Goal: Task Accomplishment & Management: Use online tool/utility

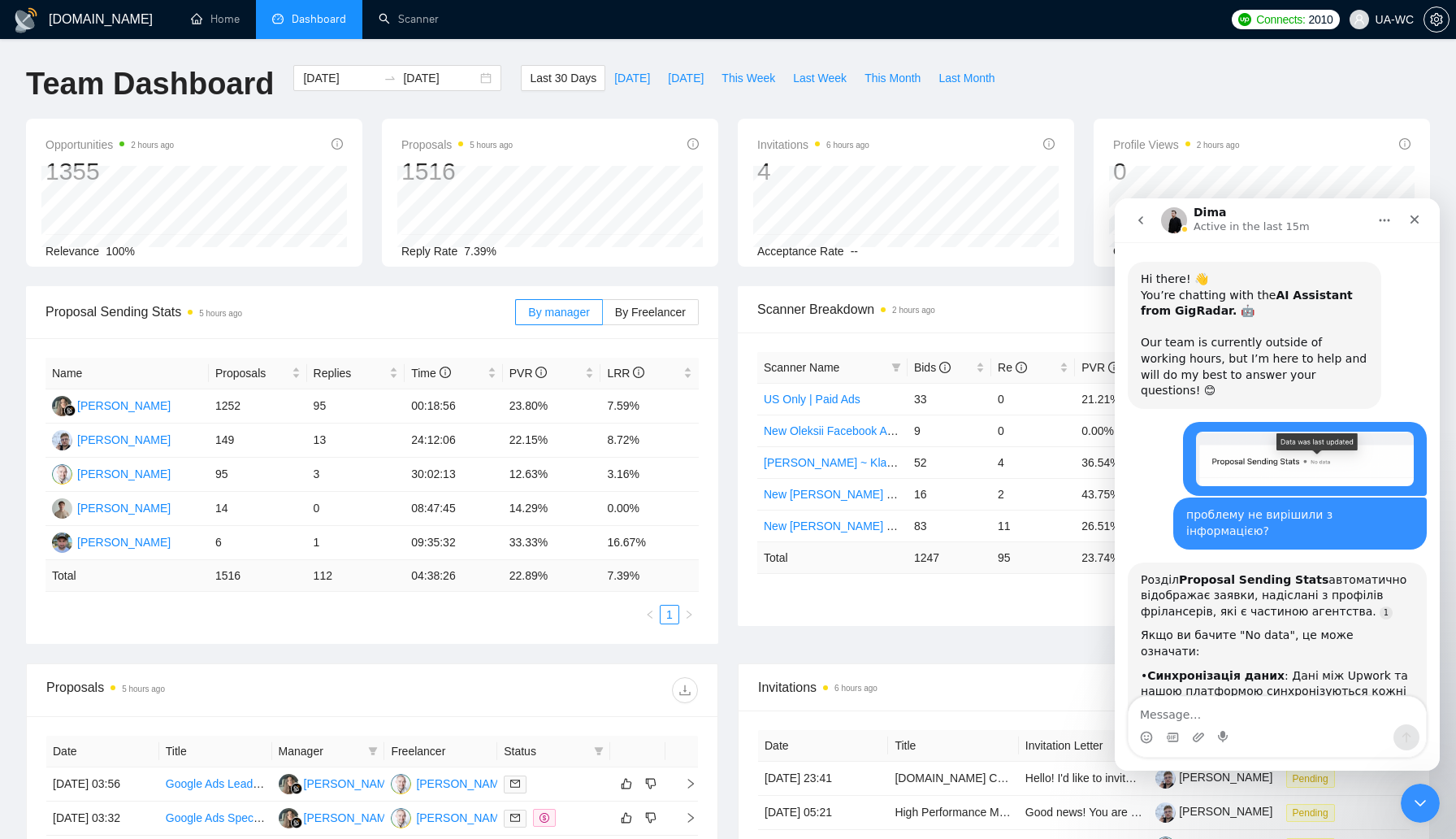
scroll to position [2475, 0]
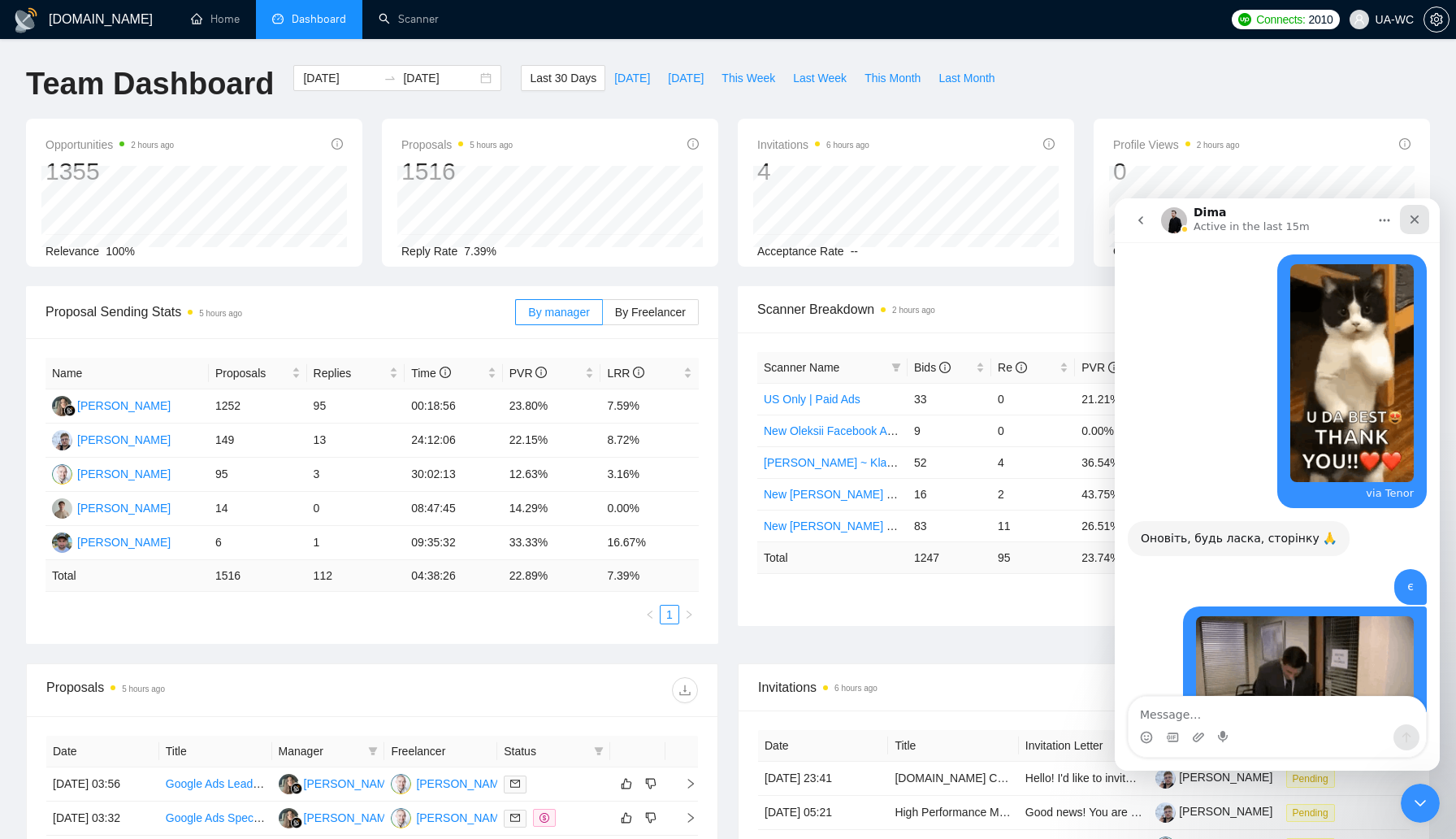
click at [1422, 214] on div "Close" at bounding box center [1415, 219] width 30 height 30
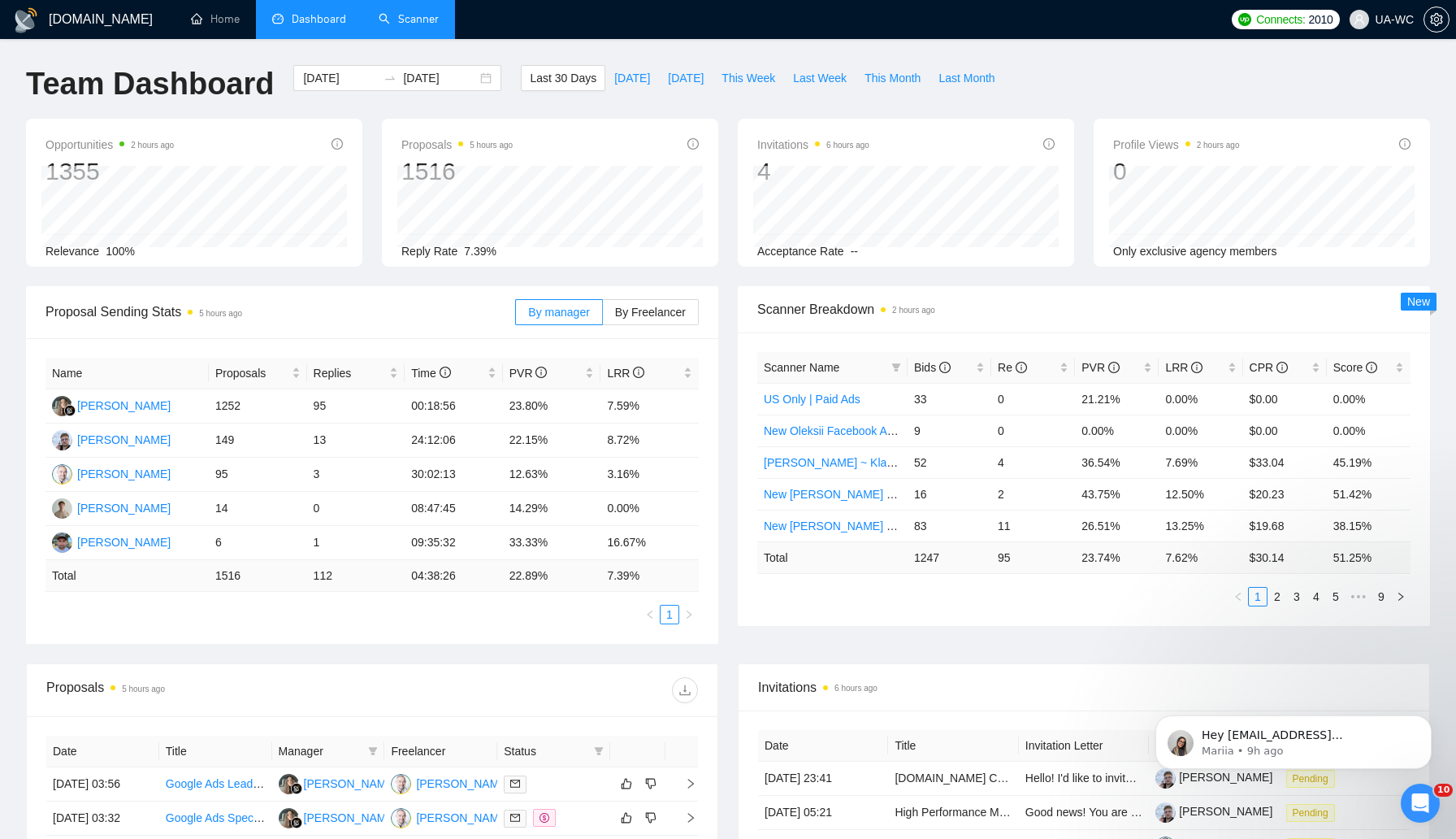
click at [389, 12] on link "Scanner" at bounding box center [408, 19] width 60 height 14
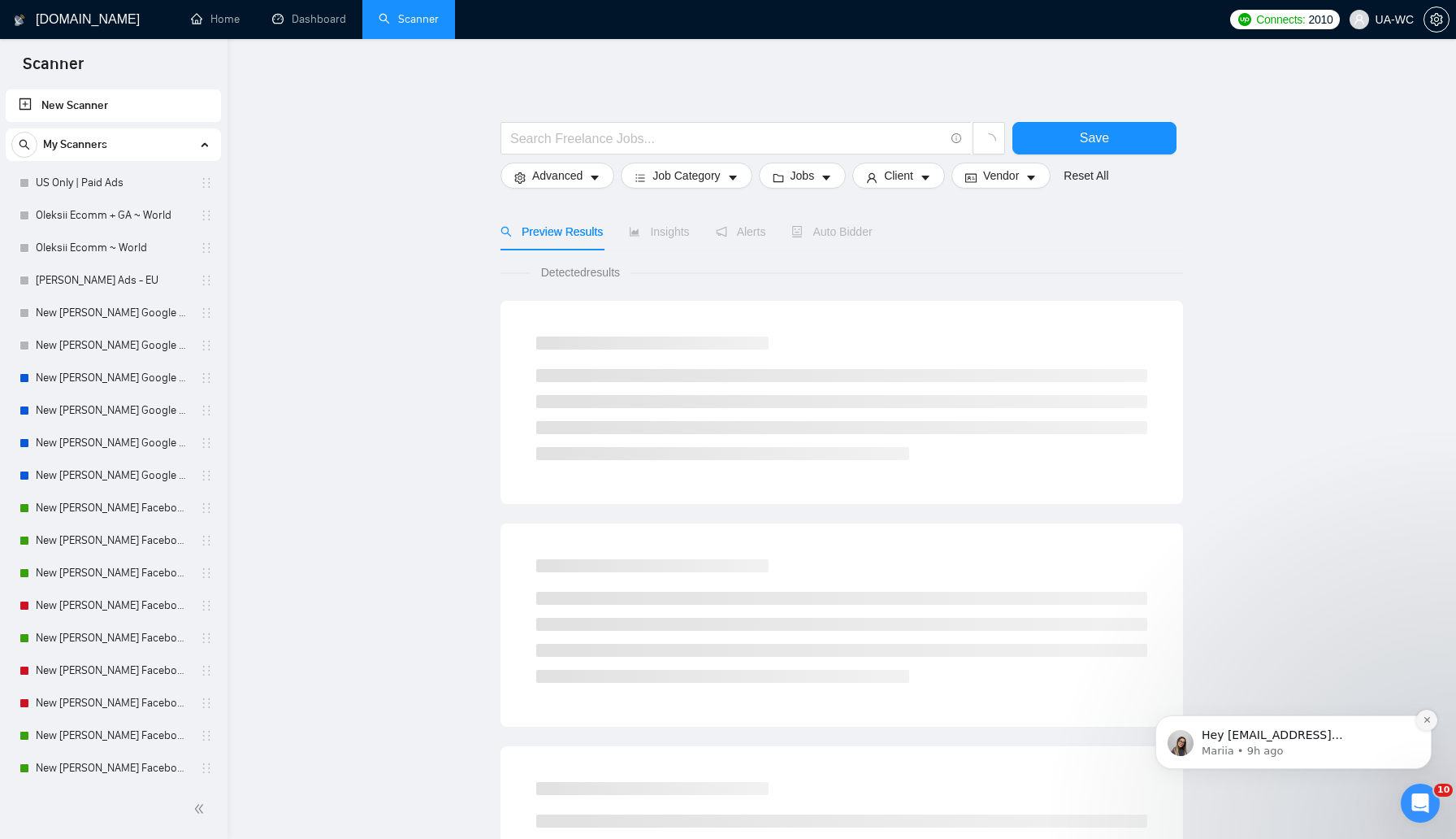
click at [1425, 719] on icon "Dismiss notification" at bounding box center [1427, 719] width 9 height 9
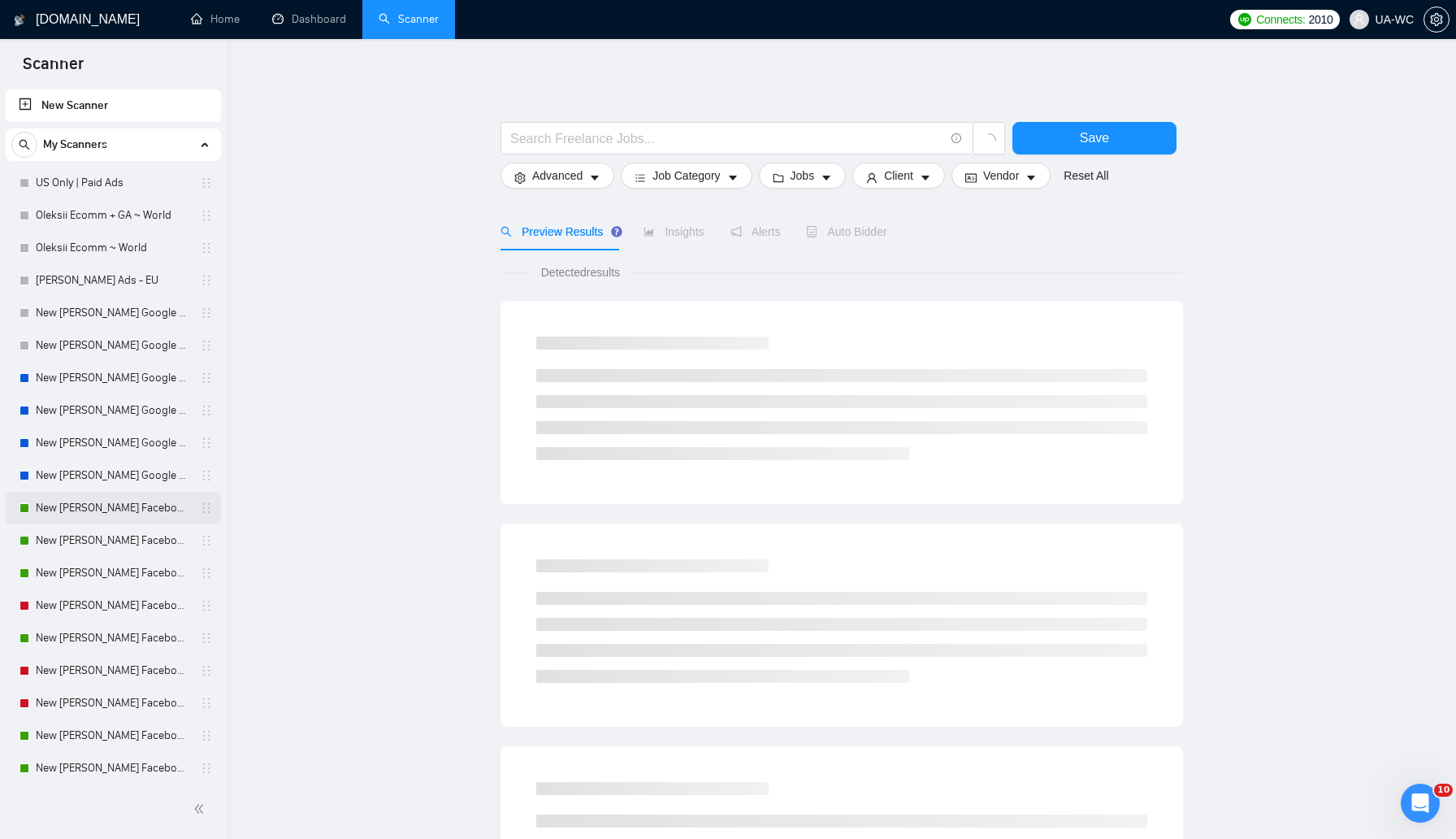
click at [71, 514] on link "New [PERSON_NAME] Facebook Ads Leads - [GEOGRAPHIC_DATA]|[GEOGRAPHIC_DATA]" at bounding box center [113, 507] width 154 height 33
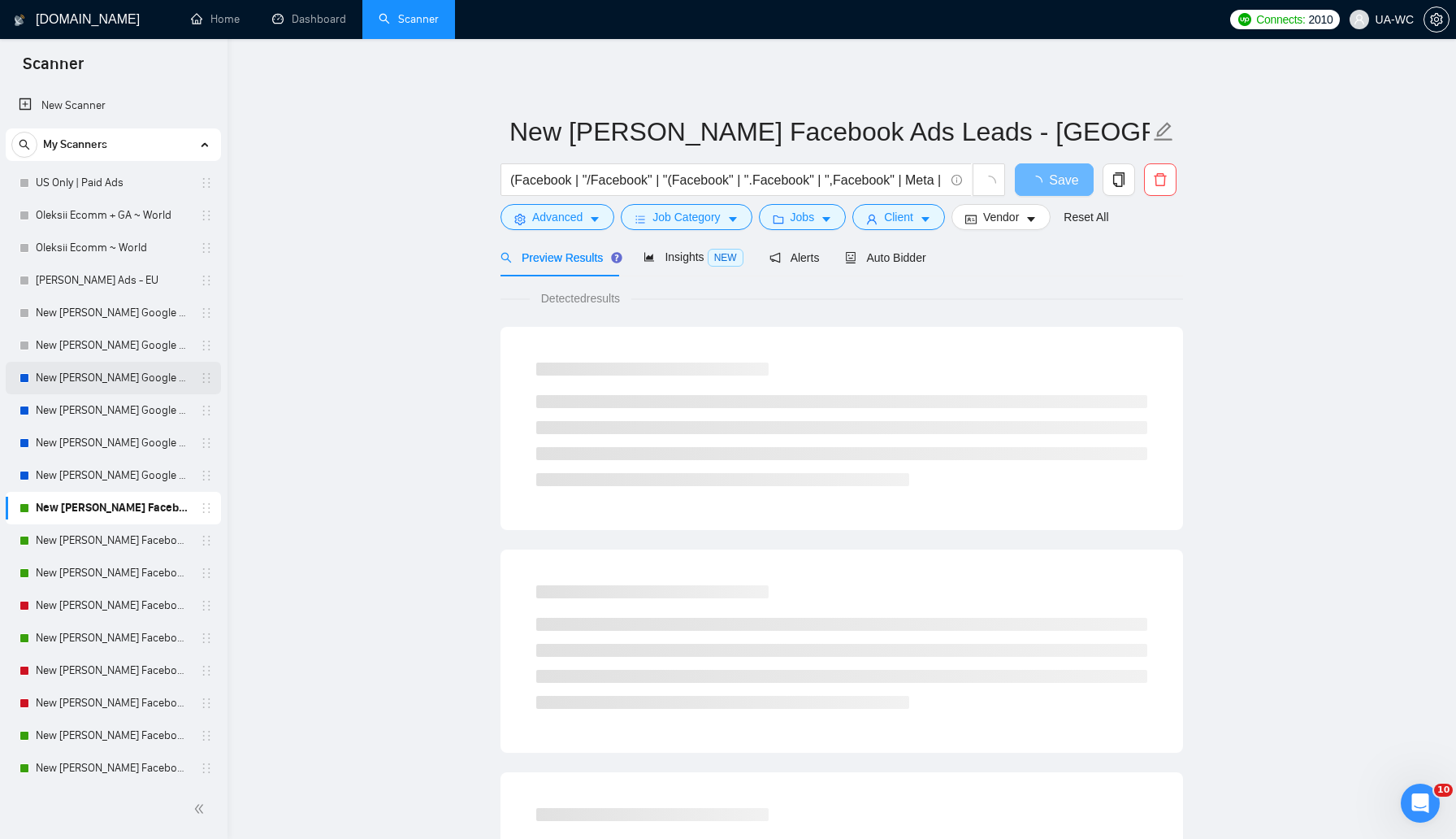
click at [157, 383] on link "New [PERSON_NAME] Google Ads - Nordic" at bounding box center [113, 378] width 154 height 33
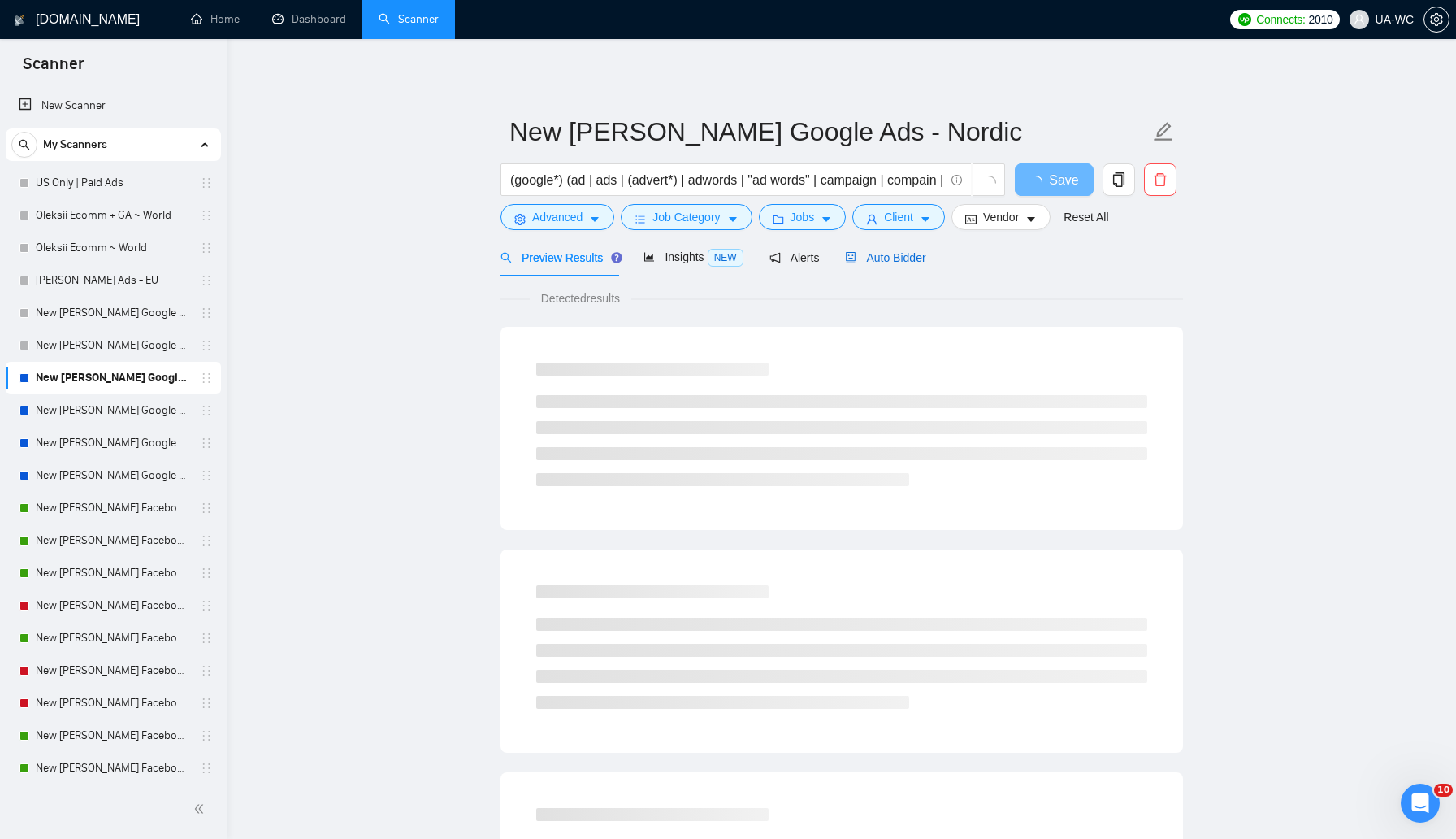
click at [871, 254] on span "Auto Bidder" at bounding box center [885, 257] width 80 height 13
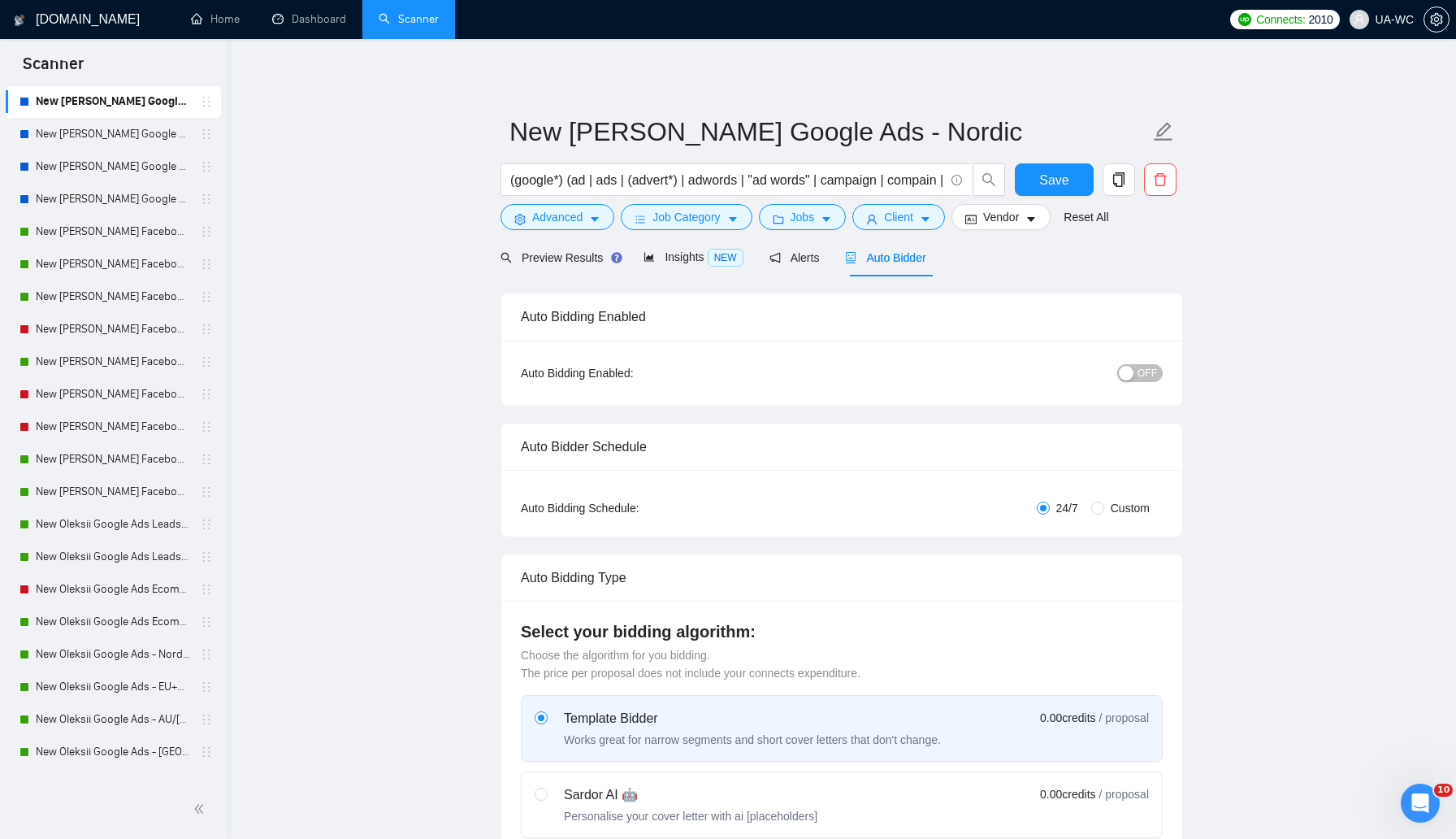
scroll to position [291, 0]
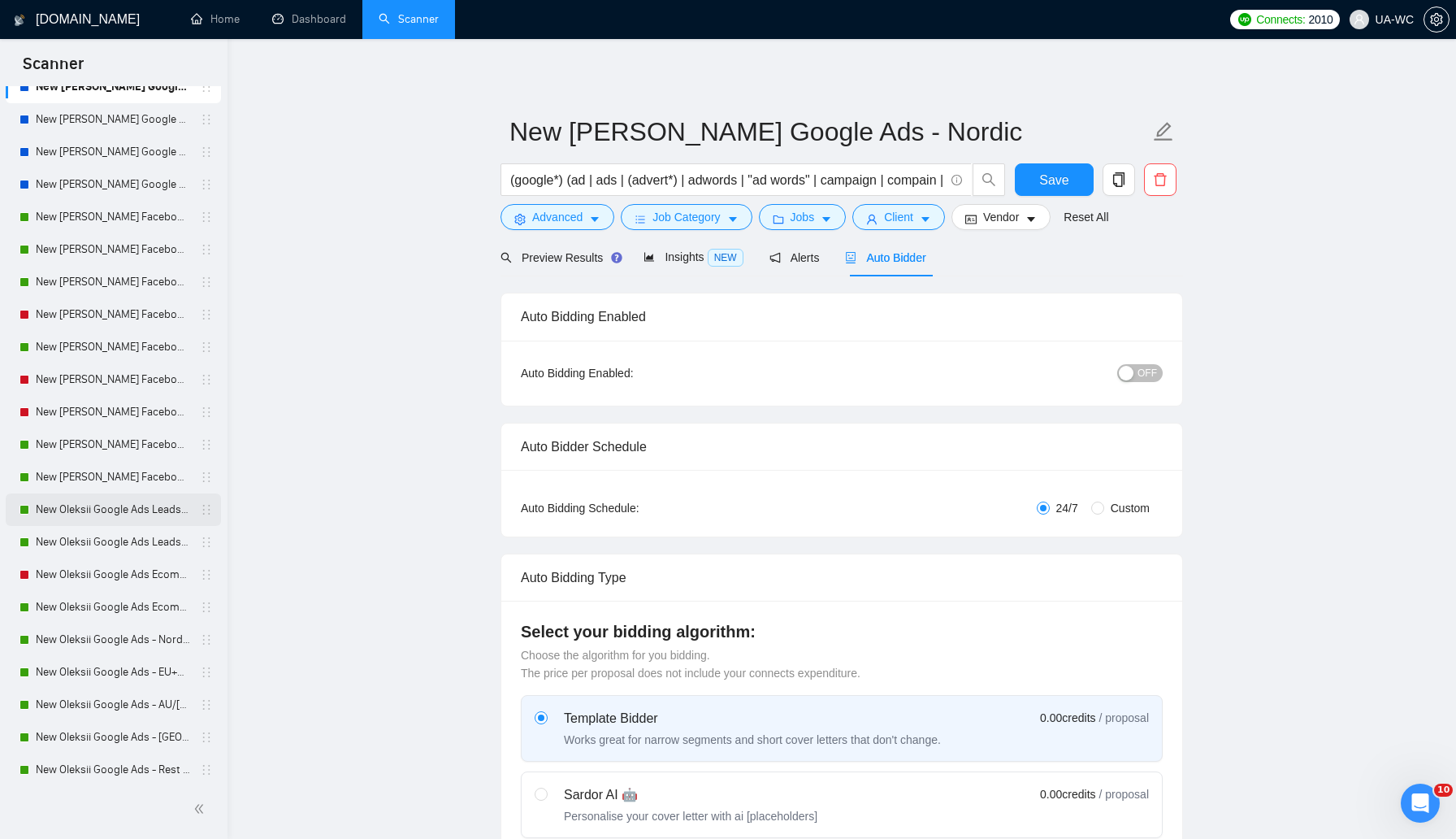
click at [94, 509] on link "New Oleksii Google Ads Leads - [GEOGRAPHIC_DATA]|[GEOGRAPHIC_DATA]" at bounding box center [113, 509] width 154 height 33
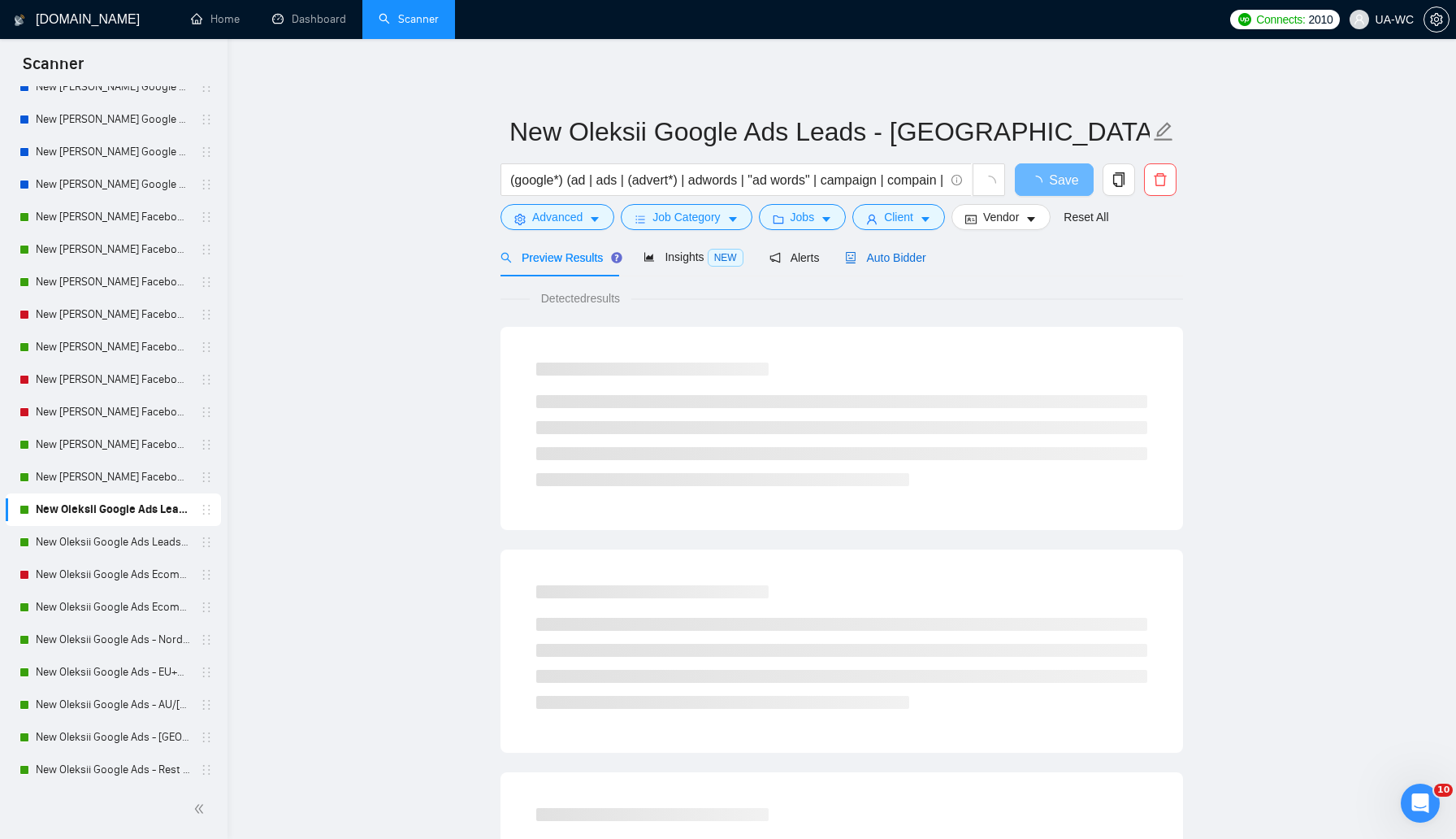
click at [886, 257] on span "Auto Bidder" at bounding box center [885, 257] width 80 height 13
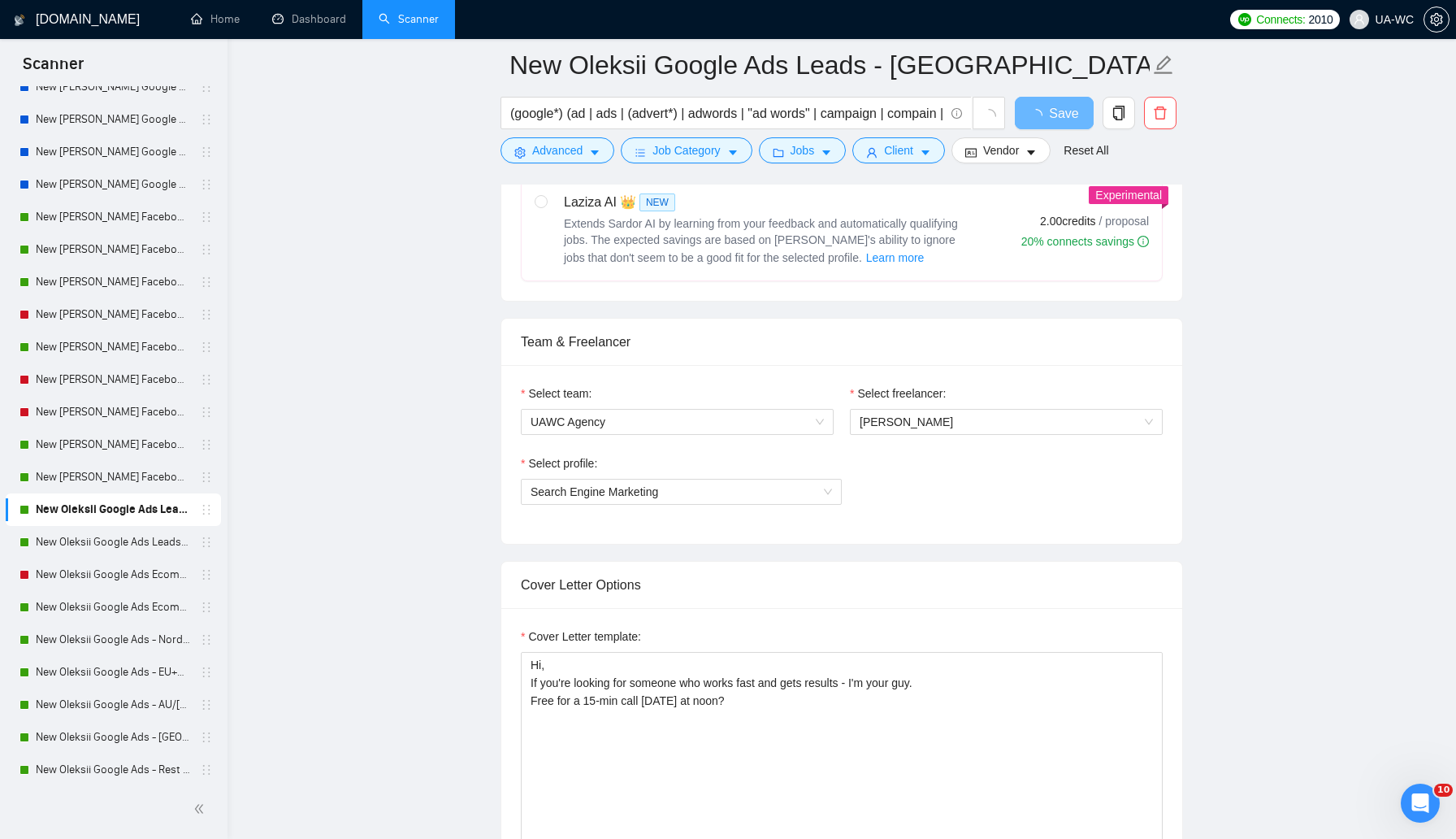
scroll to position [855, 0]
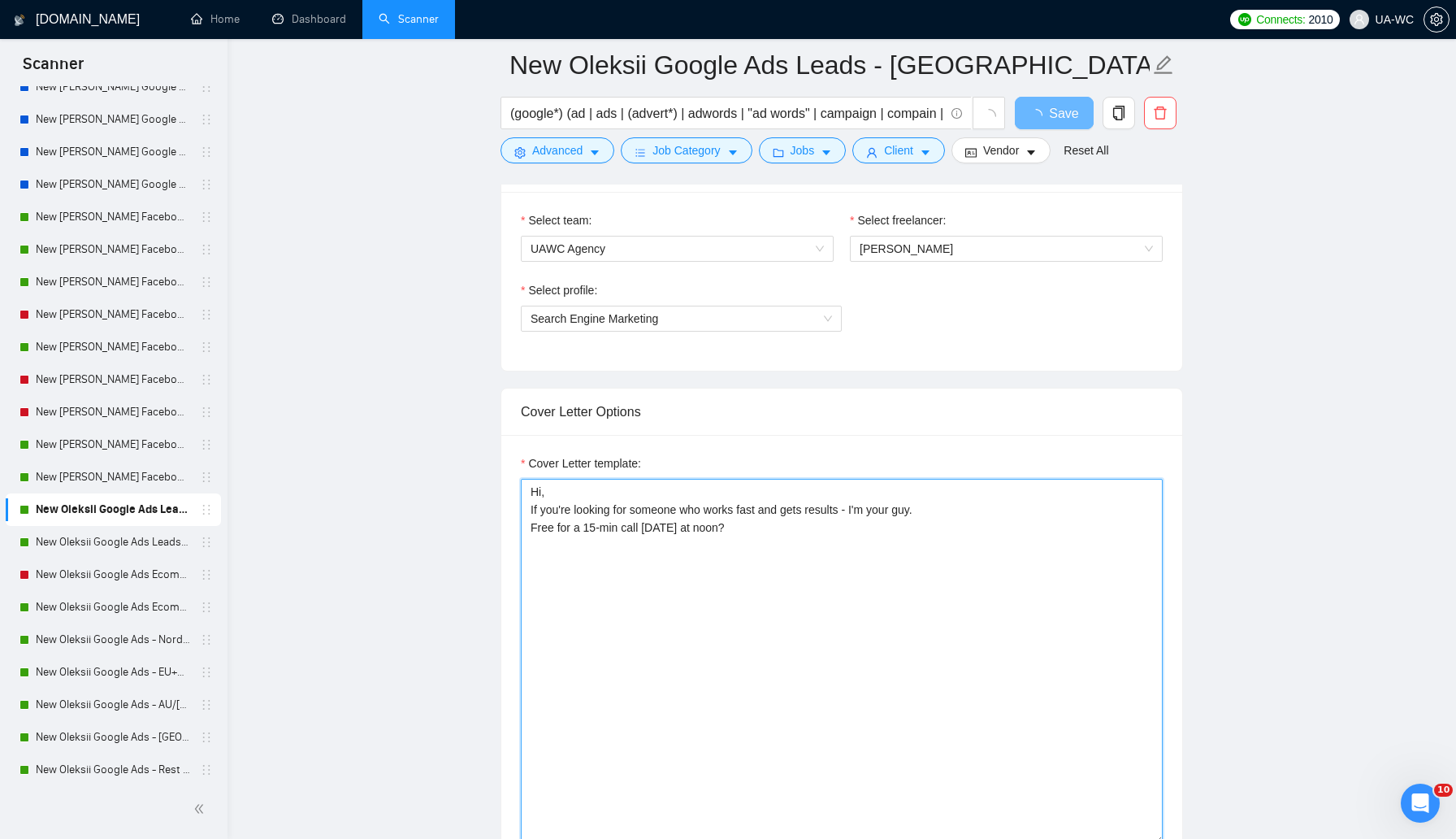
click at [679, 527] on textarea "Hi, If you're looking for someone who works fast and gets results - I'm your gu…" at bounding box center [842, 661] width 642 height 366
paste textarea "ey, I recently completed a similar project, mind if I send you breakdown of the…"
type textarea "Hey, I recently completed a similar project, mind if I send you breakdown of th…"
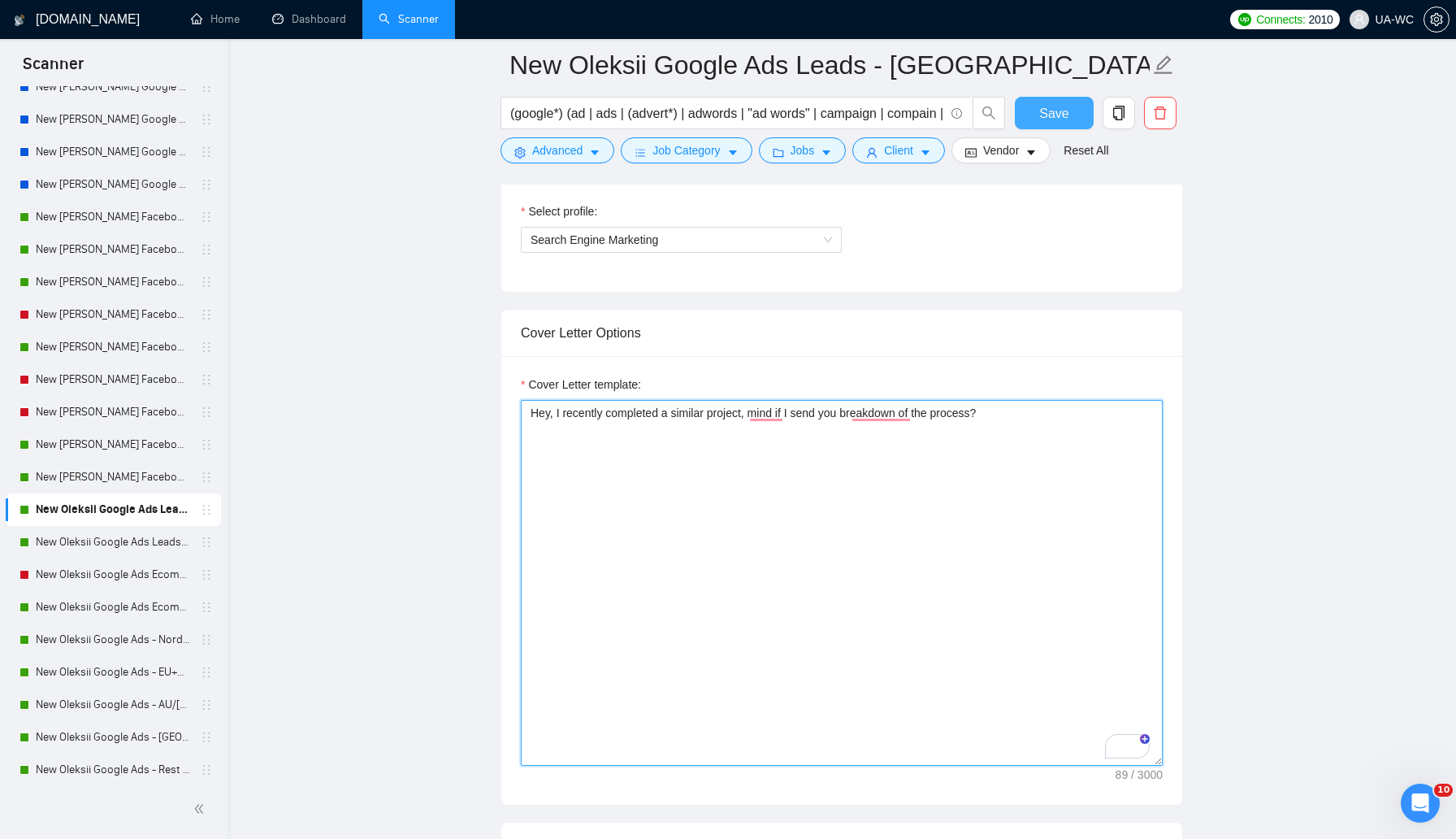
type textarea "Hey, I recently completed a similar project, mind if I send you breakdown of th…"
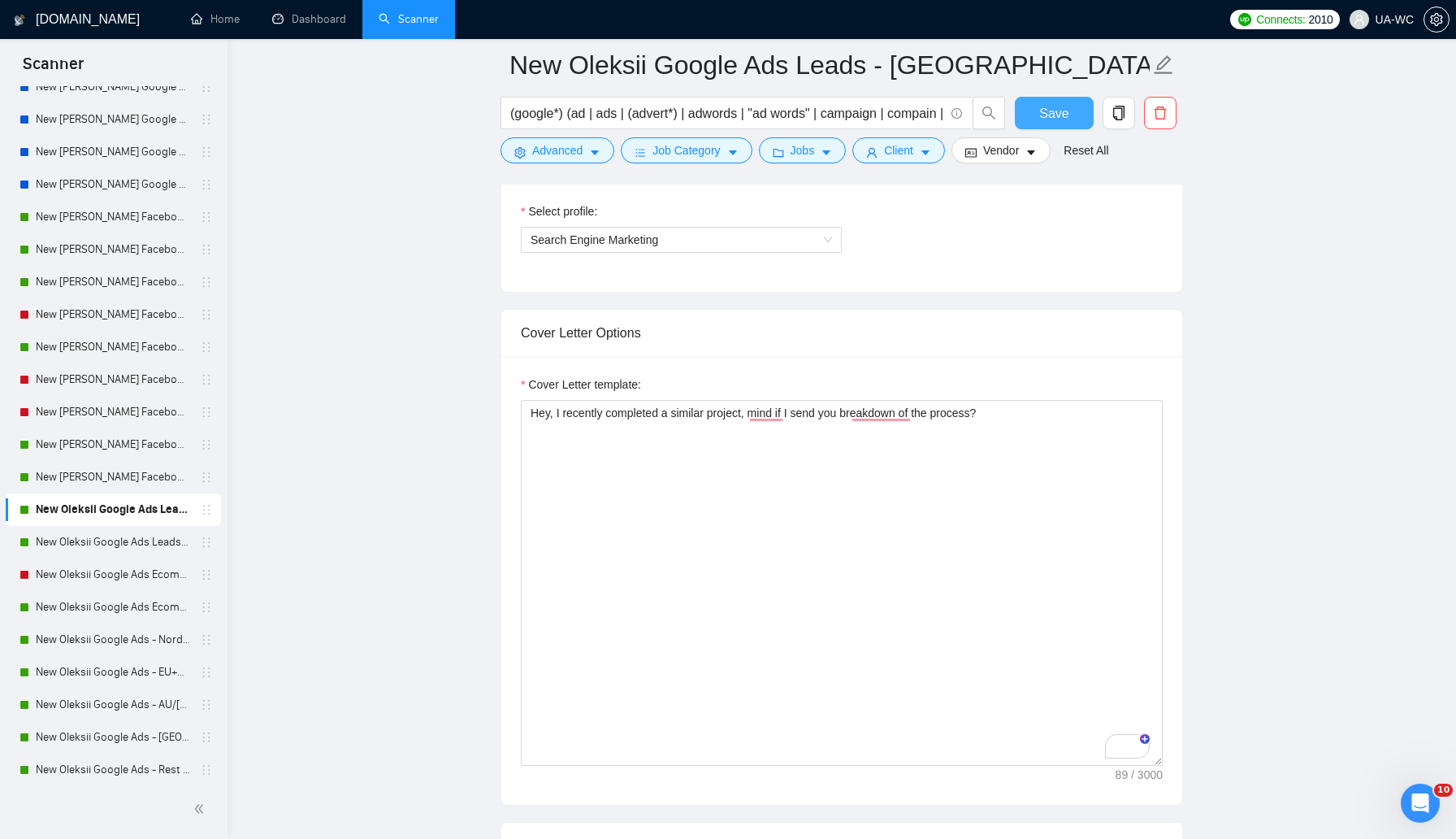
click at [1046, 125] on button "Save" at bounding box center [1055, 113] width 79 height 33
click at [71, 544] on link "New Oleksii Google Ads Leads - EU" at bounding box center [113, 542] width 154 height 33
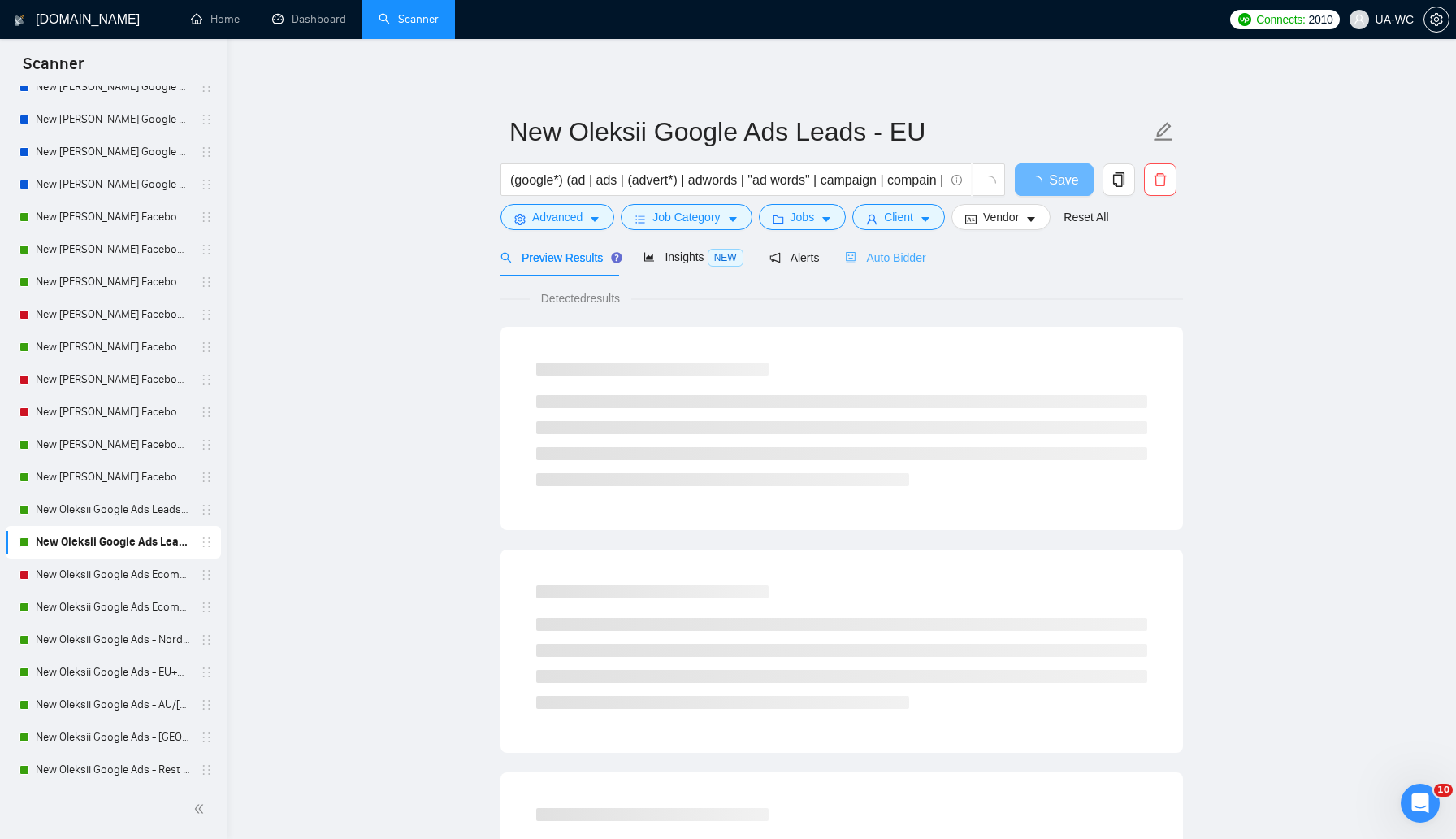
click at [882, 268] on div "Auto Bidder" at bounding box center [885, 257] width 80 height 39
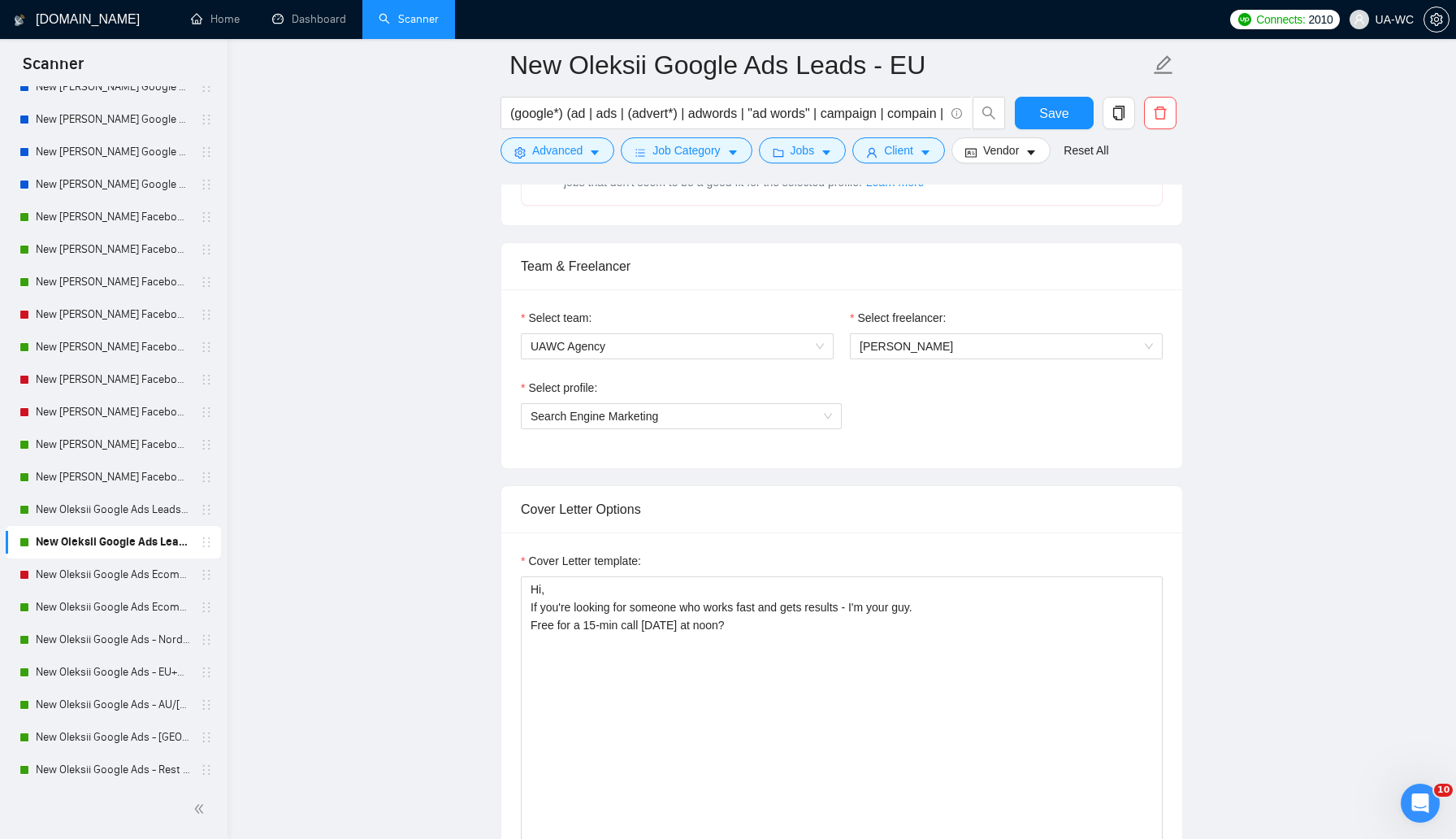
scroll to position [945, 0]
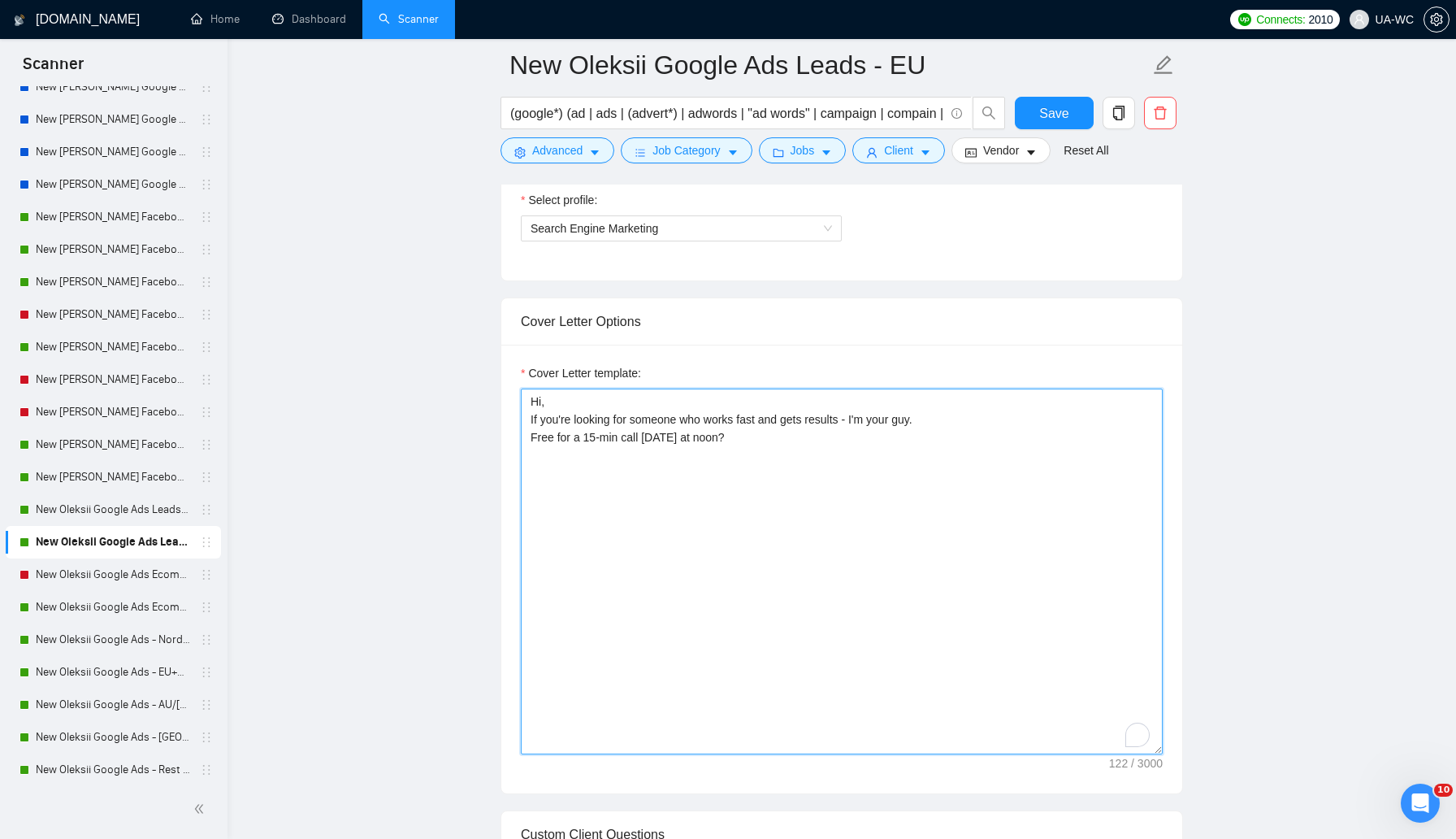
click at [690, 475] on textarea "Hi, If you're looking for someone who works fast and gets results - I'm your gu…" at bounding box center [842, 571] width 642 height 366
paste textarea "ey, I recently completed a similar project, mind if I send you breakdown of the…"
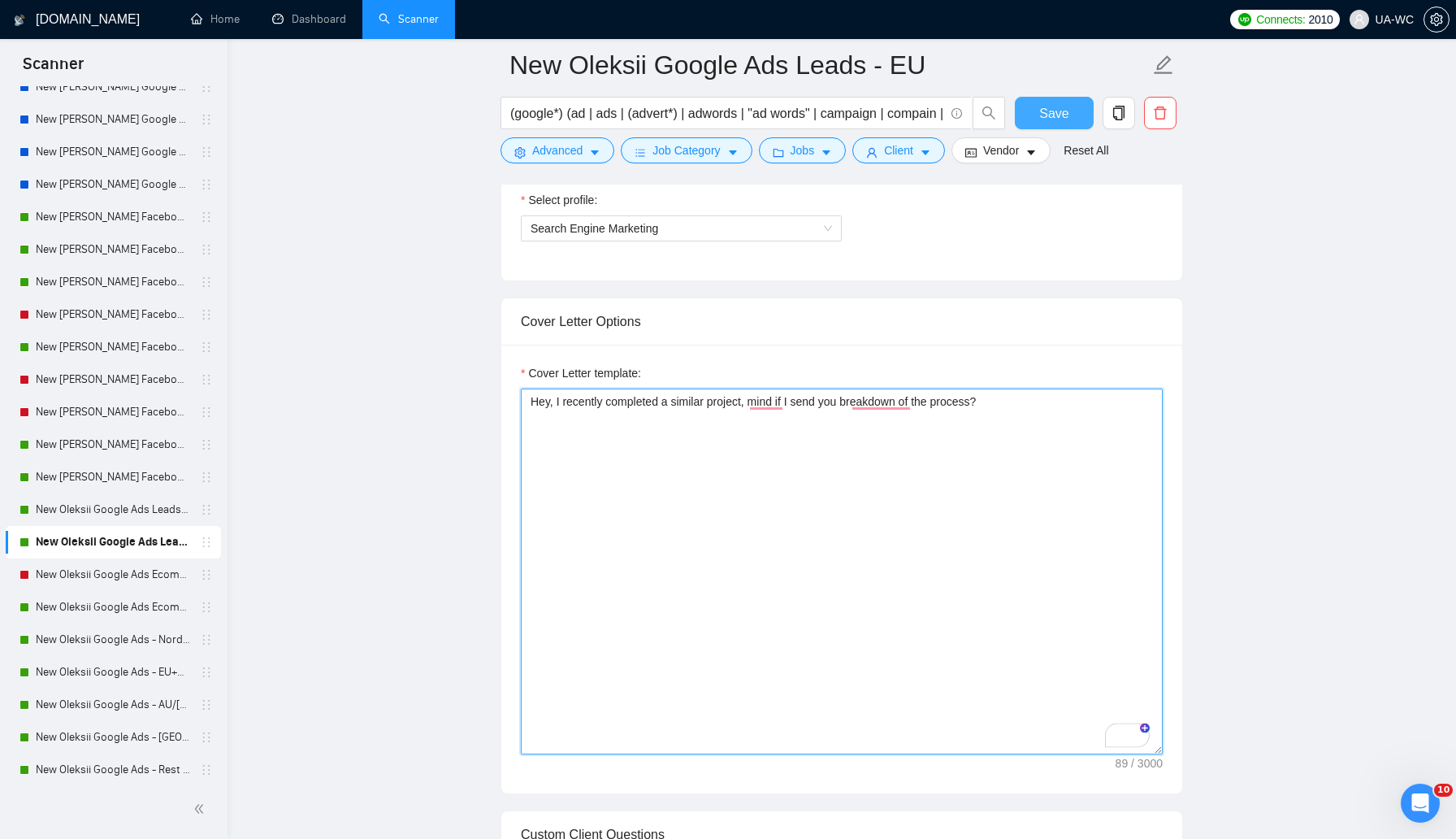
type textarea "Hey, I recently completed a similar project, mind if I send you breakdown of th…"
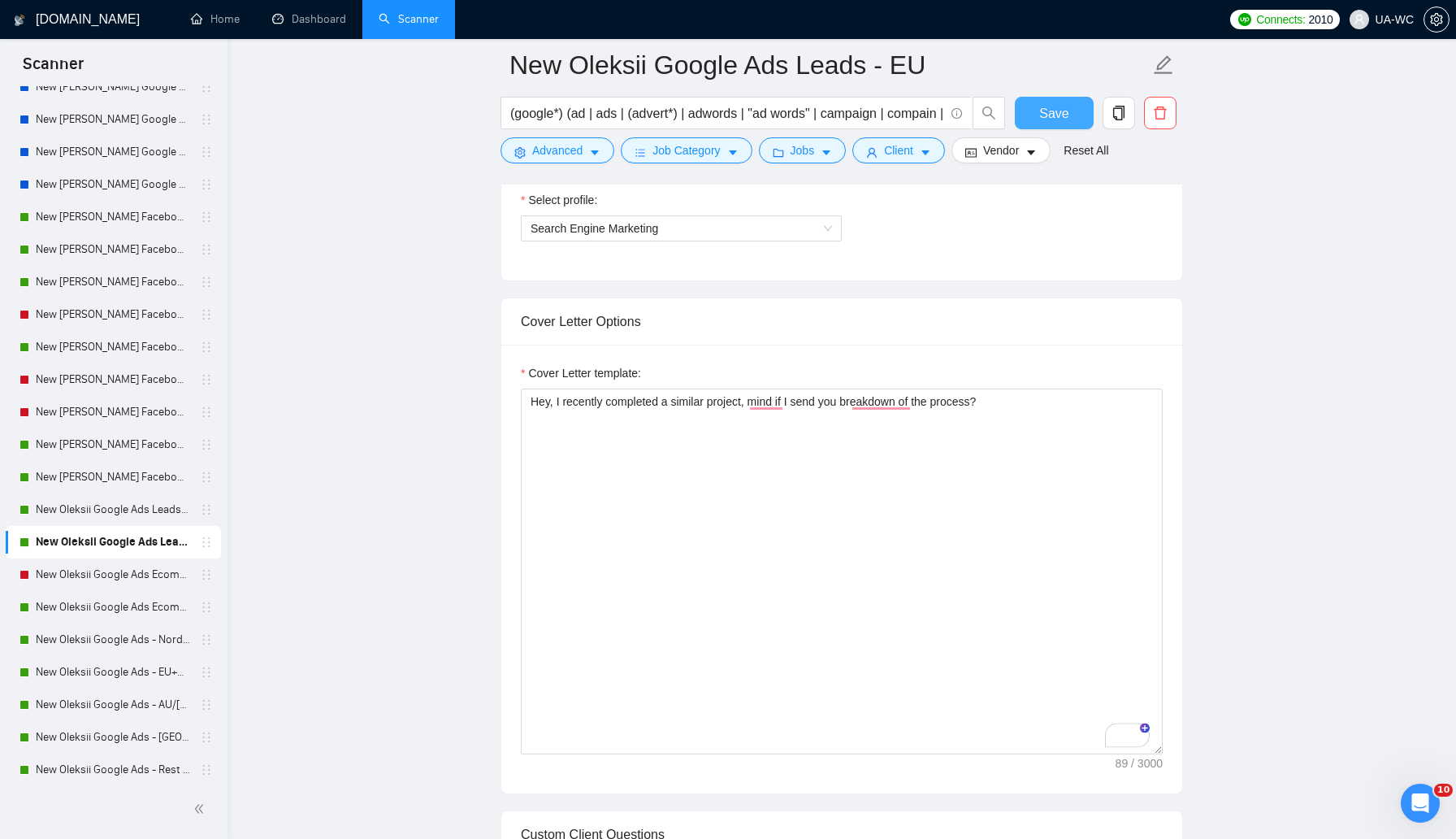
click at [1048, 112] on span "Save" at bounding box center [1055, 113] width 30 height 21
click at [158, 580] on link "New Oleksii Google Ads Ecomm - [GEOGRAPHIC_DATA]|[GEOGRAPHIC_DATA]" at bounding box center [113, 574] width 154 height 33
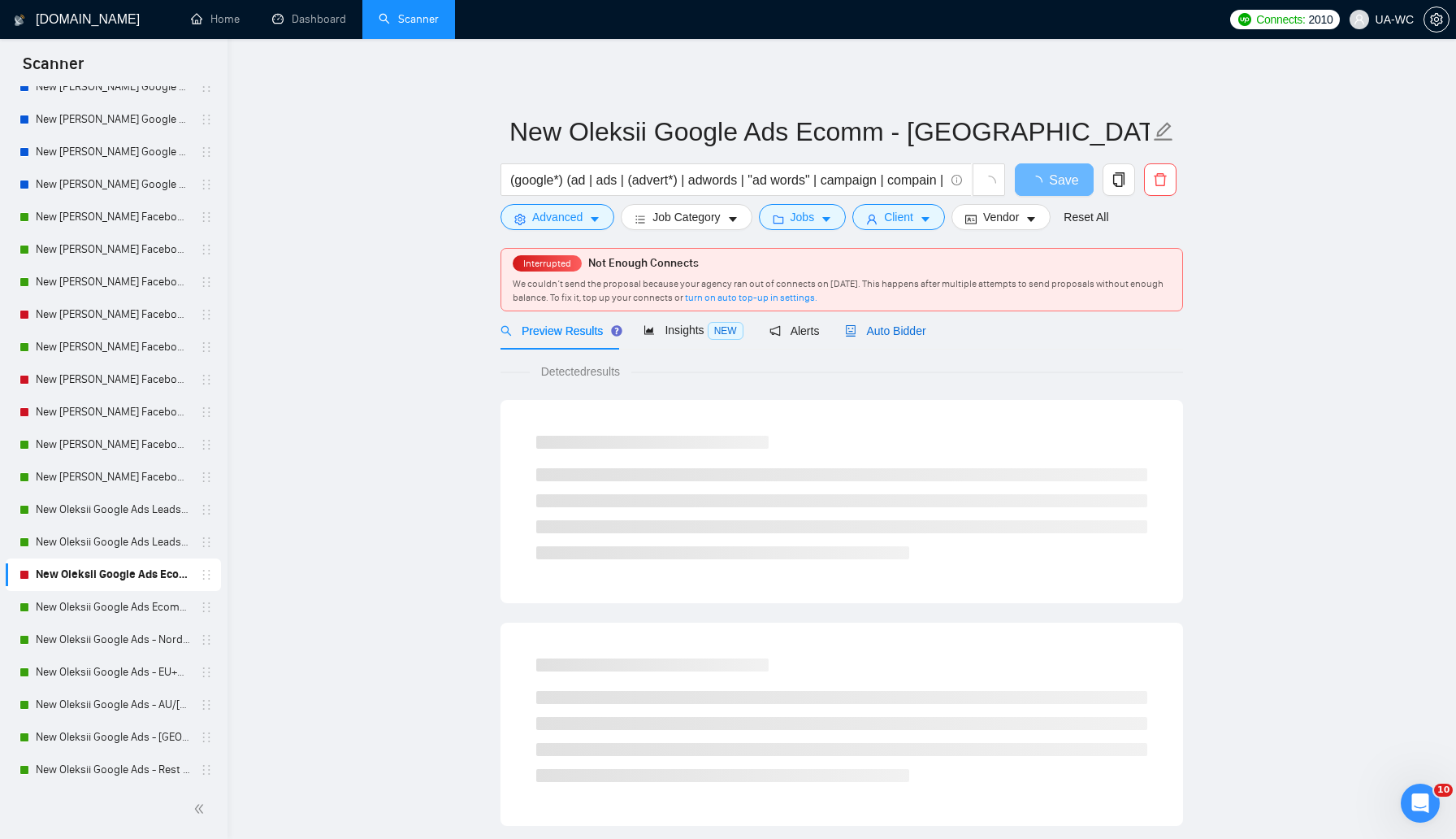
click at [879, 336] on span "Auto Bidder" at bounding box center [885, 330] width 80 height 13
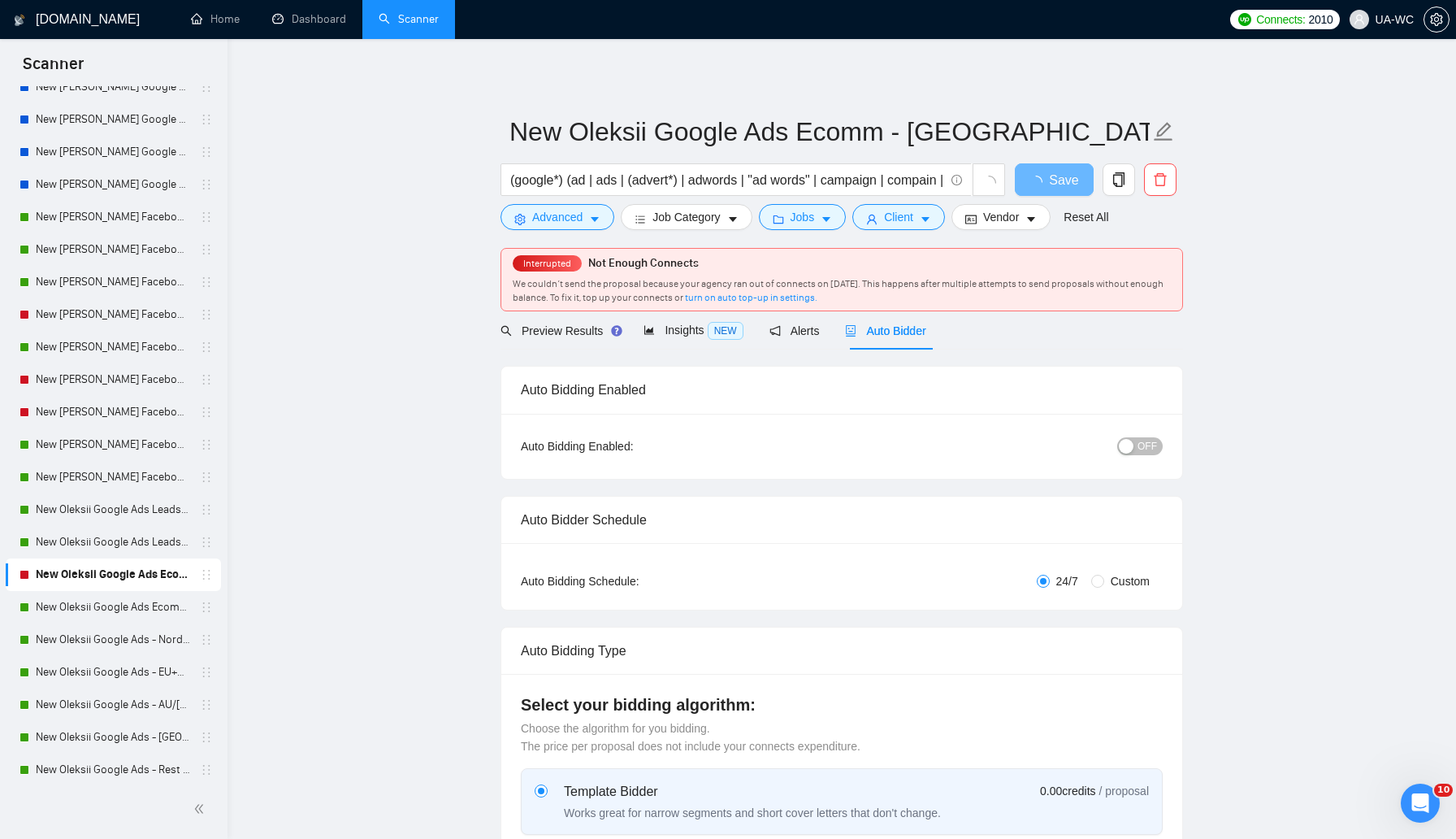
click at [1136, 446] on button "OFF" at bounding box center [1141, 446] width 45 height 18
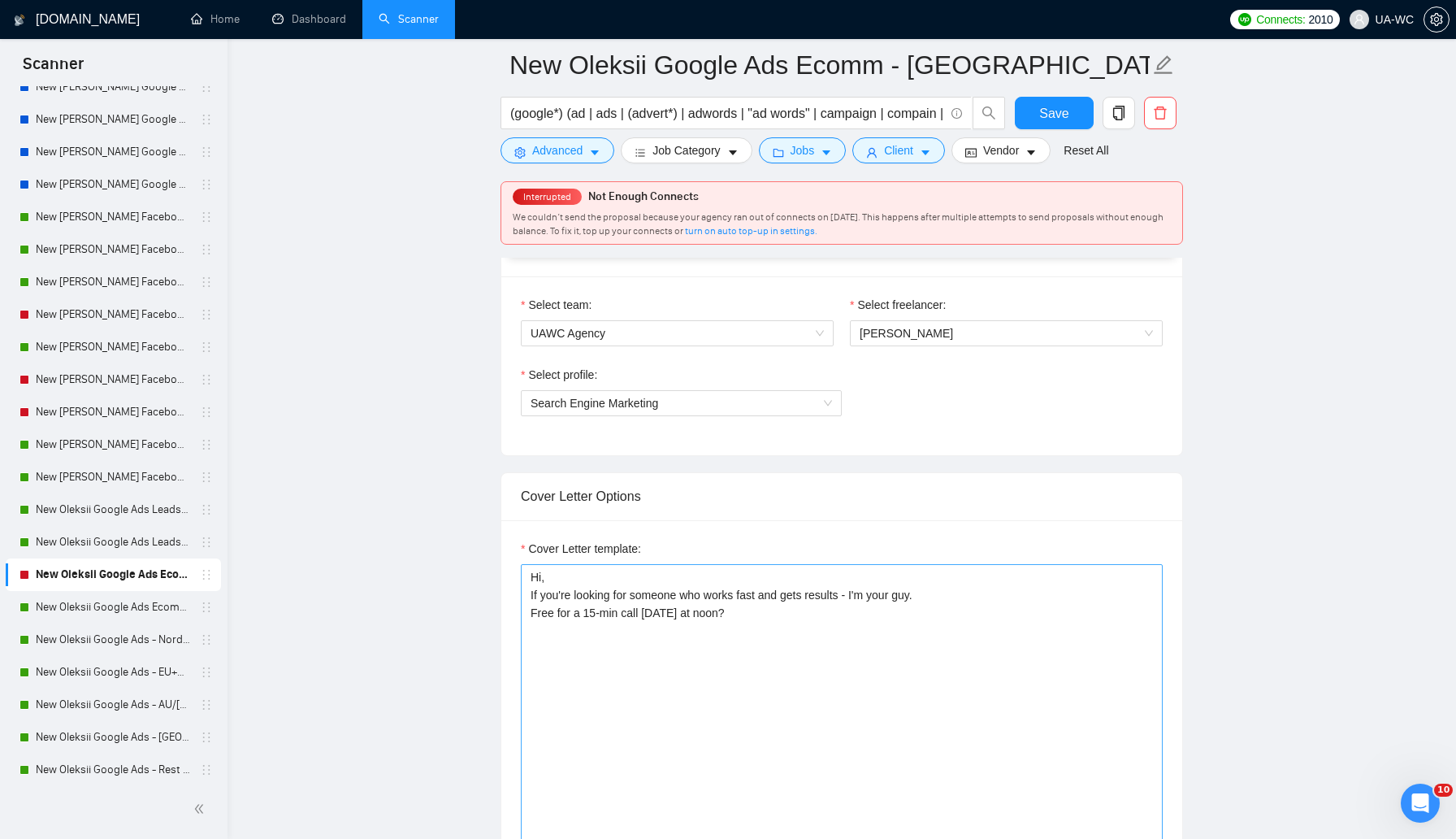
scroll to position [848, 0]
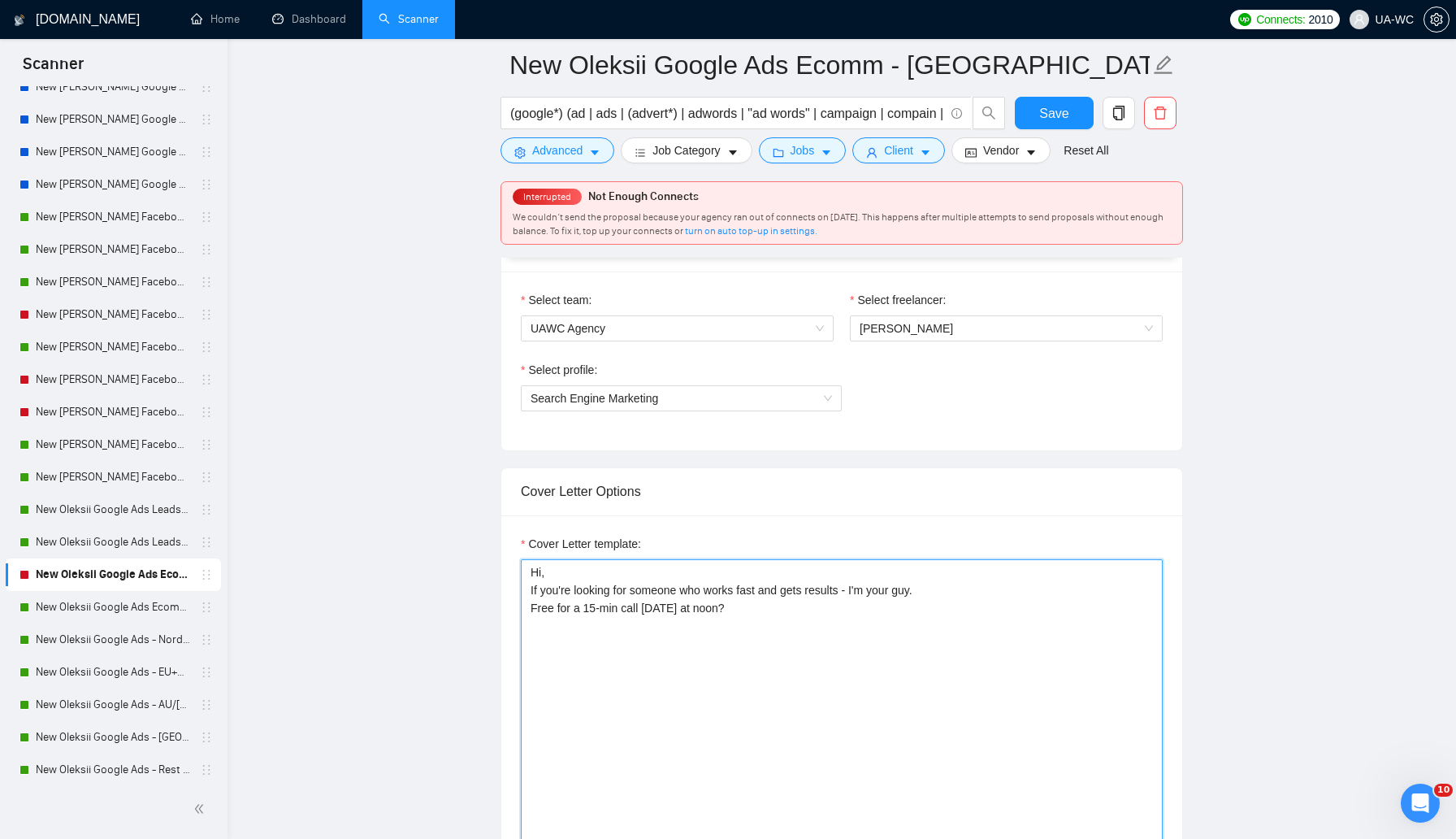
click at [832, 578] on textarea "Hi, If you're looking for someone who works fast and gets results - I'm your gu…" at bounding box center [842, 742] width 642 height 366
paste textarea "ey, I recently completed a similar project, mind if I send you breakdown of the…"
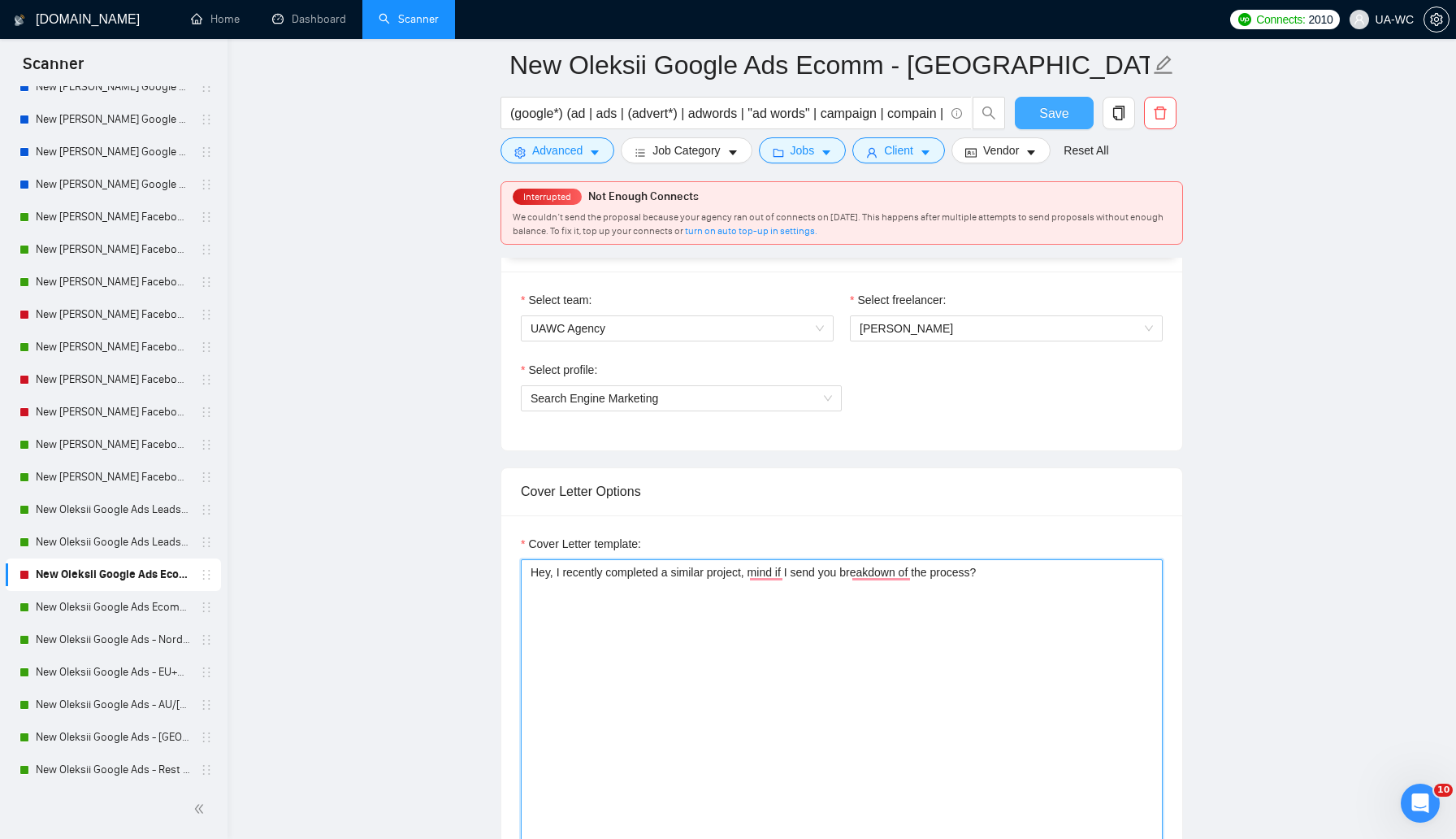
type textarea "Hey, I recently completed a similar project, mind if I send you breakdown of th…"
click at [1043, 108] on span "Save" at bounding box center [1055, 113] width 30 height 21
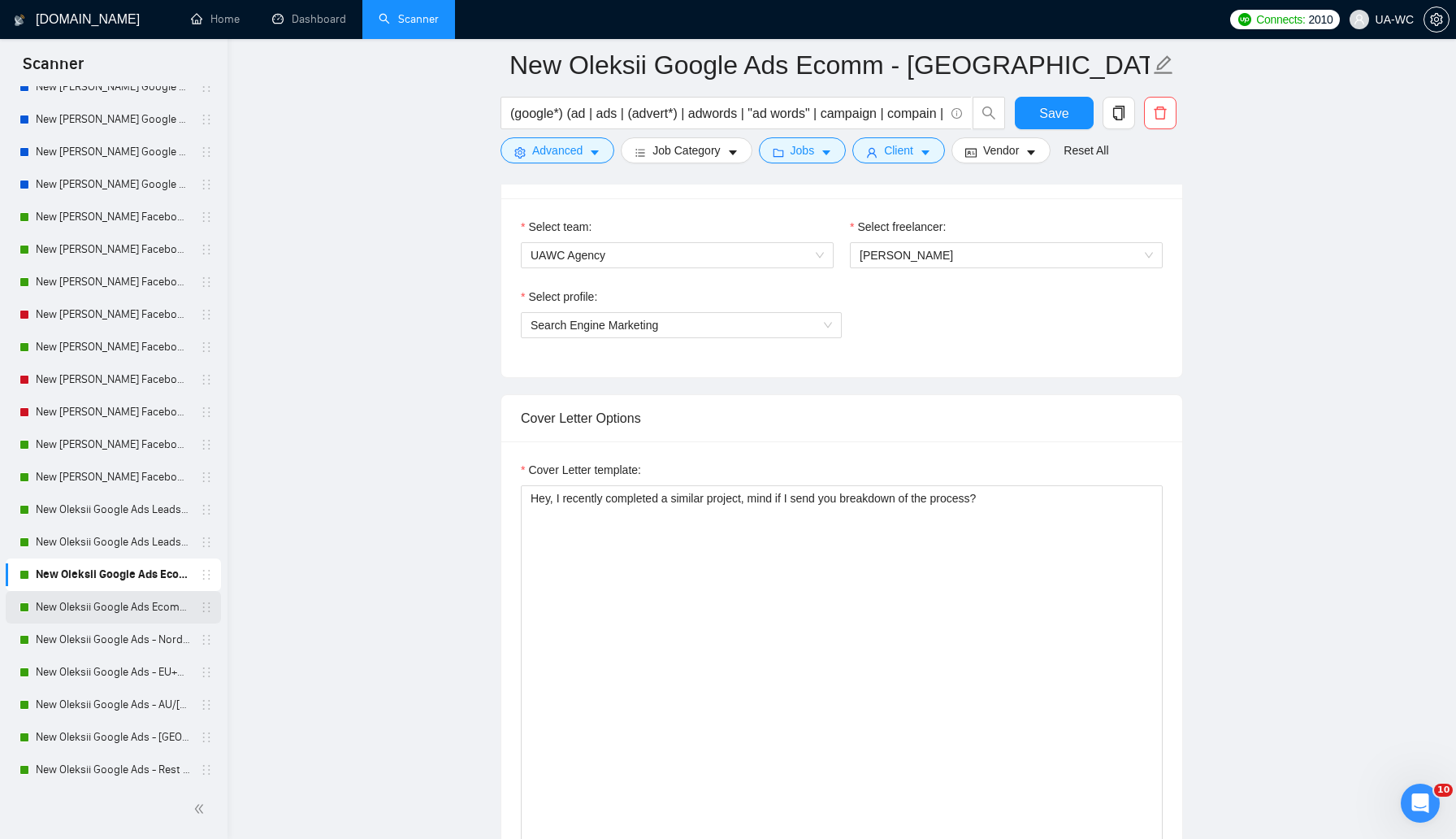
click at [117, 609] on link "New Oleksii Google Ads Ecomm - [GEOGRAPHIC_DATA]|[GEOGRAPHIC_DATA]" at bounding box center [113, 607] width 154 height 33
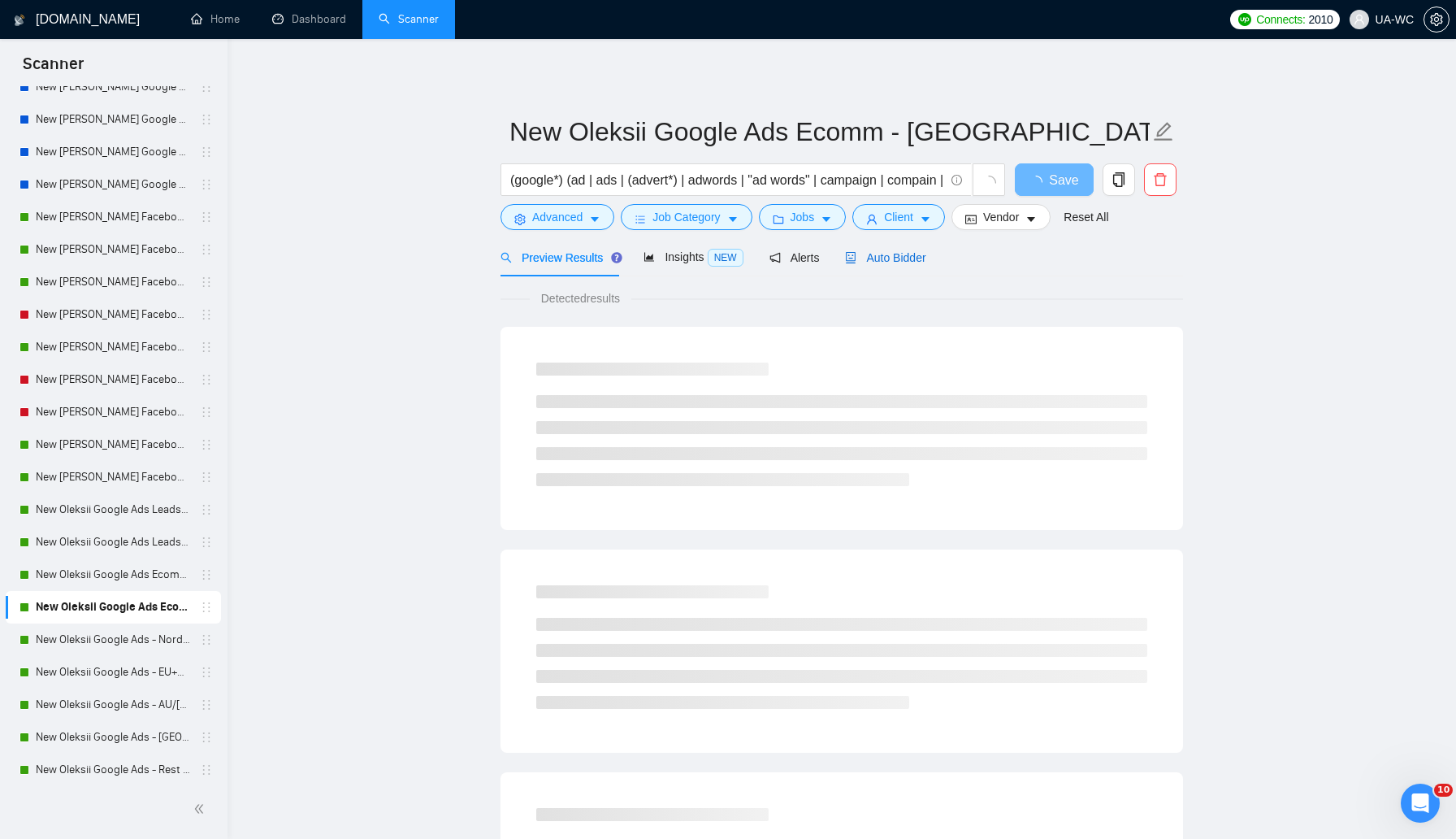
click at [868, 257] on span "Auto Bidder" at bounding box center [885, 257] width 80 height 13
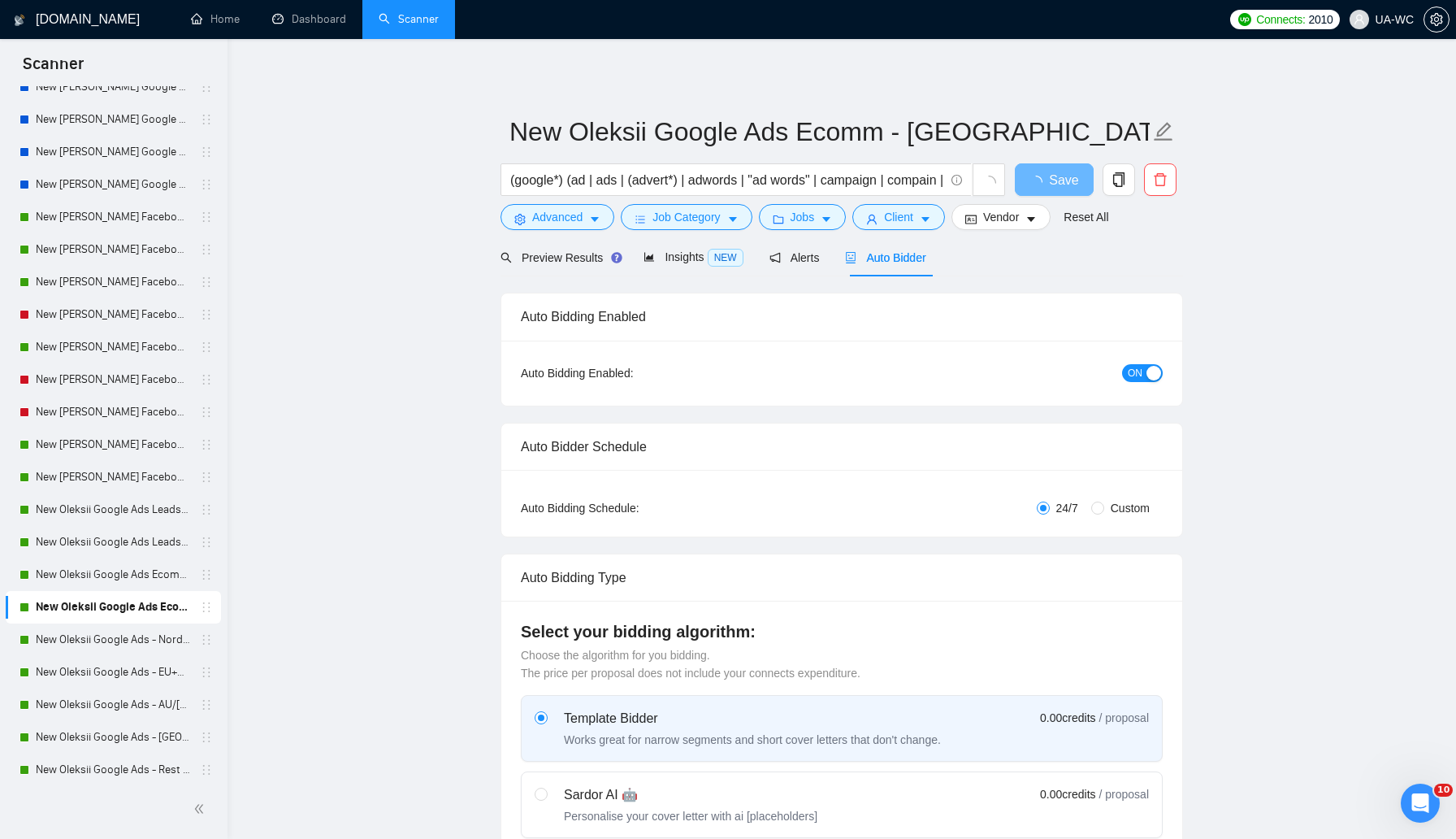
checkbox input "true"
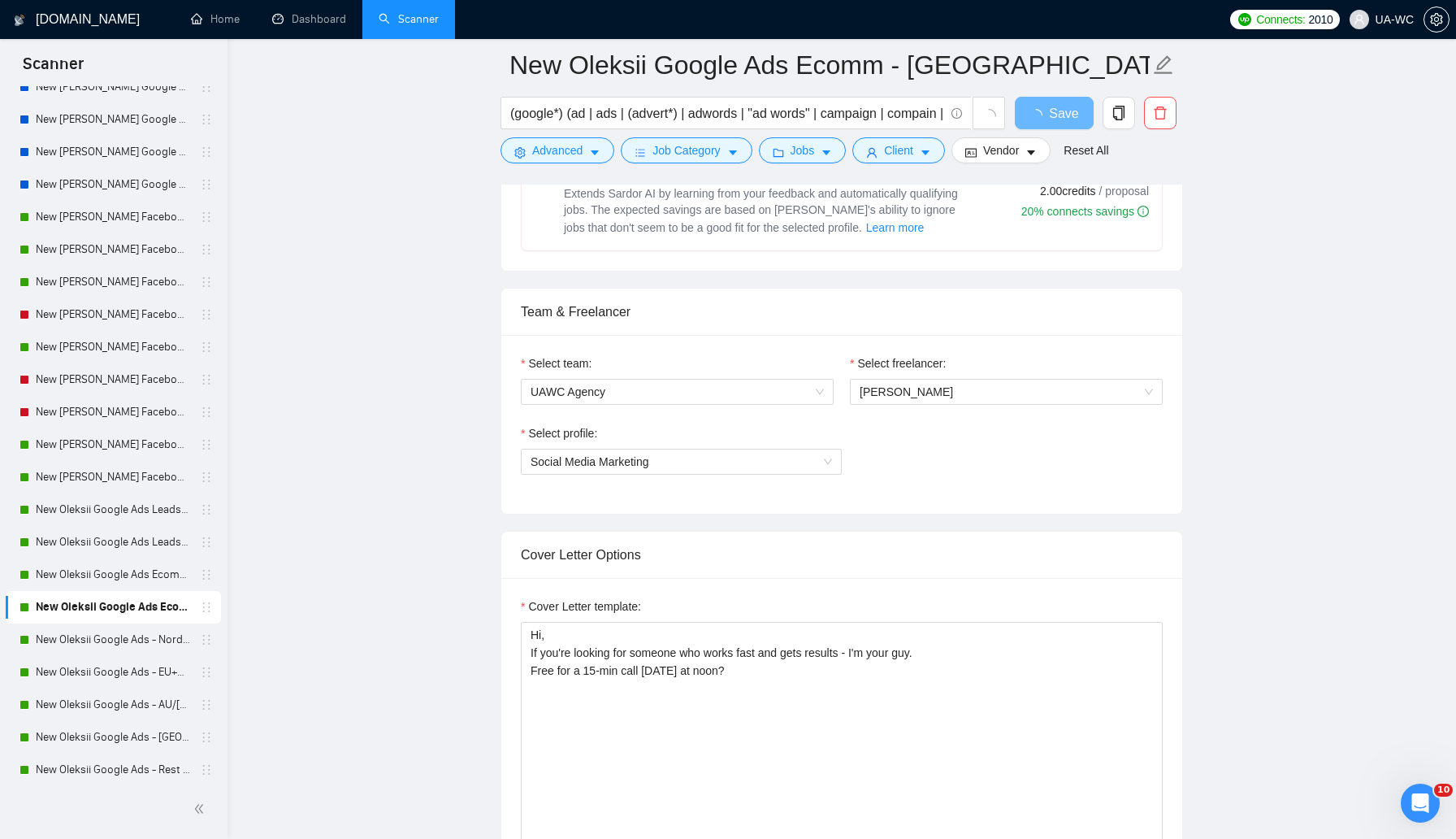
scroll to position [728, 0]
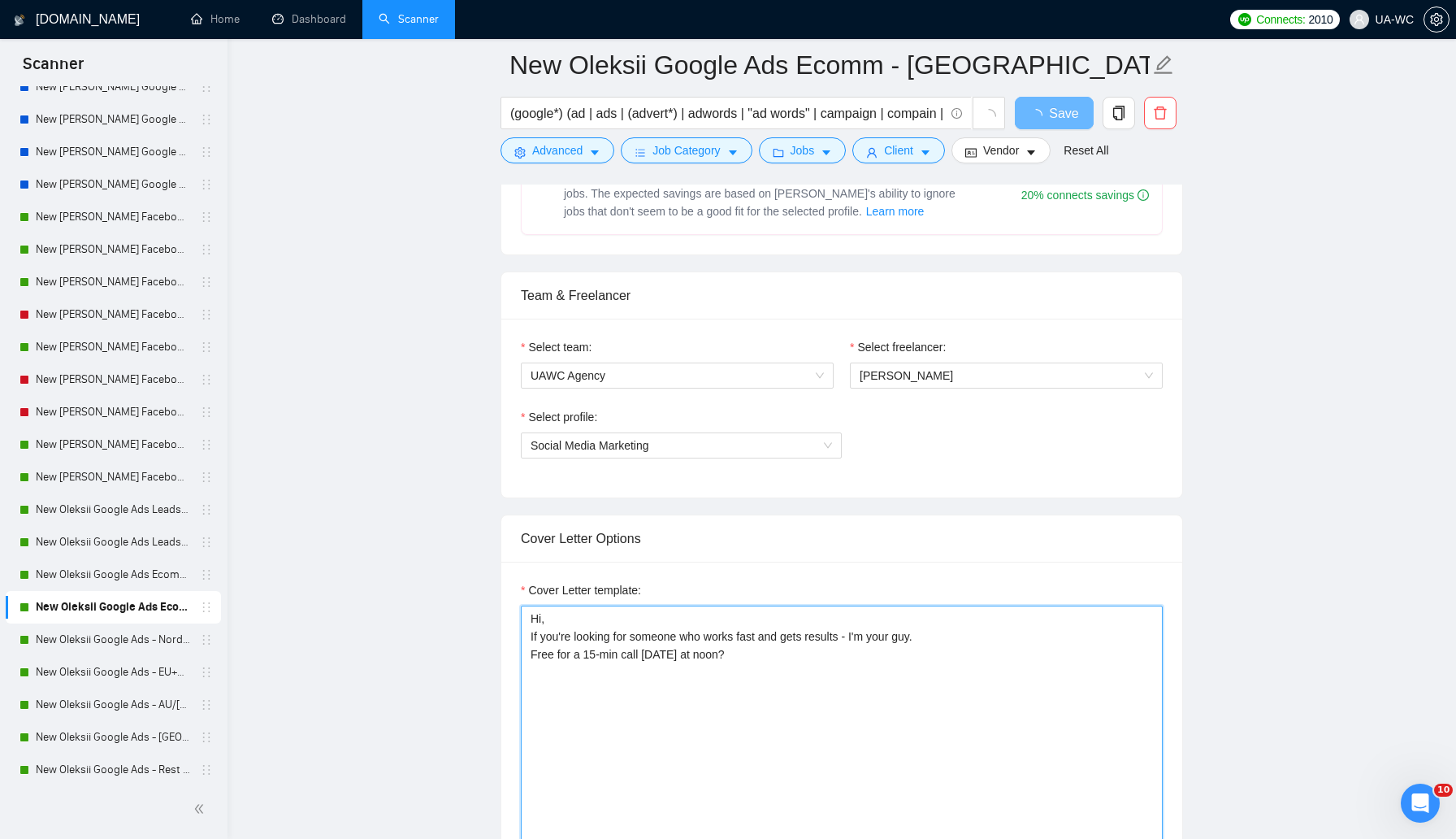
click at [615, 638] on textarea "Hi, If you're looking for someone who works fast and gets results - I'm your gu…" at bounding box center [842, 789] width 642 height 366
paste textarea "ey, I recently completed a similar project, mind if I send you breakdown of the…"
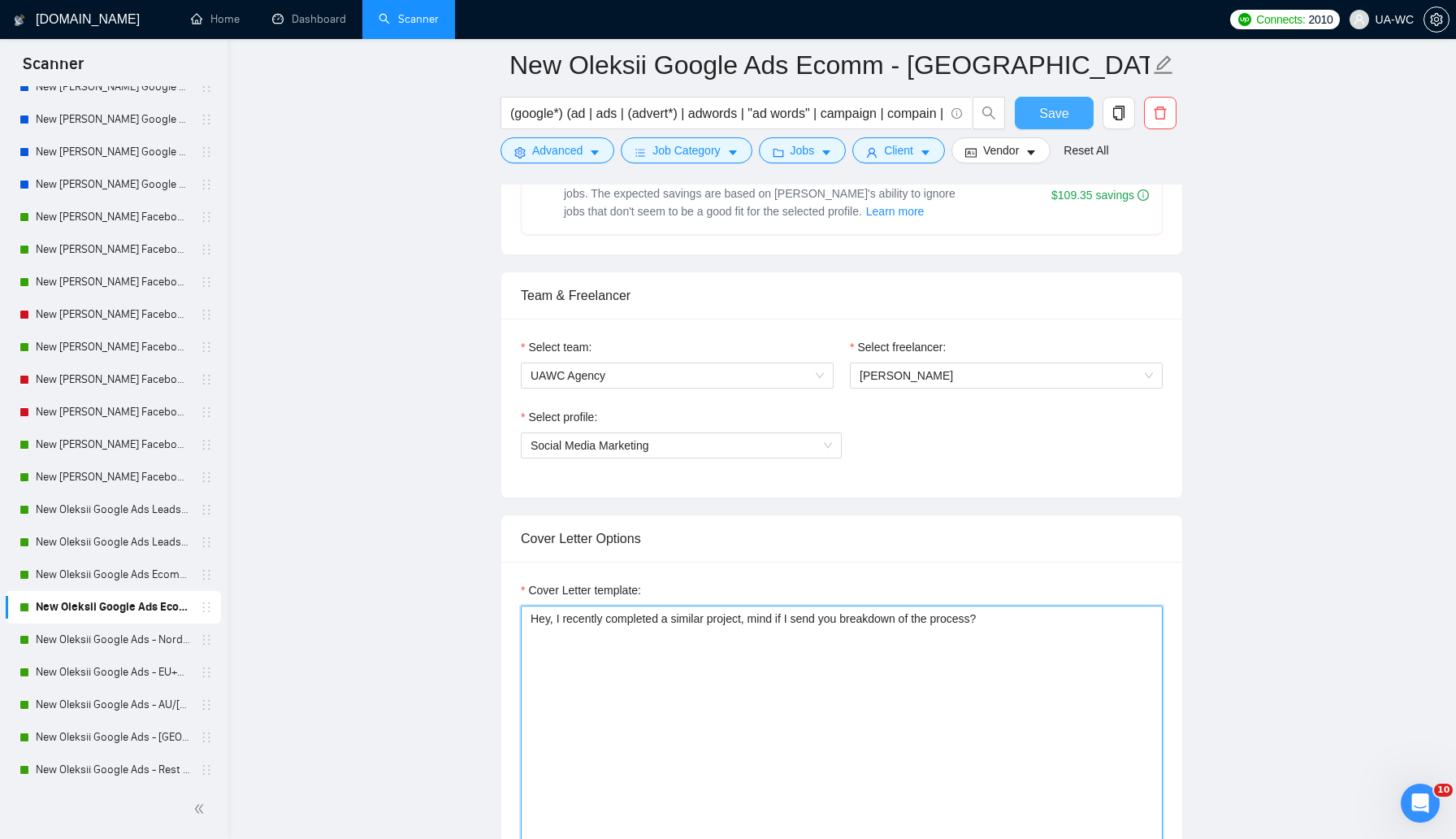
type textarea "Hey, I recently completed a similar project, mind if I send you breakdown of th…"
click at [1058, 108] on span "Save" at bounding box center [1055, 113] width 30 height 21
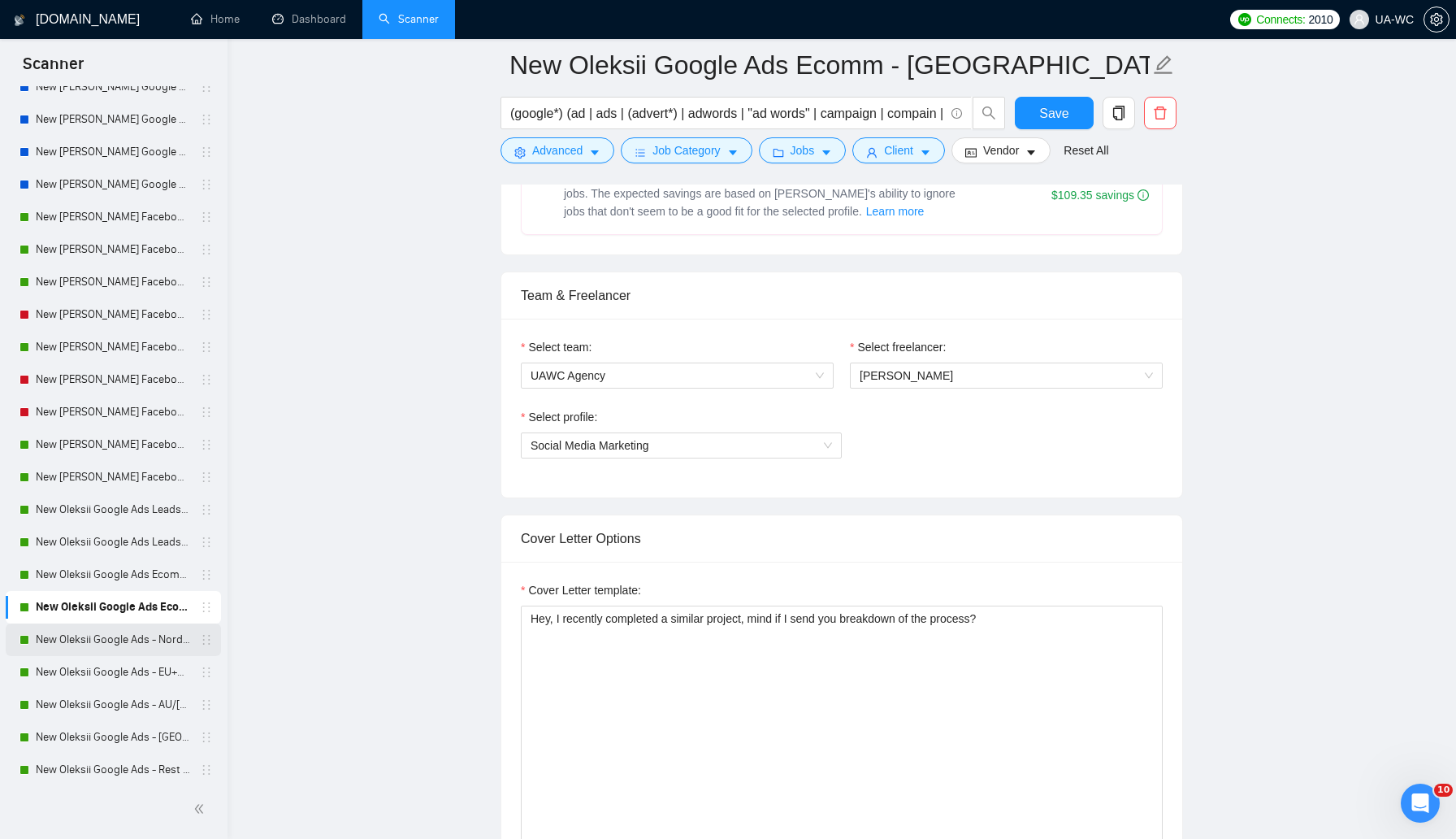
click at [131, 644] on link "New Oleksii Google Ads - Nordic" at bounding box center [113, 639] width 154 height 33
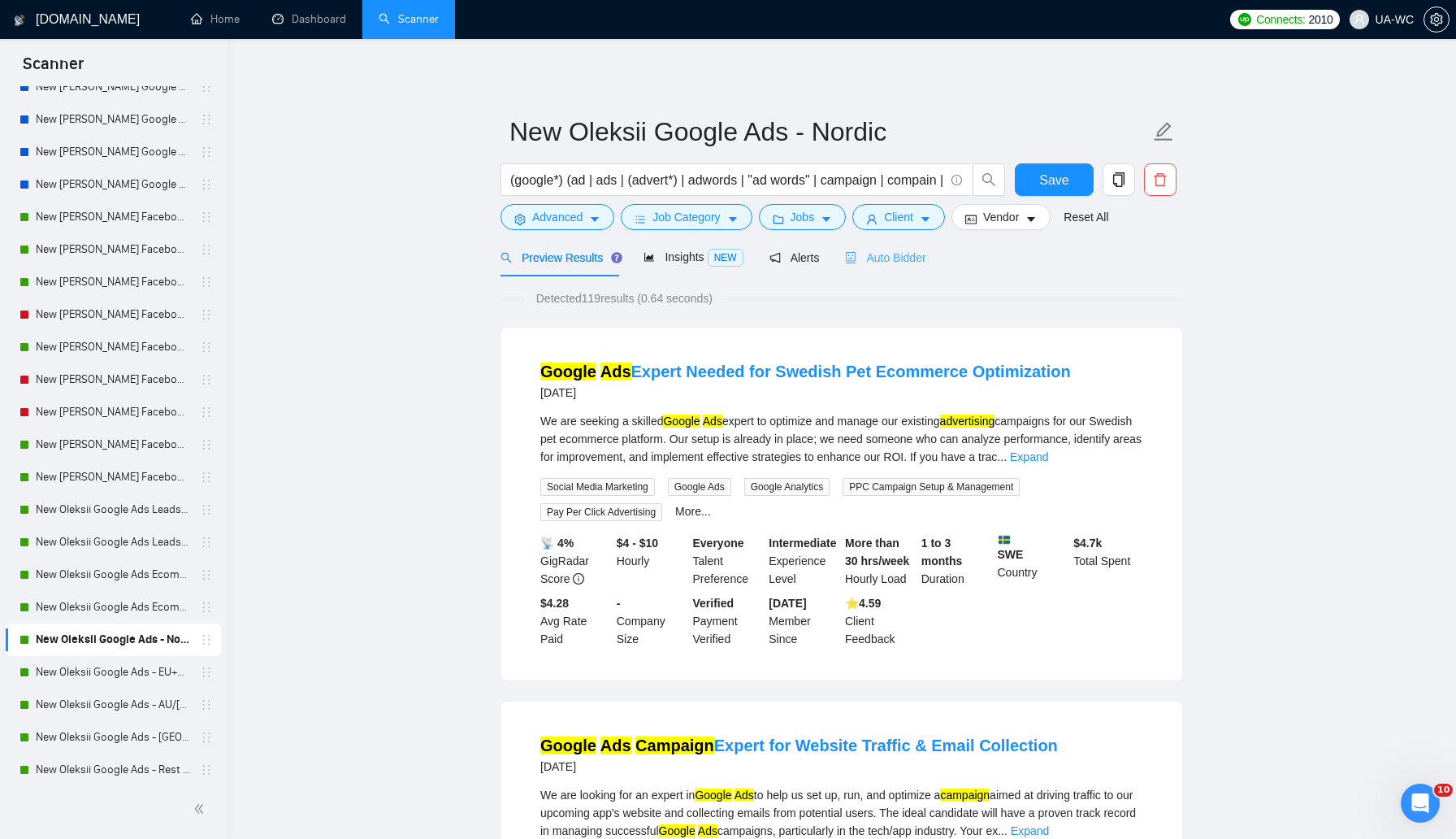
click at [890, 269] on div "Auto Bidder" at bounding box center [885, 257] width 80 height 39
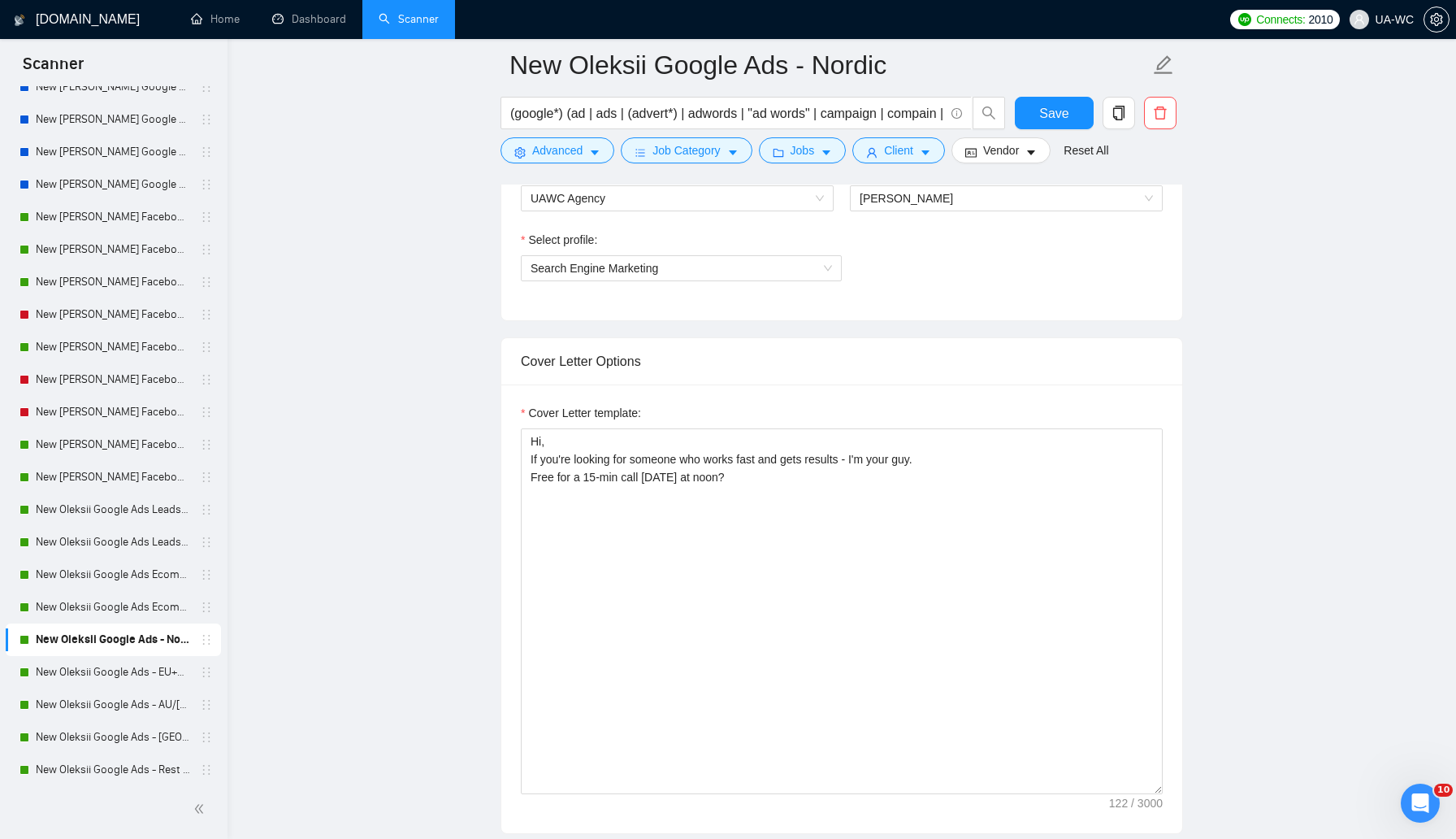
scroll to position [927, 0]
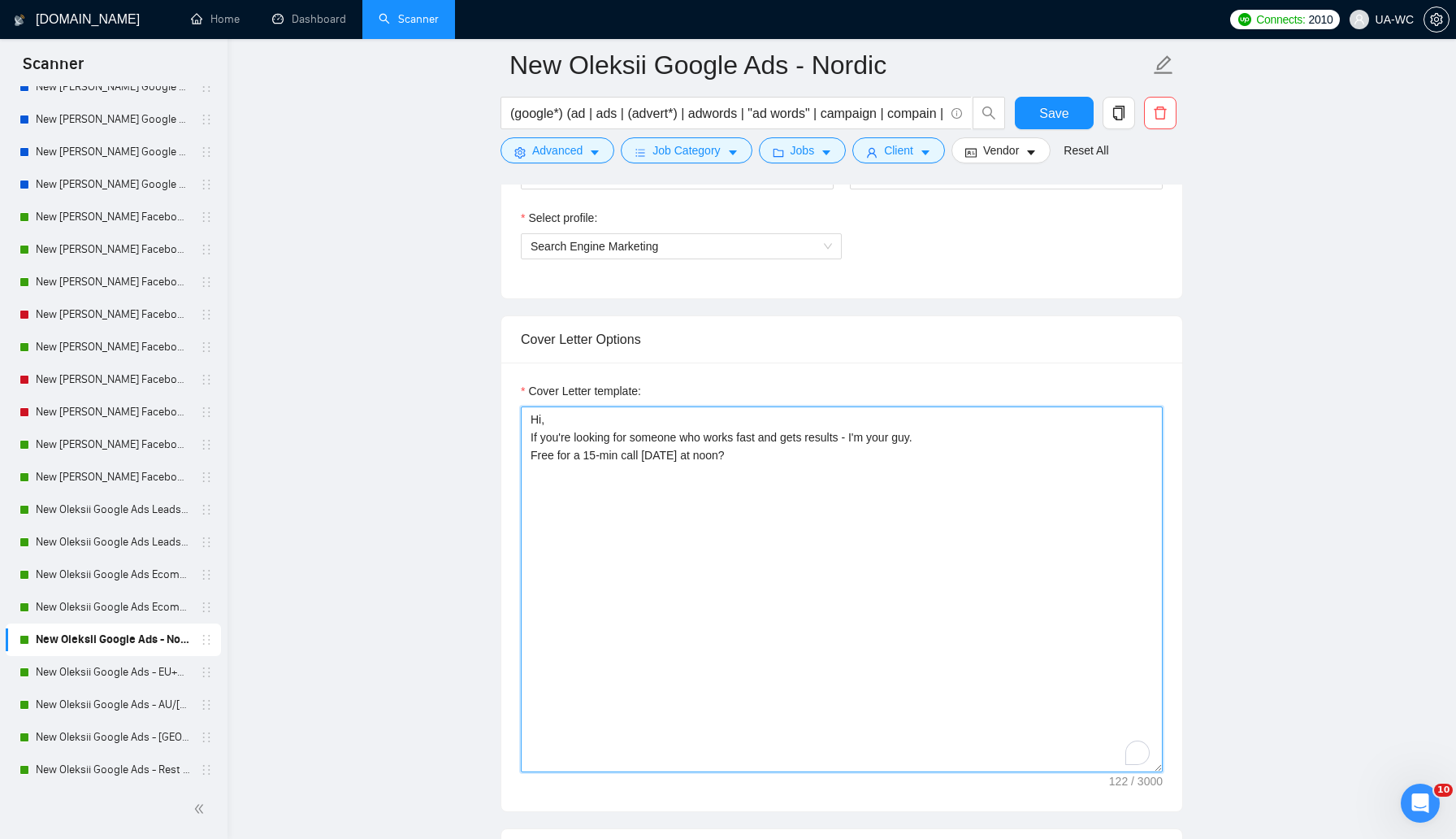
click at [899, 517] on textarea "Hi, If you're looking for someone who works fast and gets results - I'm your gu…" at bounding box center [842, 589] width 642 height 366
paste textarea "ey, I recently completed a similar project, mind if I send you breakdown of the…"
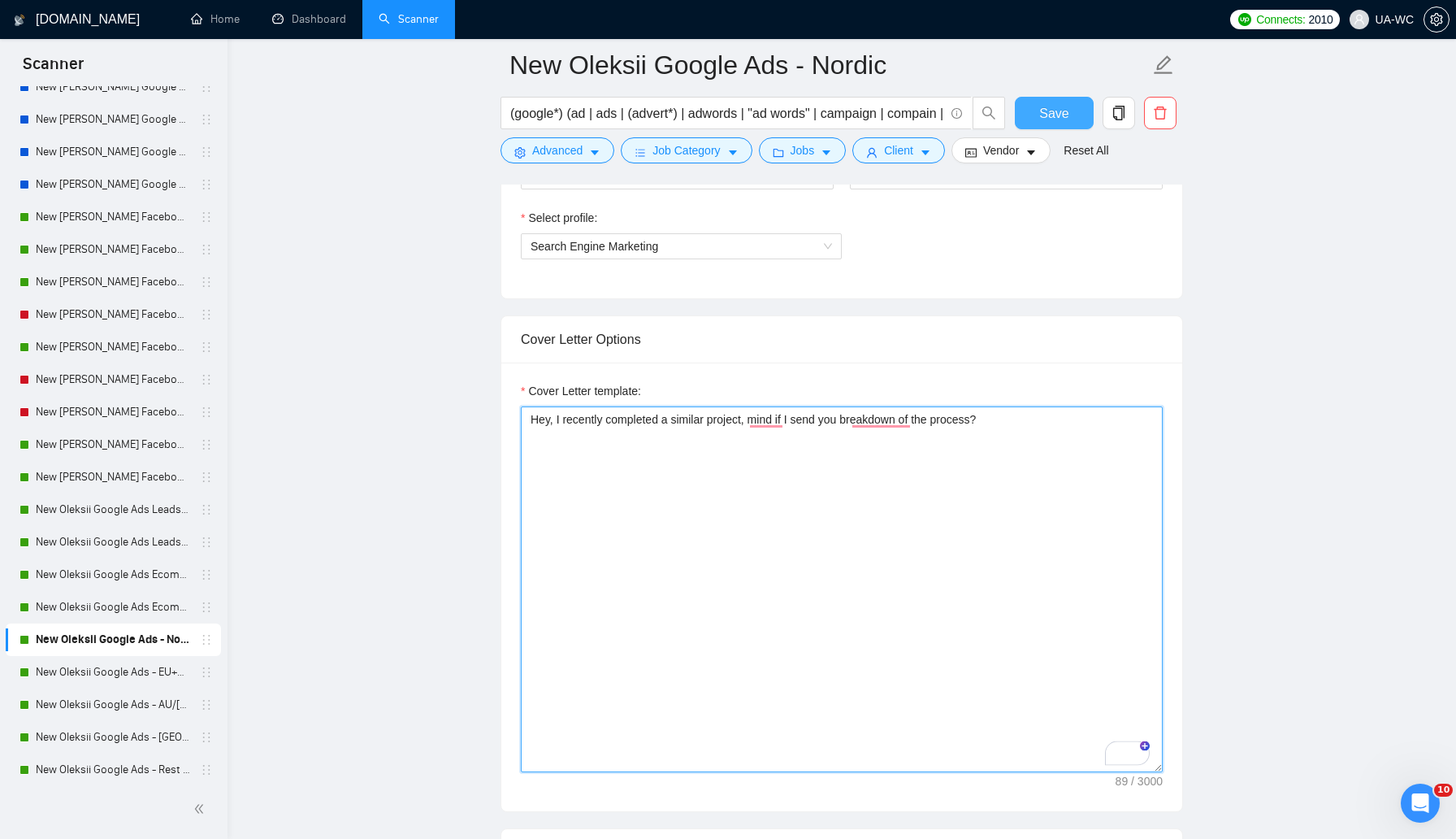
type textarea "Hey, I recently completed a similar project, mind if I send you breakdown of th…"
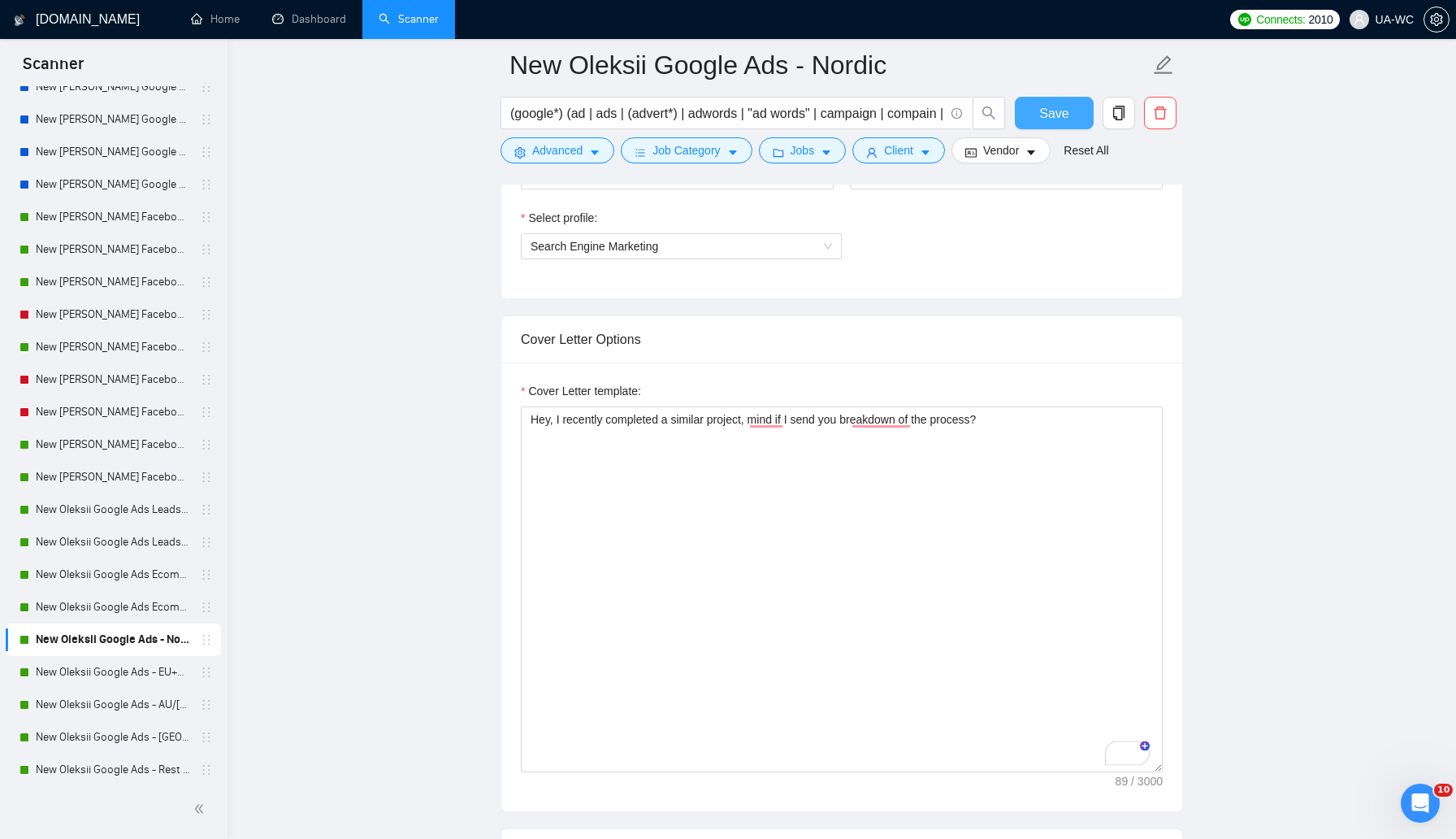
click at [1040, 122] on span "Save" at bounding box center [1055, 113] width 30 height 21
click at [110, 671] on link "New Oleksii Google Ads - EU+CH ex Nordic" at bounding box center [113, 672] width 154 height 33
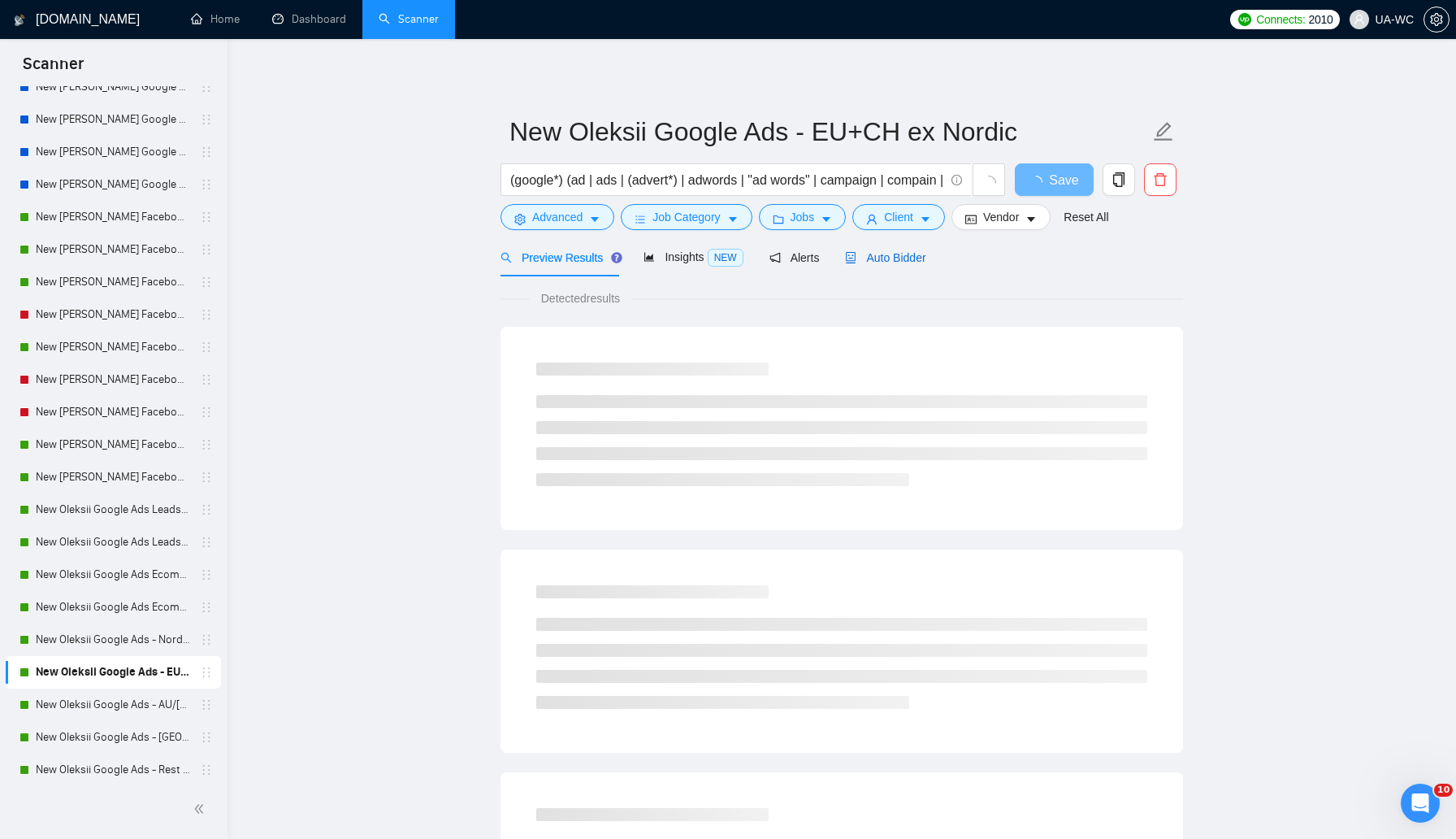
click at [894, 260] on span "Auto Bidder" at bounding box center [885, 257] width 80 height 13
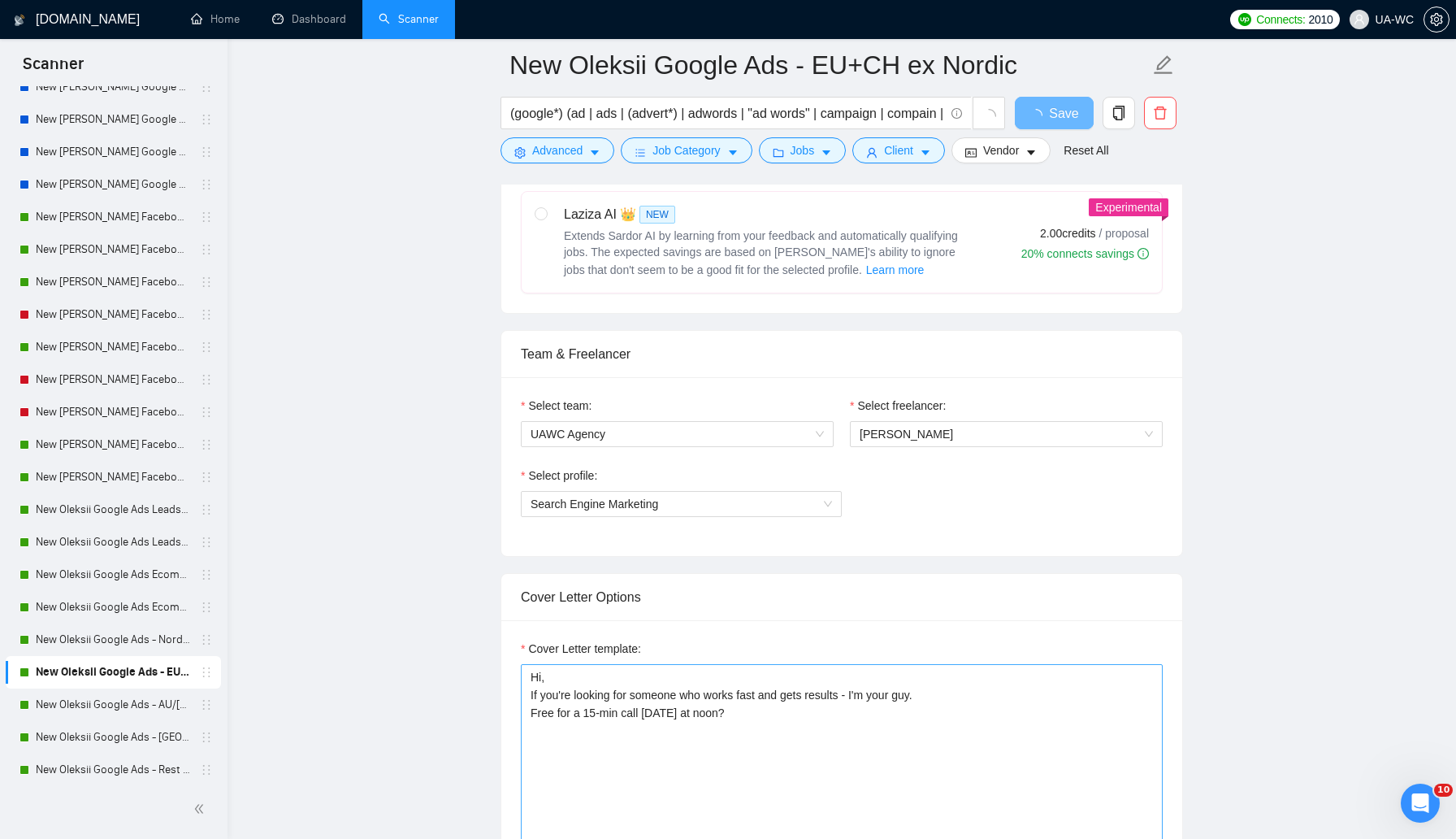
scroll to position [673, 0]
click at [656, 710] on textarea "Hi, If you're looking for someone who works fast and gets results - I'm your gu…" at bounding box center [842, 843] width 642 height 366
paste textarea "ey, I recently completed a similar project, mind if I send you breakdown of the…"
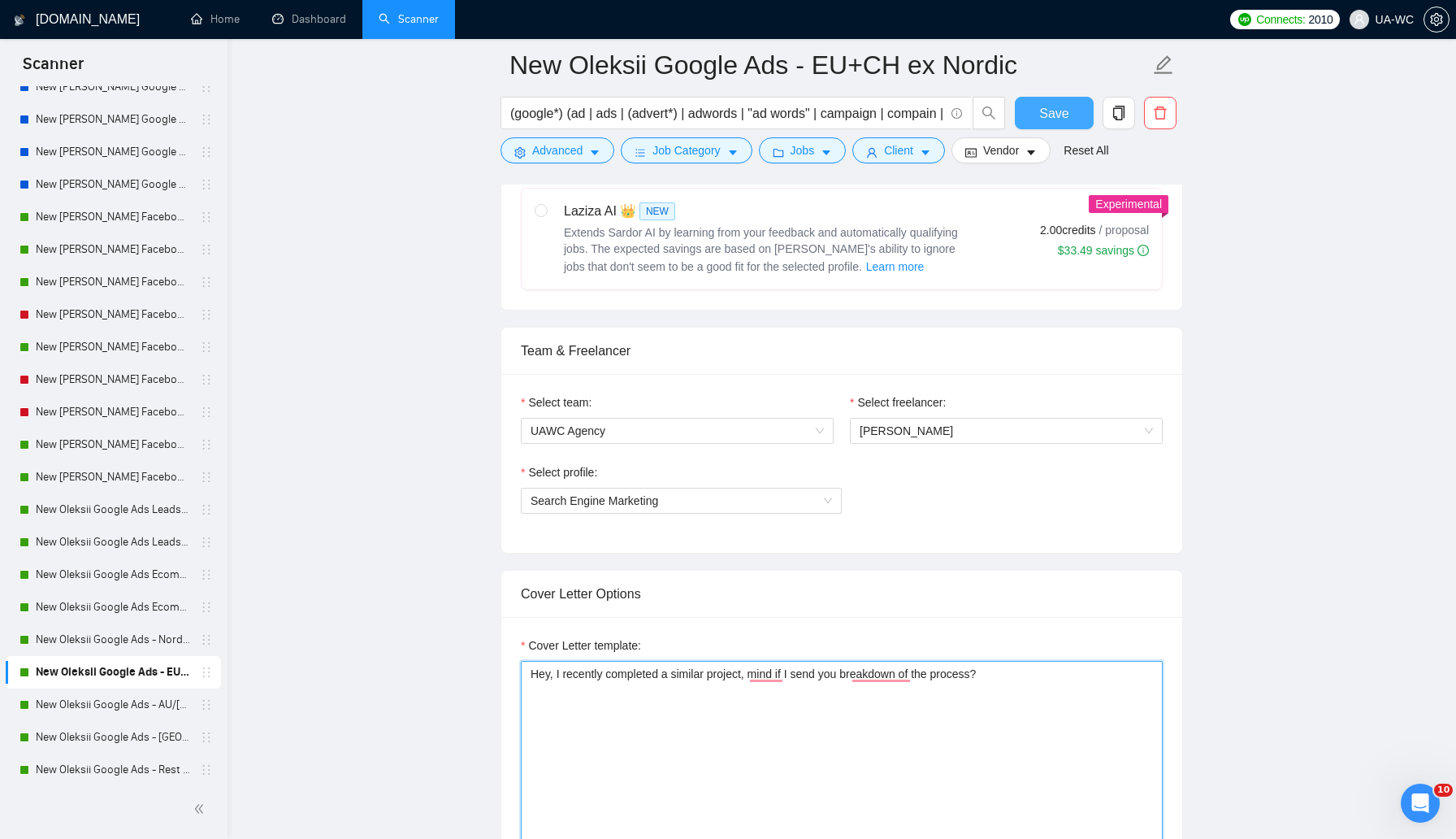
type textarea "Hey, I recently completed a similar project, mind if I send you breakdown of th…"
click at [1040, 107] on span "Save" at bounding box center [1055, 113] width 30 height 21
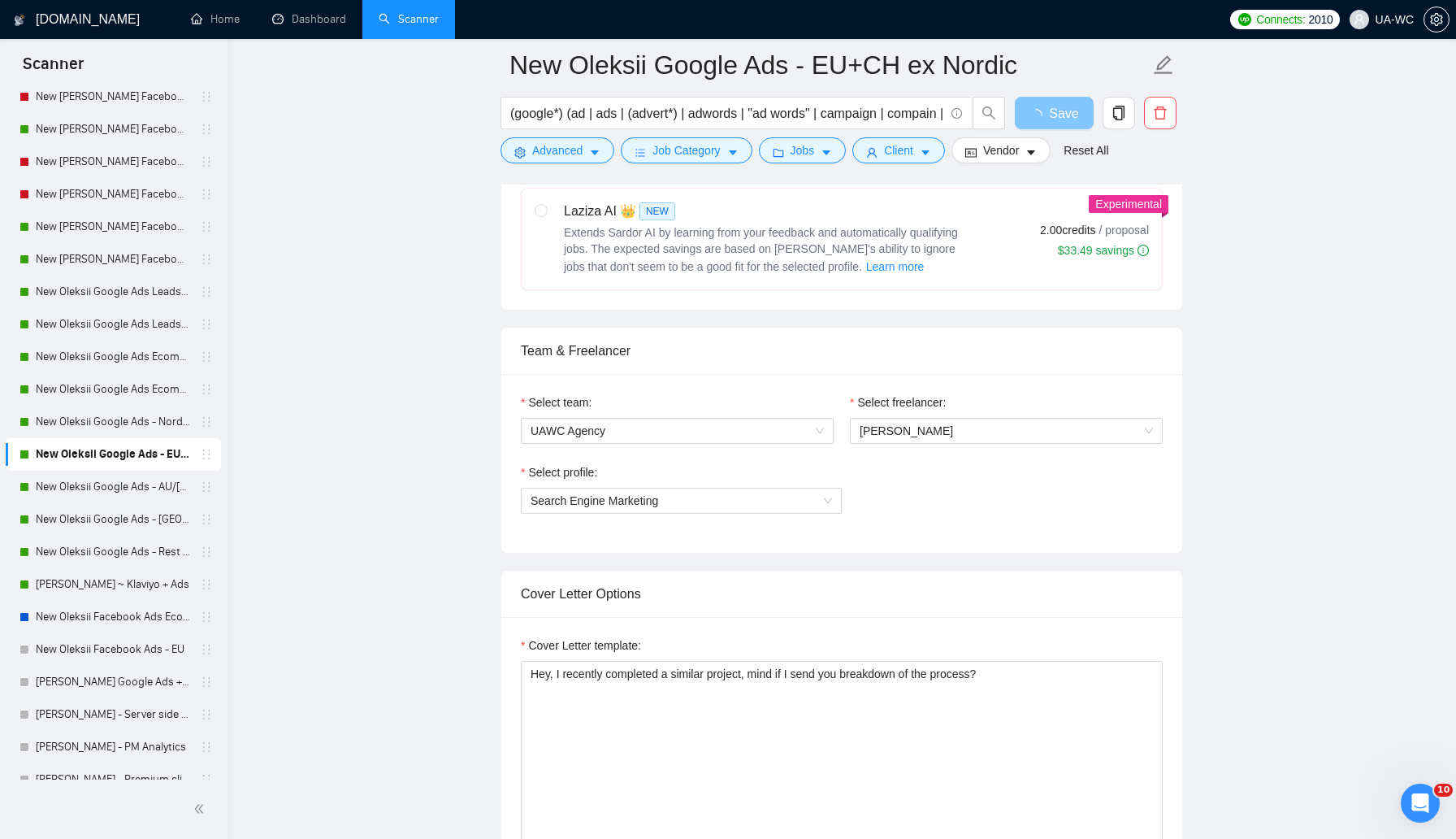
scroll to position [625, 0]
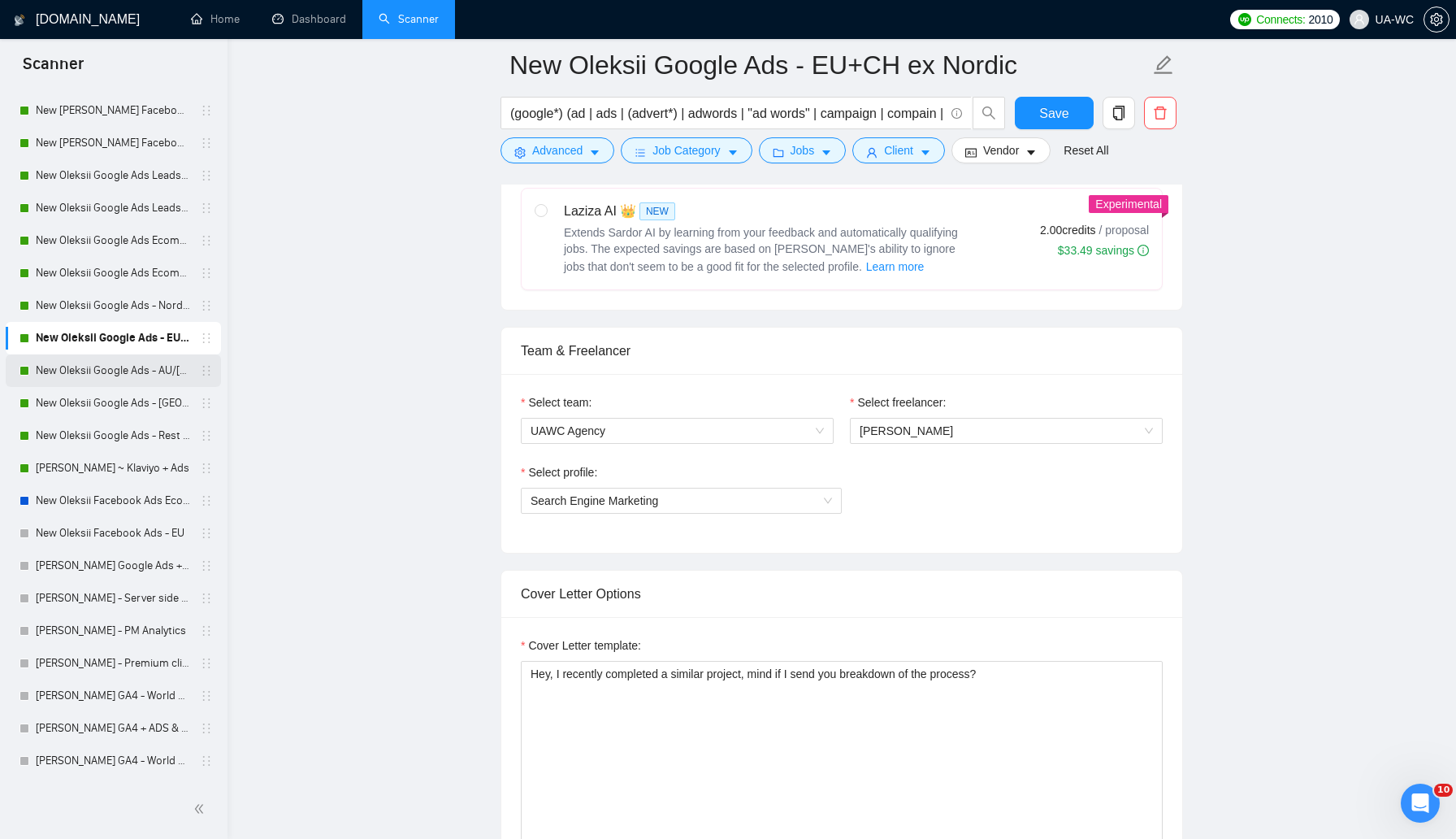
click at [82, 369] on link "New Oleksii Google Ads - AU/[GEOGRAPHIC_DATA]/IR/[GEOGRAPHIC_DATA]/[GEOGRAPHIC_…" at bounding box center [113, 370] width 154 height 33
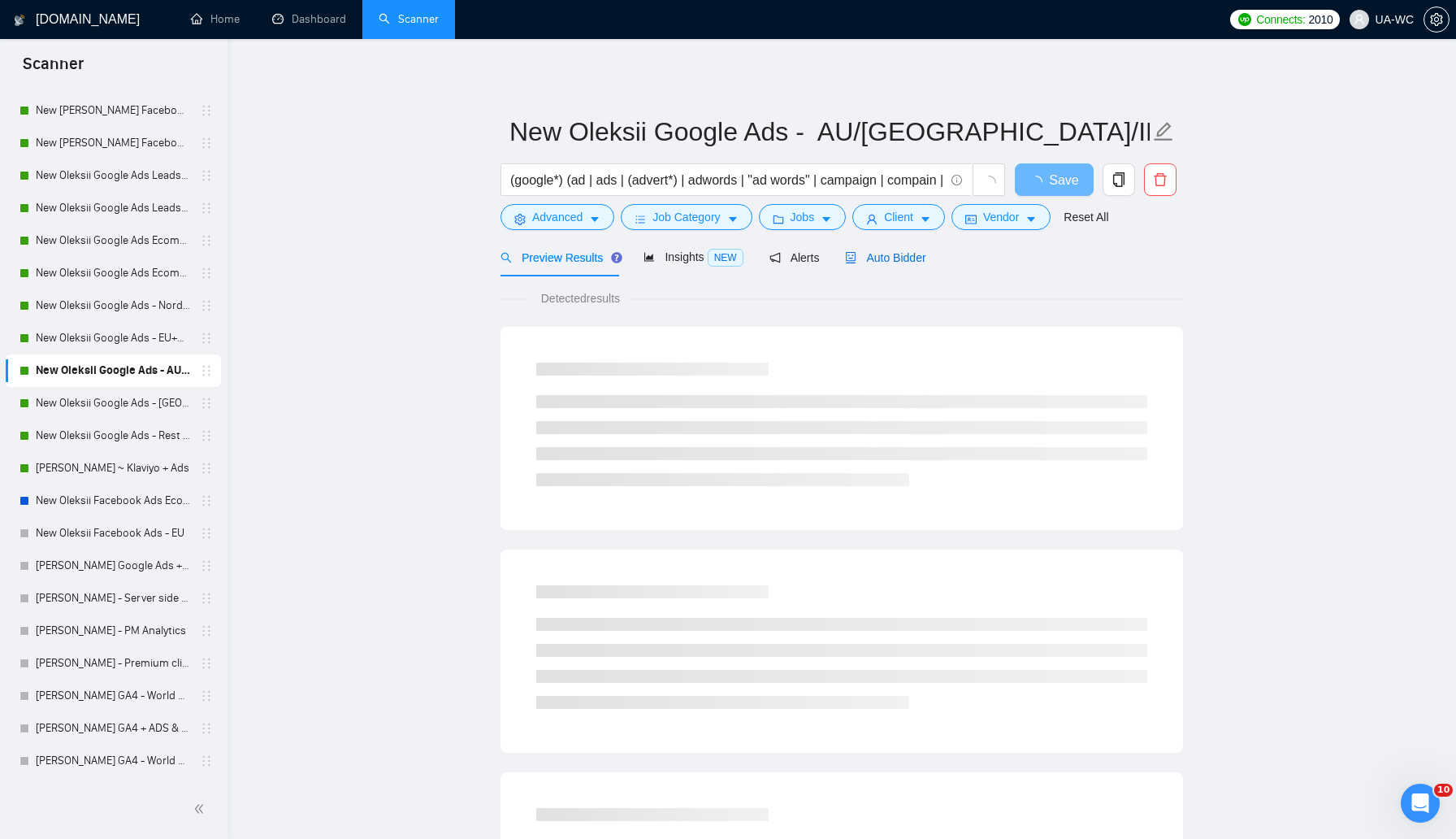
click at [884, 254] on span "Auto Bidder" at bounding box center [885, 257] width 80 height 13
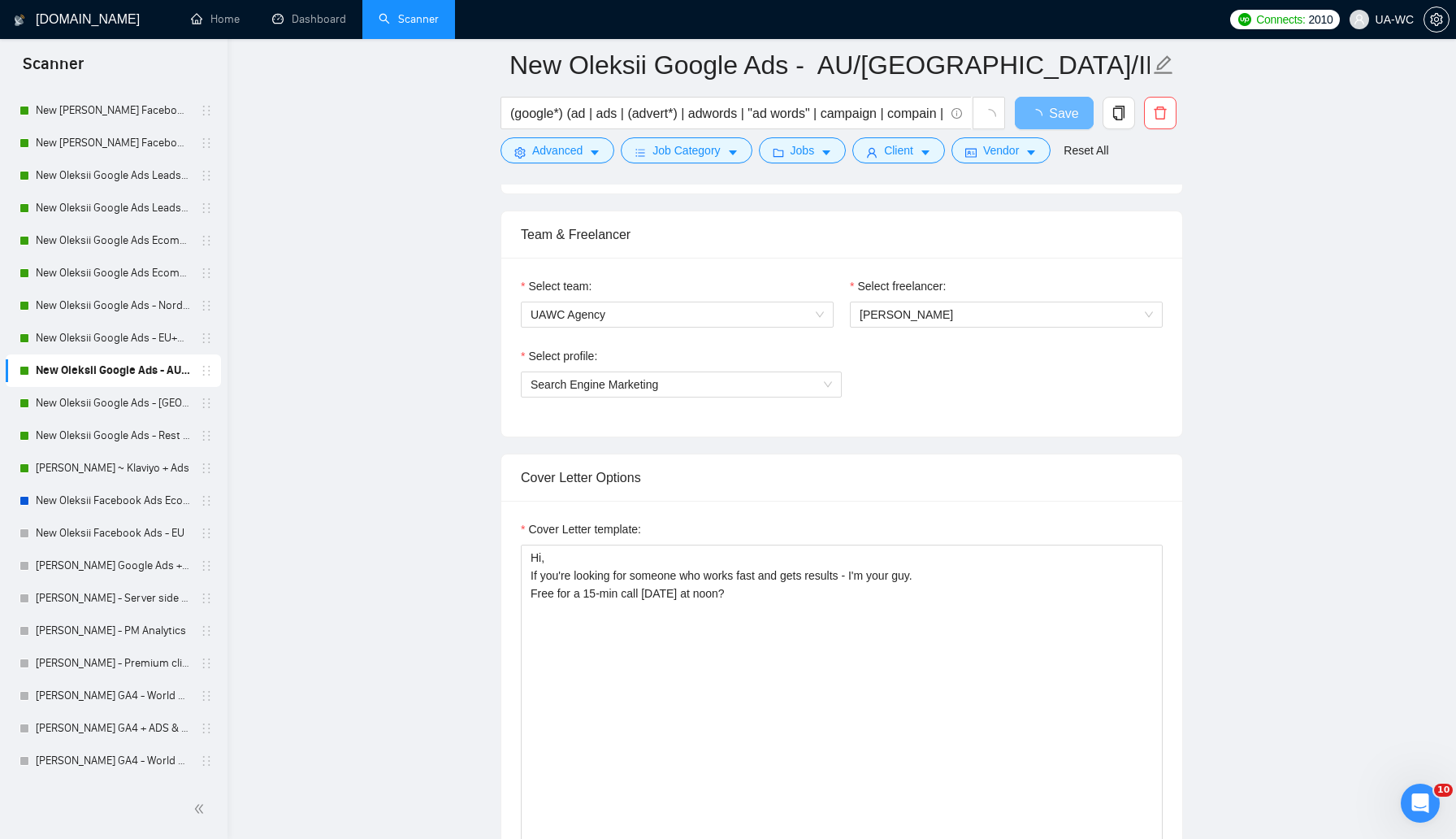
scroll to position [855, 0]
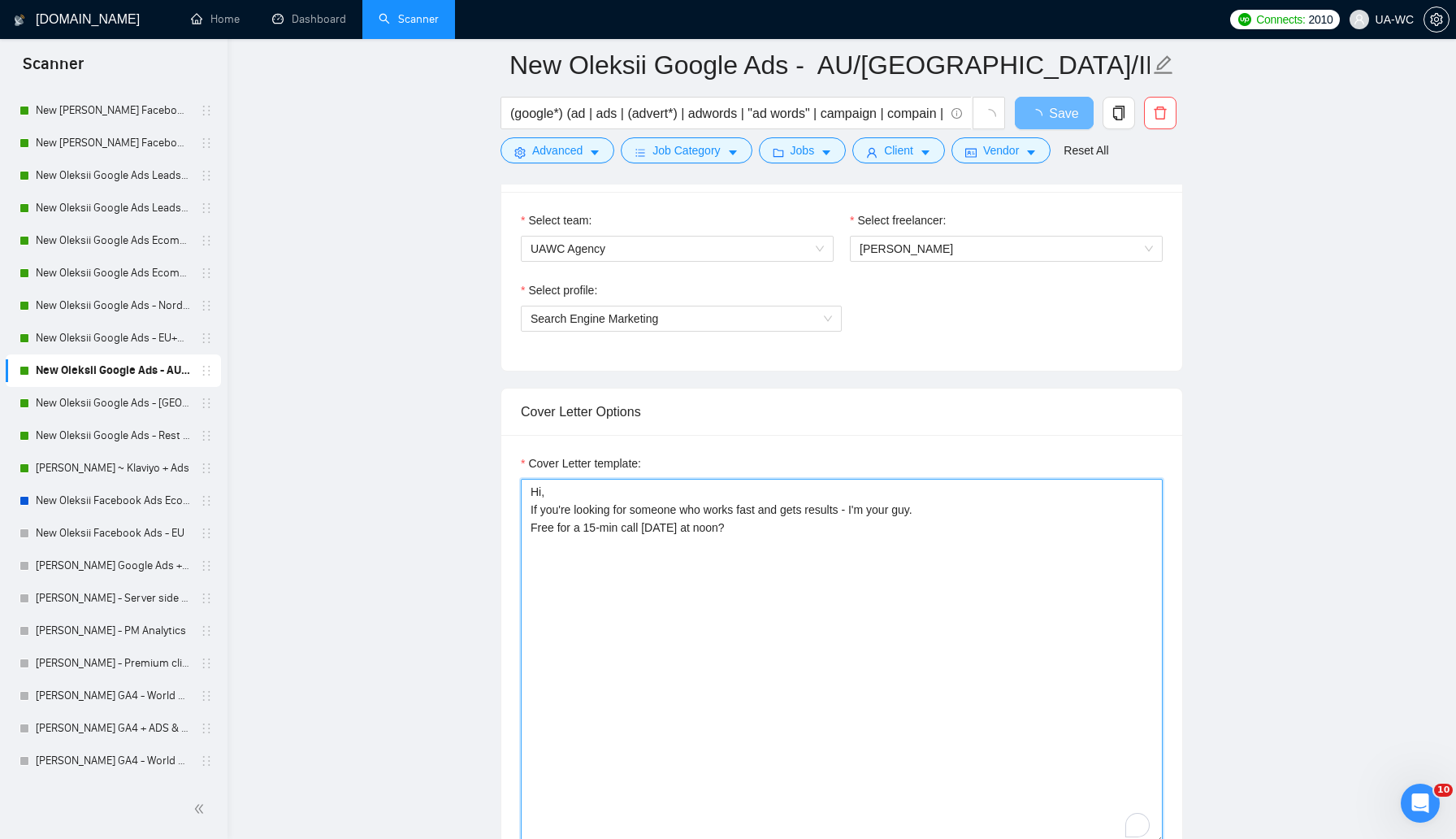
click at [812, 564] on textarea "Hi, If you're looking for someone who works fast and gets results - I'm your gu…" at bounding box center [842, 661] width 642 height 366
paste textarea "ey, I recently completed a similar project, mind if I send you breakdown of the…"
type textarea "Hey, I recently completed a similar project, mind if I send you breakdown of th…"
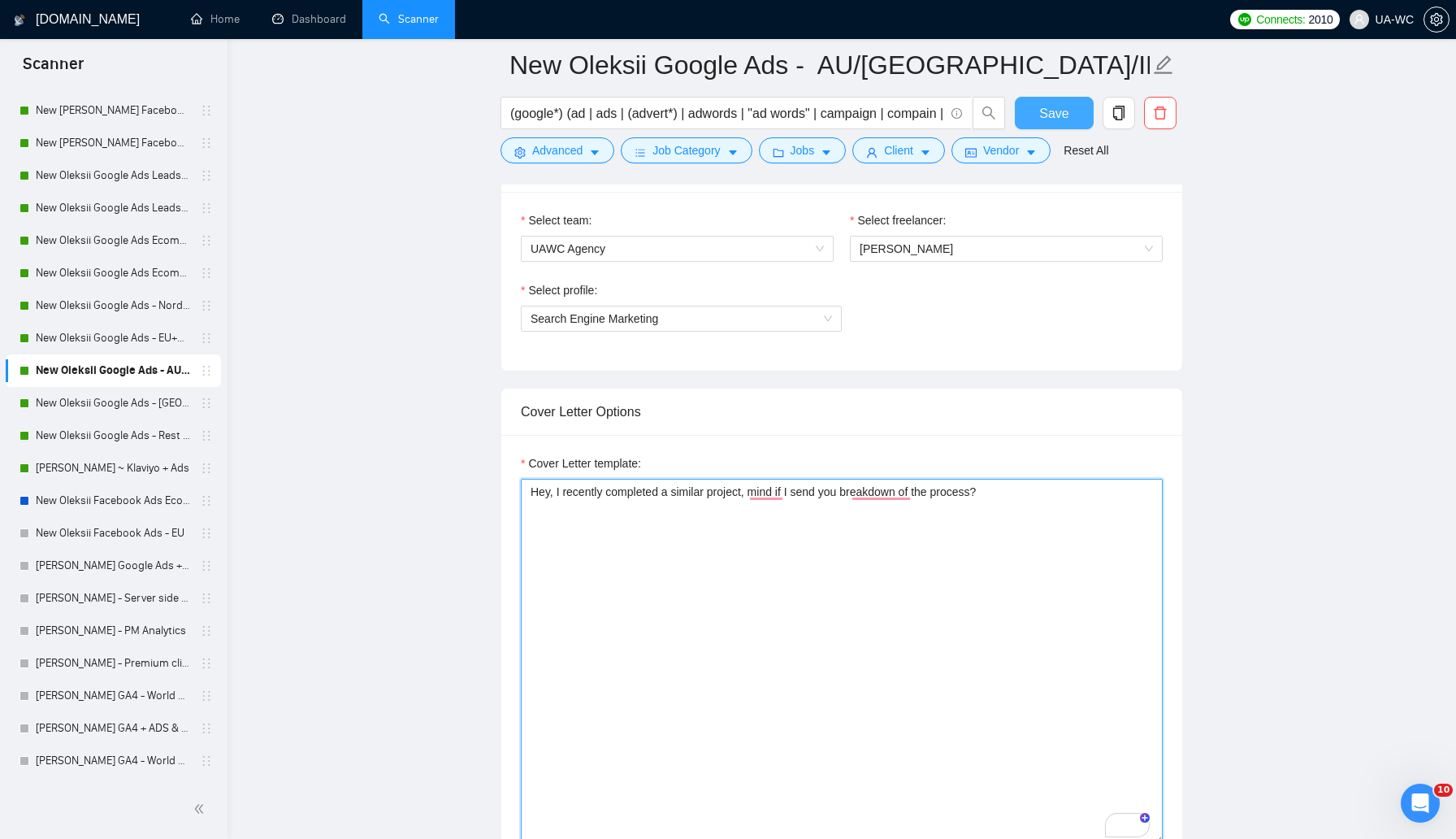
type textarea "Hey, I recently completed a similar project, mind if I send you breakdown of th…"
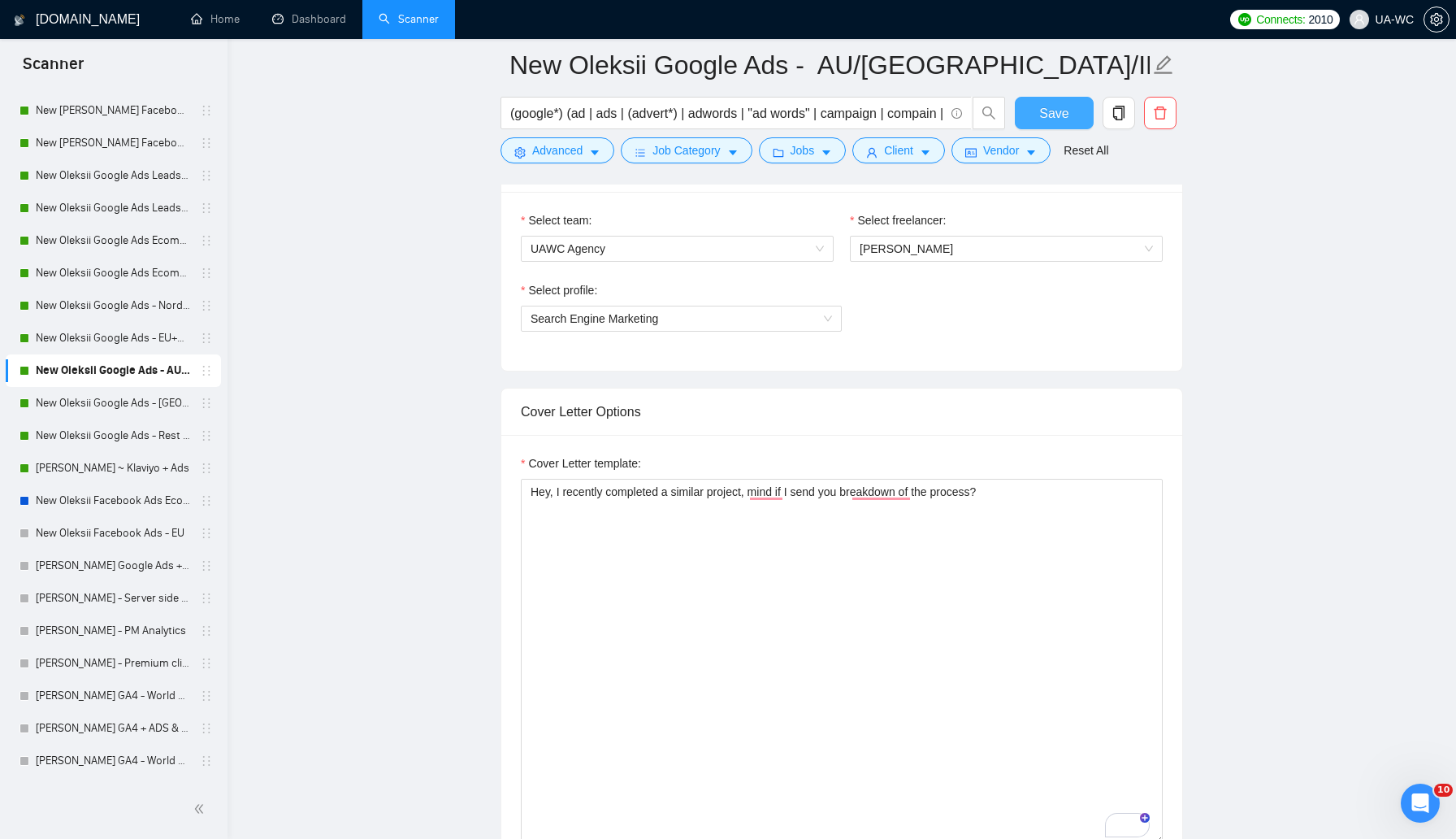
click at [1054, 117] on span "Save" at bounding box center [1055, 113] width 30 height 21
click at [55, 399] on link "New Oleksii Google Ads - [GEOGRAPHIC_DATA]/JP/CN/IL/SG/HK/QA/[GEOGRAPHIC_DATA]" at bounding box center [113, 402] width 154 height 33
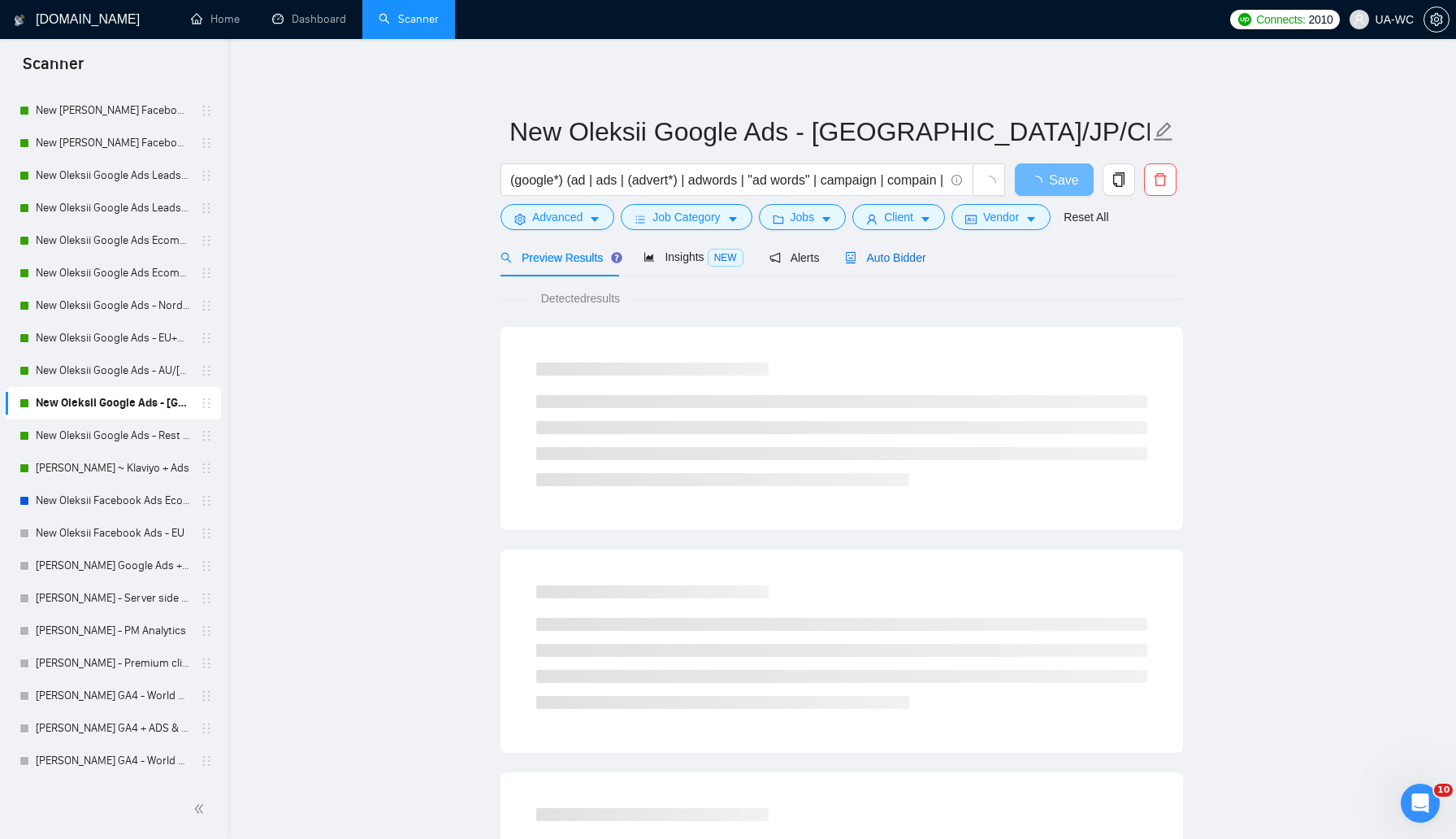
click at [888, 265] on div "Auto Bidder" at bounding box center [885, 258] width 80 height 18
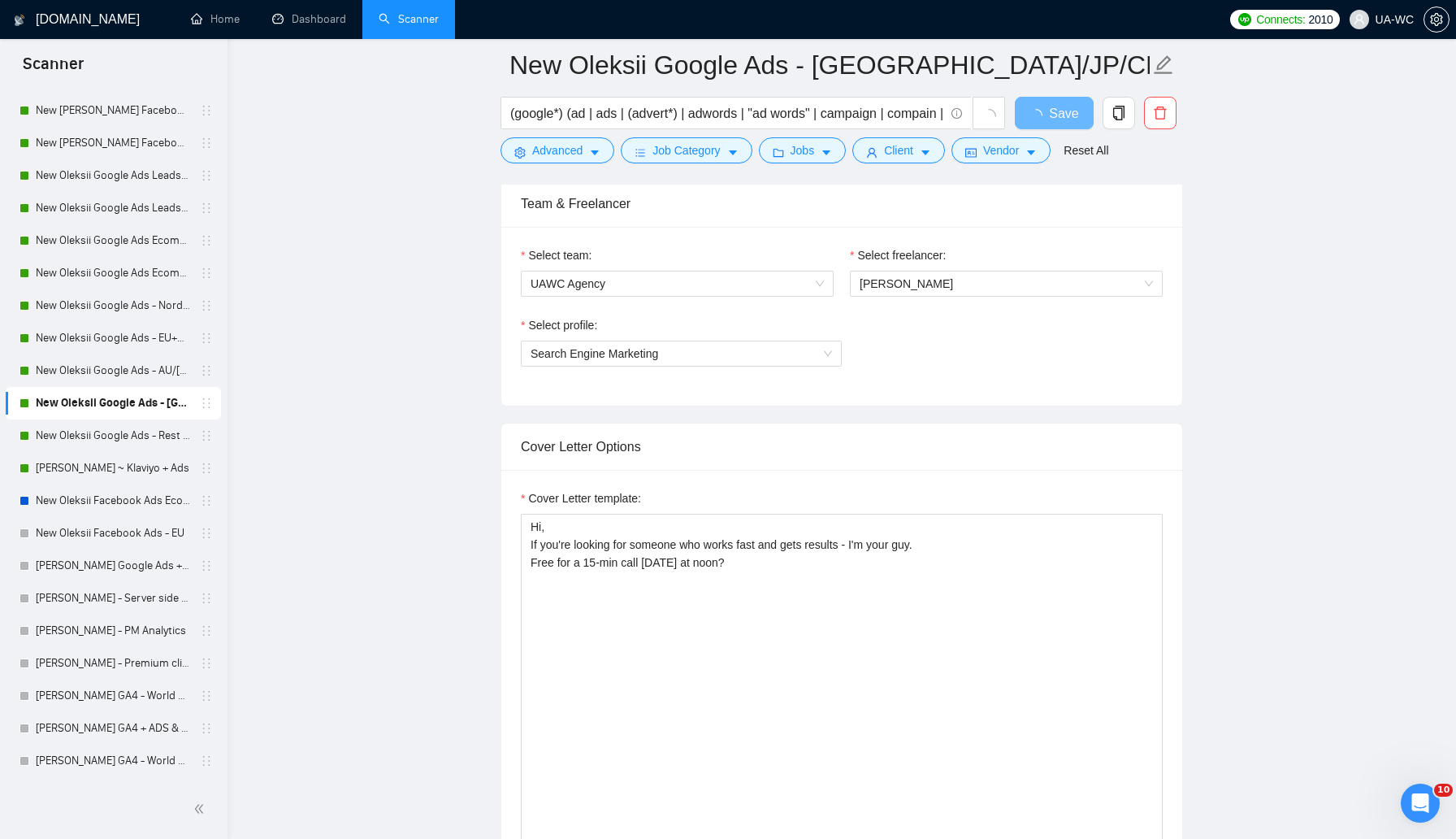
scroll to position [825, 0]
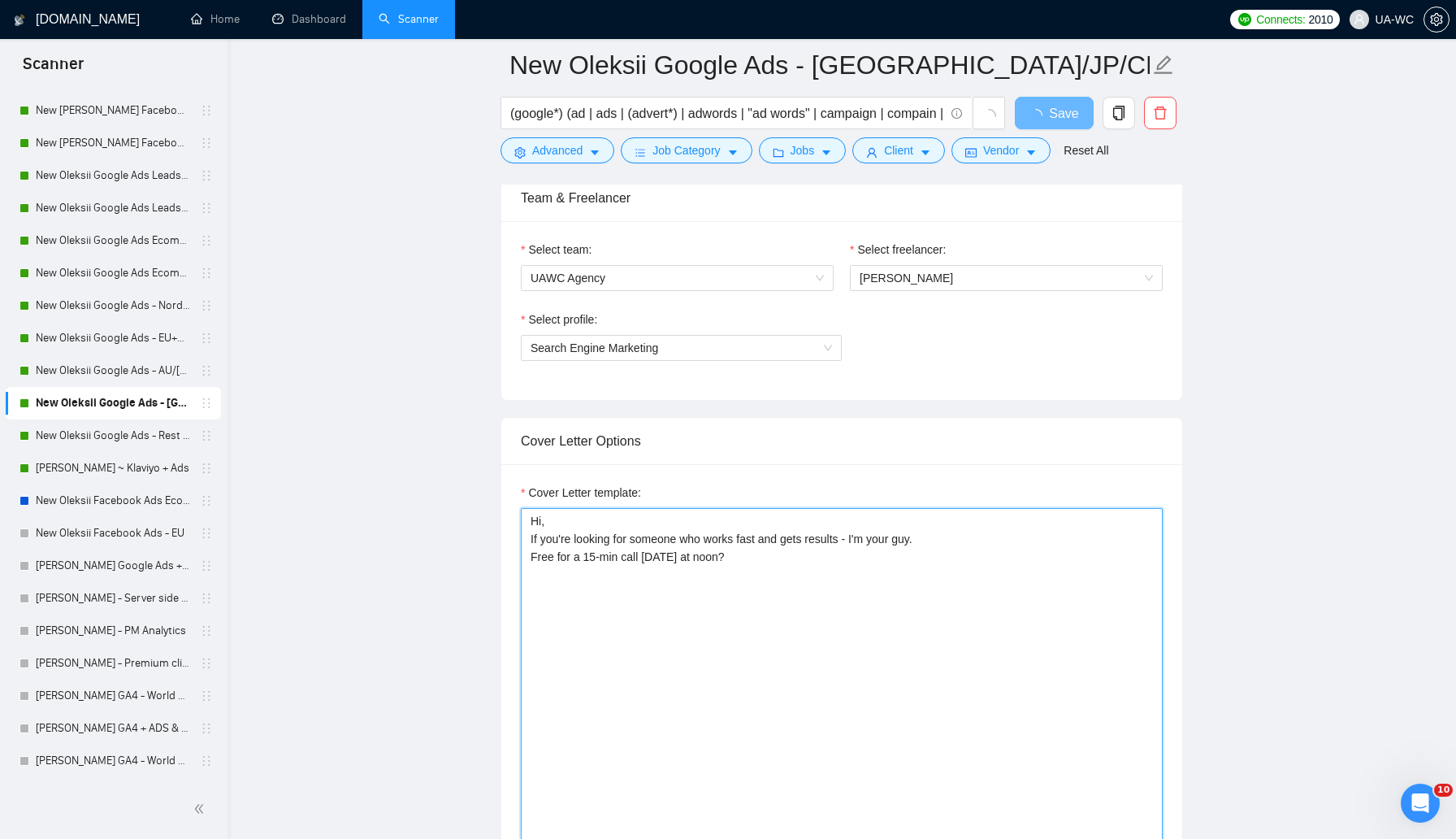
click at [652, 578] on textarea "Hi, If you're looking for someone who works fast and gets results - I'm your gu…" at bounding box center [842, 691] width 642 height 366
paste textarea "ey, I recently completed a similar project, mind if I send you breakdown of the…"
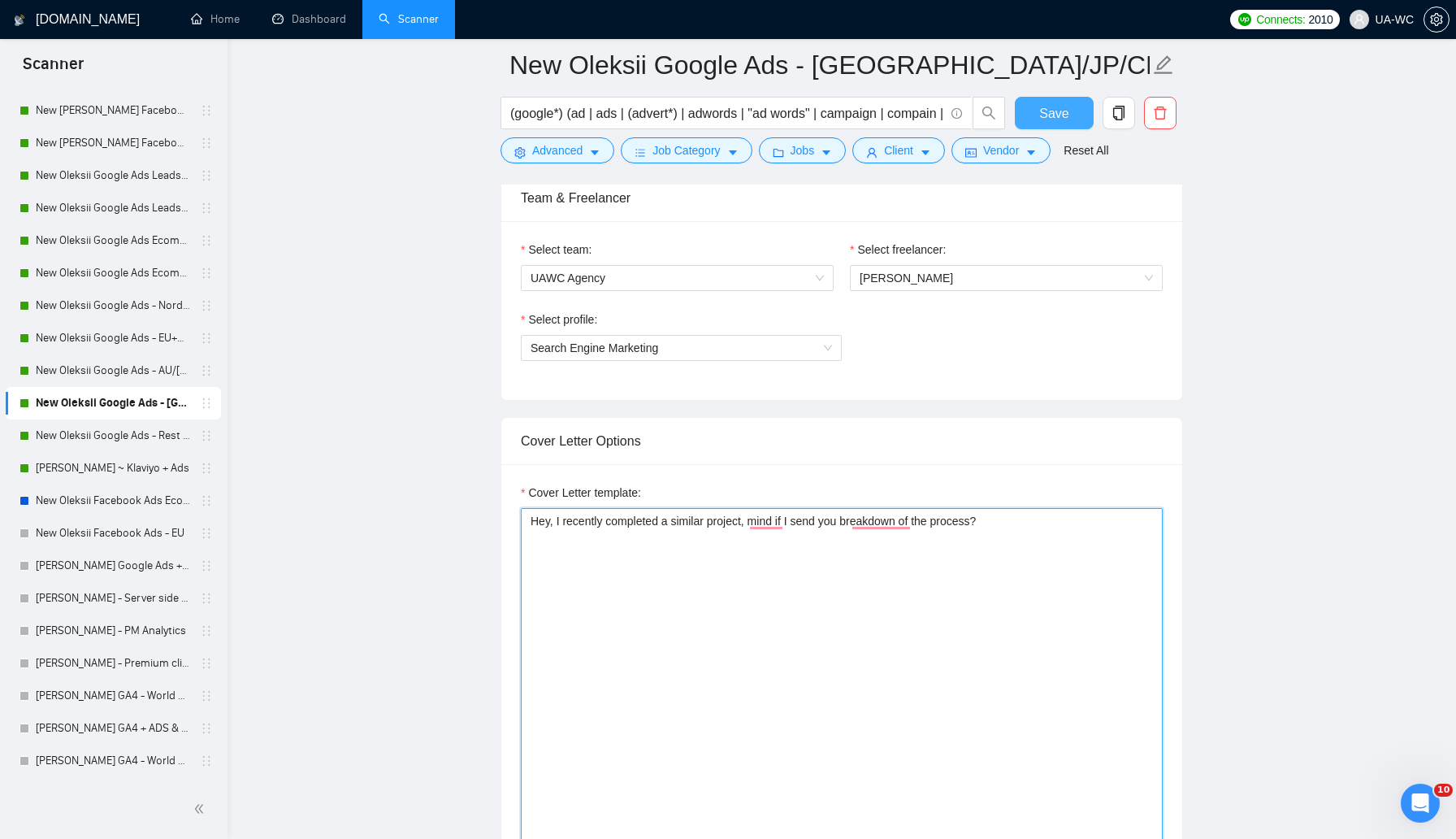
type textarea "Hey, I recently completed a similar project, mind if I send you breakdown of th…"
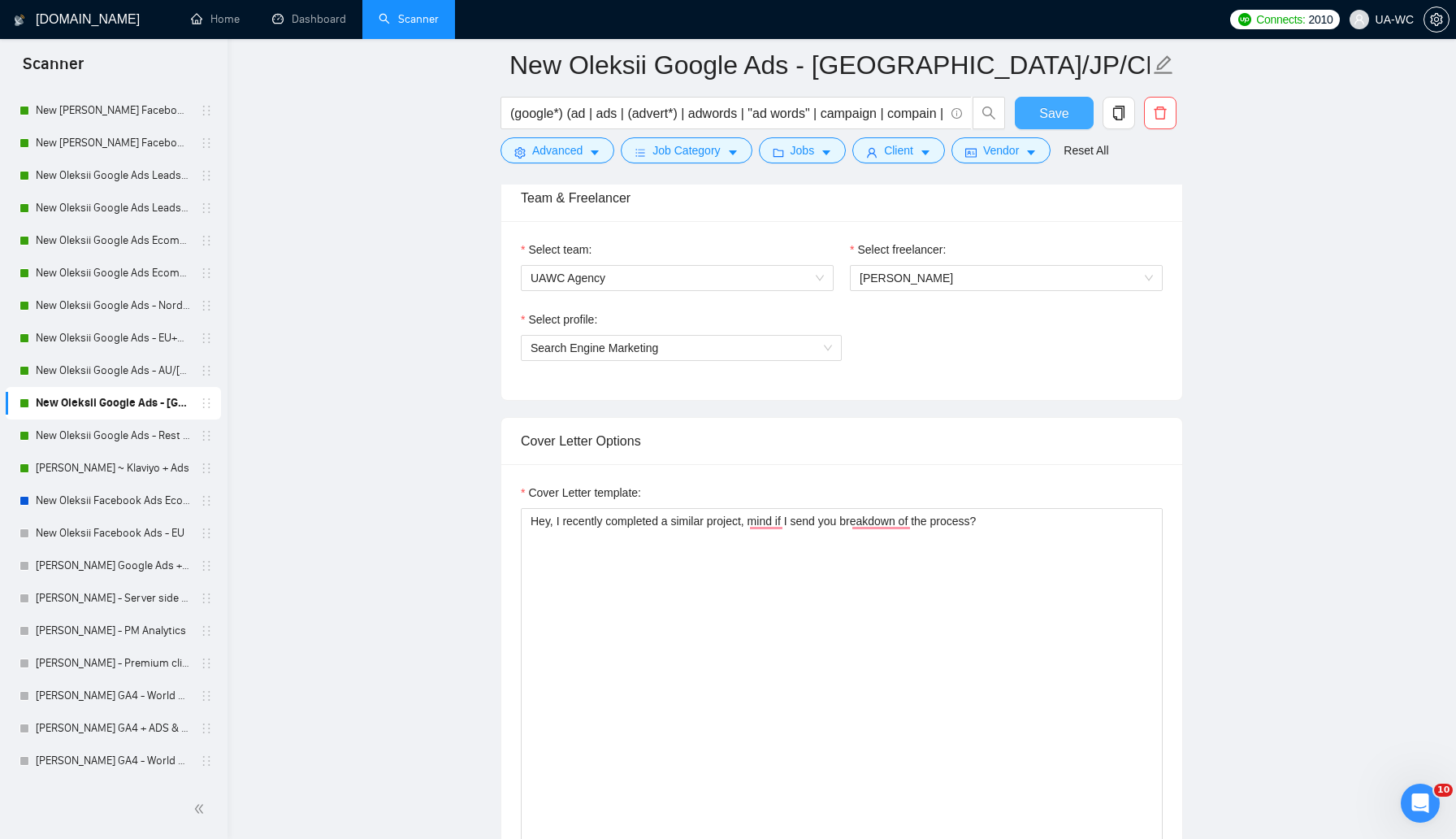
click at [1042, 113] on span "Save" at bounding box center [1055, 113] width 30 height 21
click at [140, 436] on link "New Oleksii Google Ads - Rest of the World excl. Poor" at bounding box center [113, 435] width 154 height 33
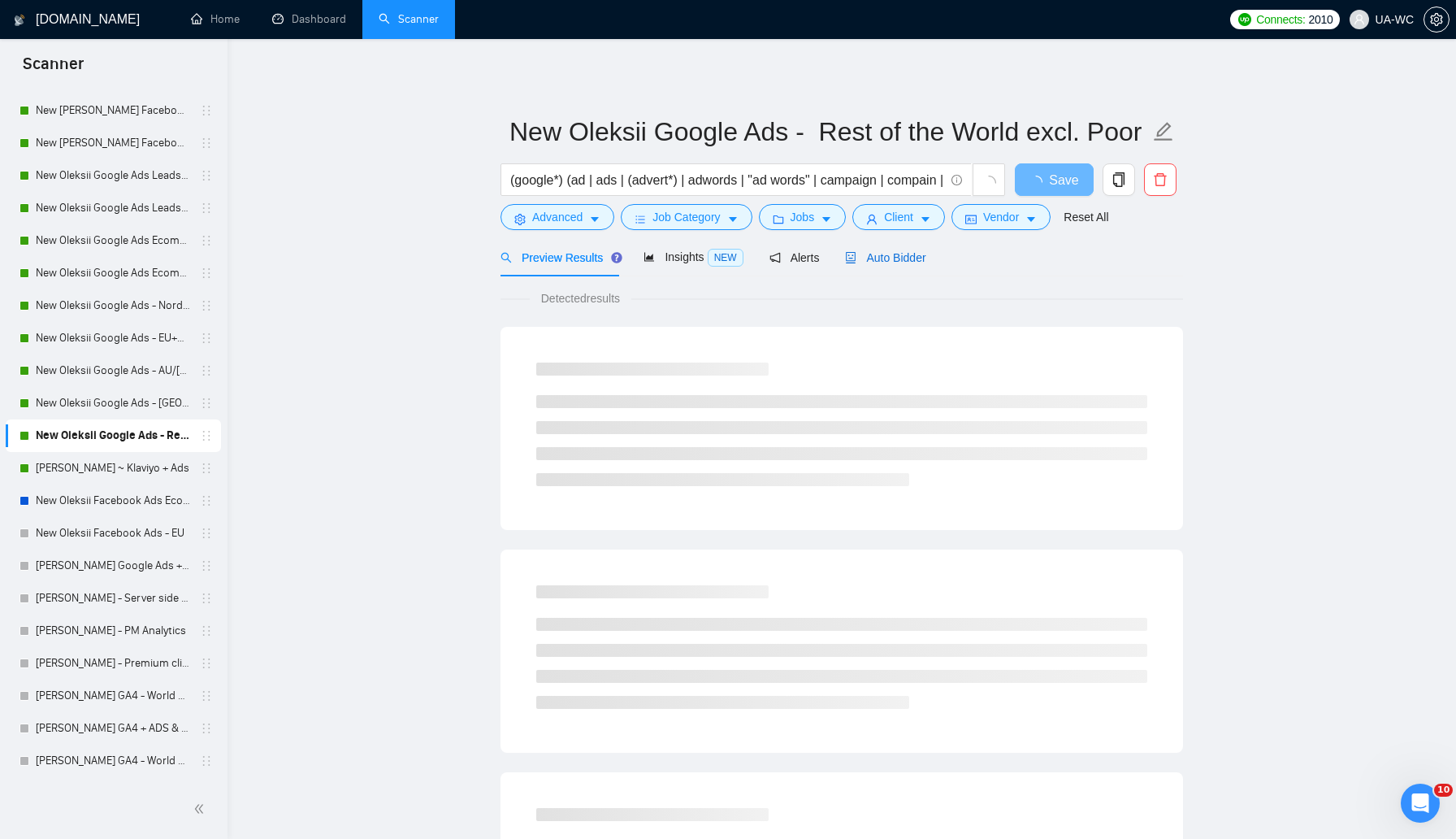
click at [873, 253] on span "Auto Bidder" at bounding box center [885, 257] width 80 height 13
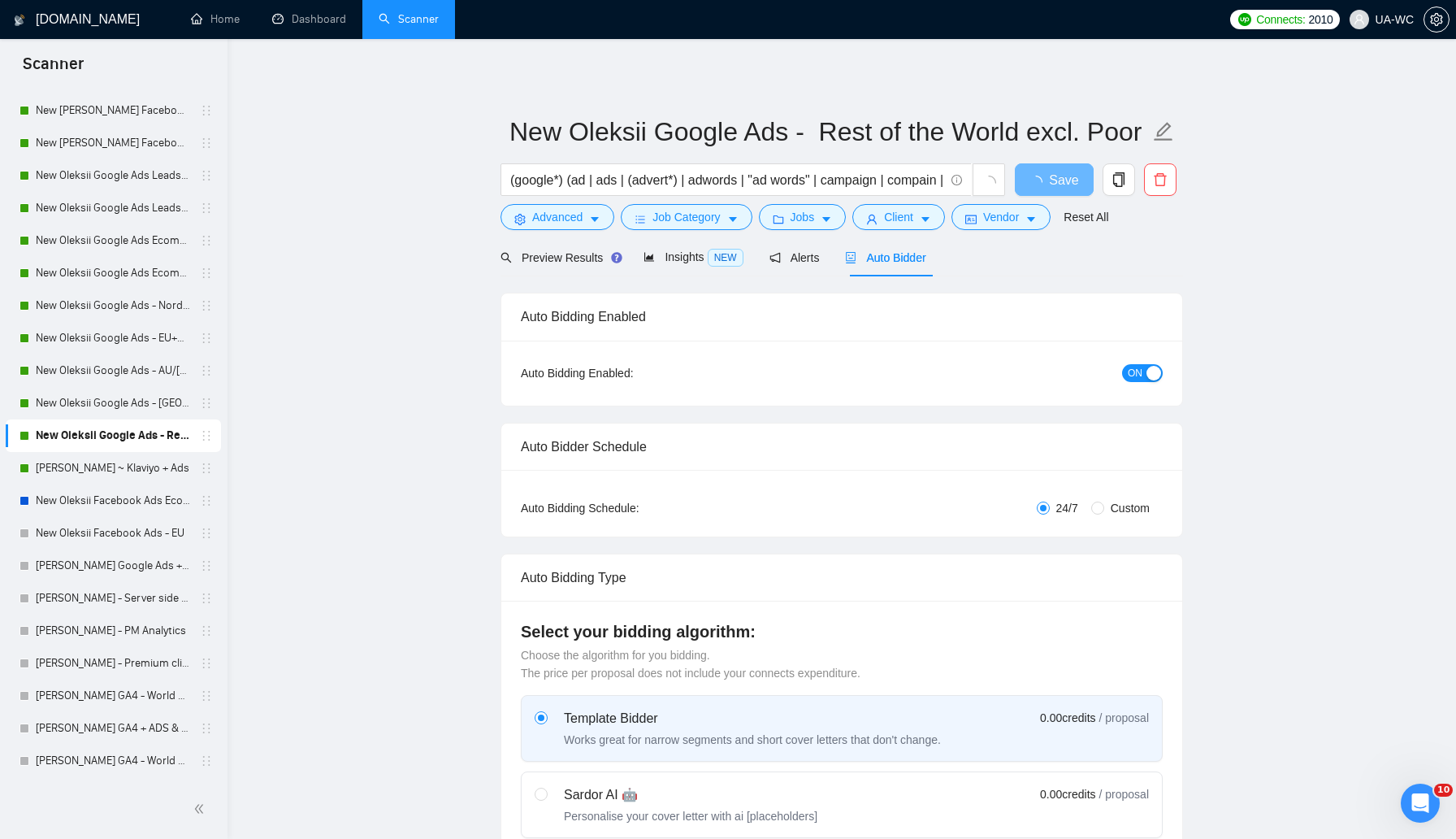
radio input "false"
radio input "true"
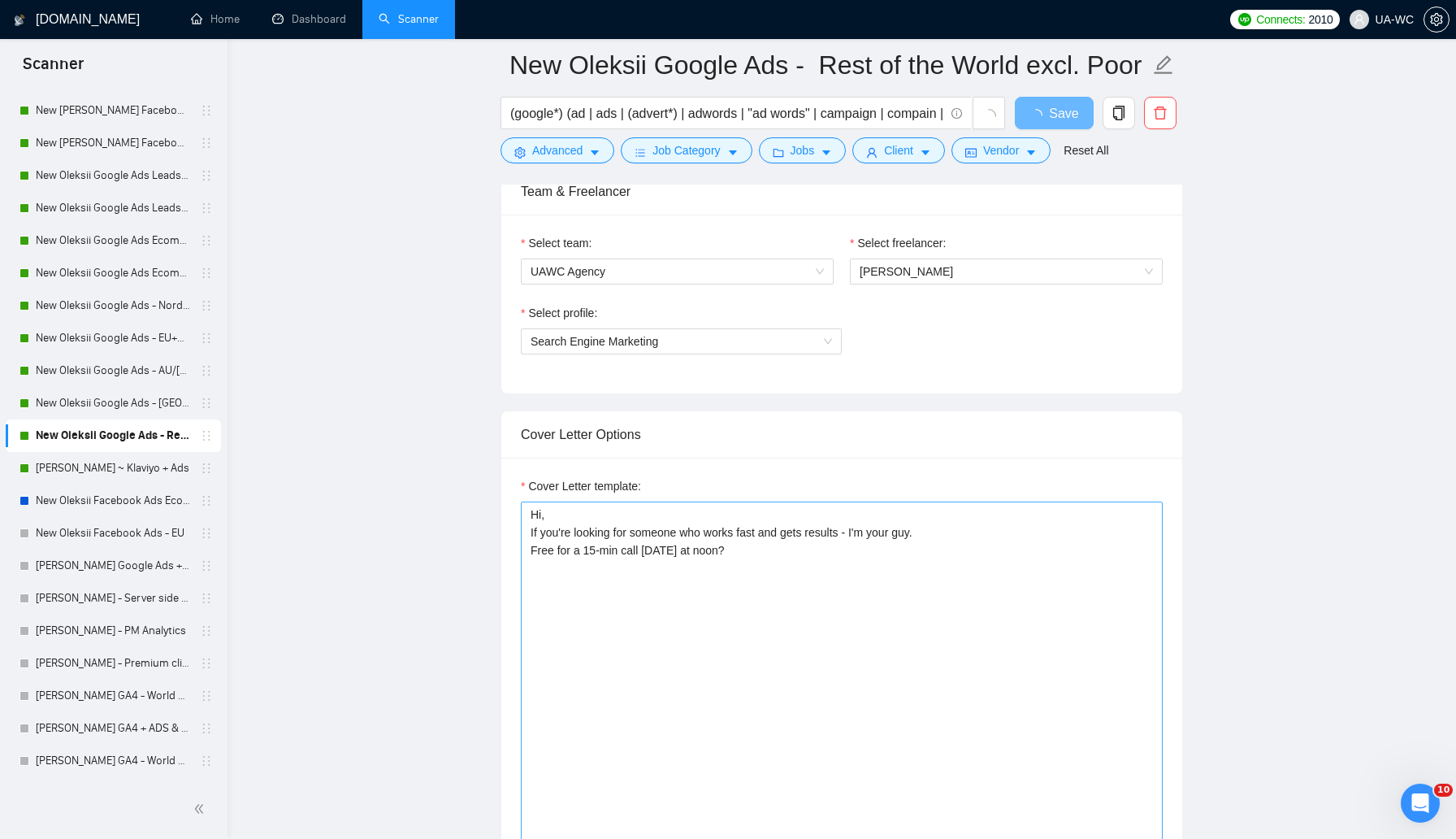
scroll to position [1052, 0]
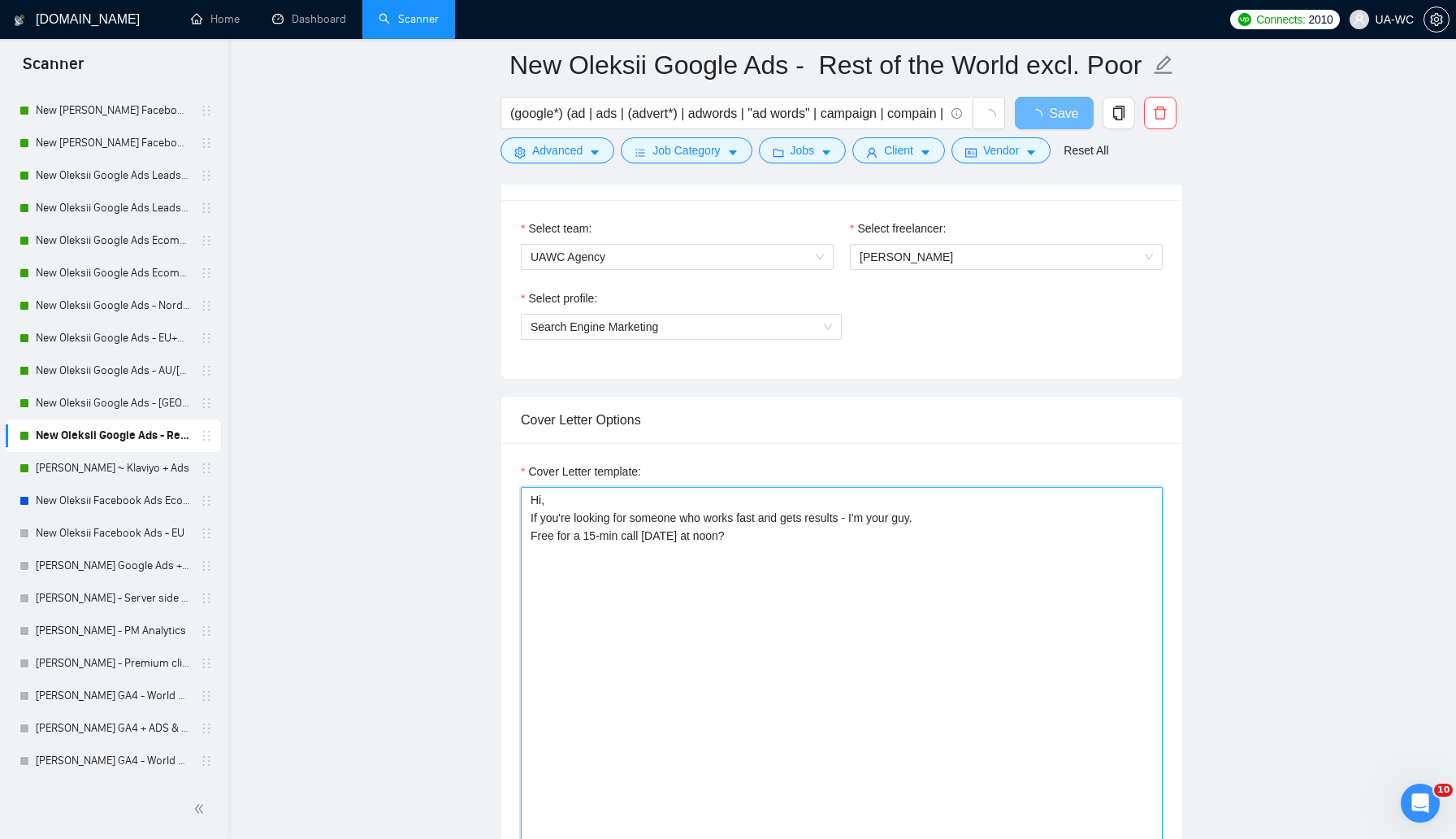
click at [675, 542] on textarea "Hi, If you're looking for someone who works fast and gets results - I'm your gu…" at bounding box center [842, 670] width 642 height 366
paste textarea "ey, I recently completed a similar project, mind if I send you breakdown of the…"
type textarea "Hey, I recently completed a similar project, mind if I send you breakdown of th…"
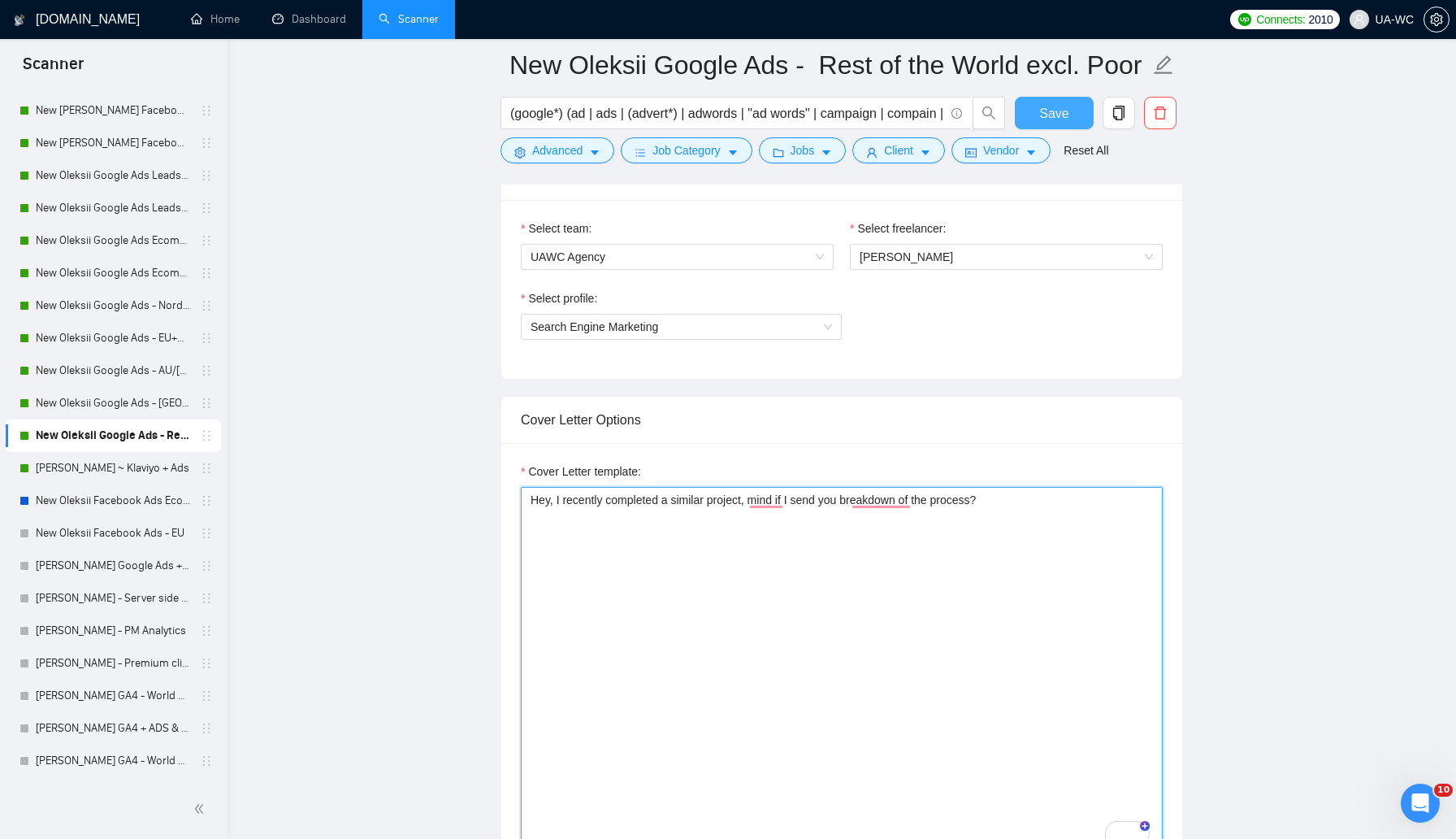
type textarea "Hey, I recently completed a similar project, mind if I send you breakdown of th…"
click at [1053, 113] on span "Save" at bounding box center [1055, 113] width 30 height 21
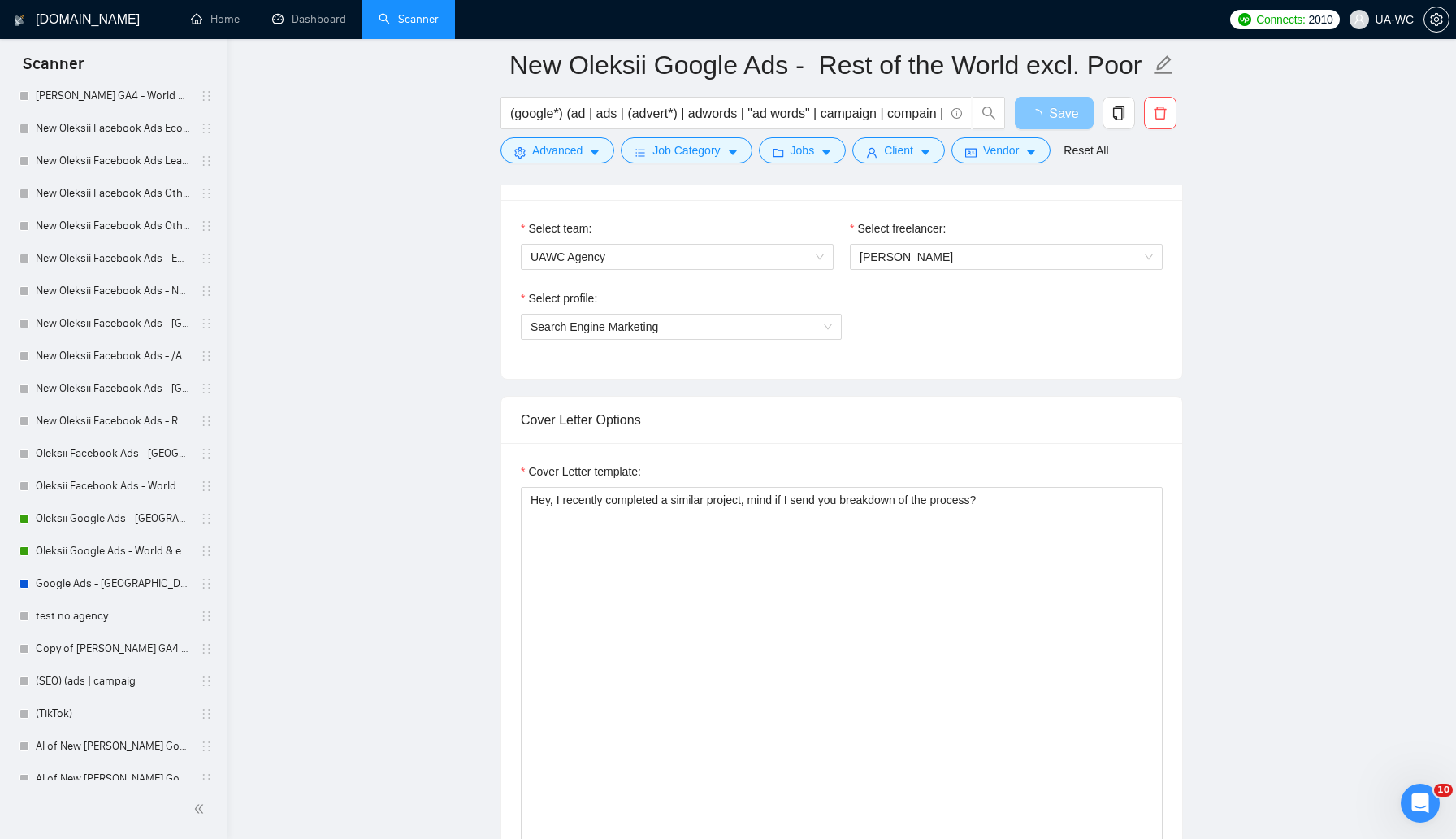
scroll to position [1300, 0]
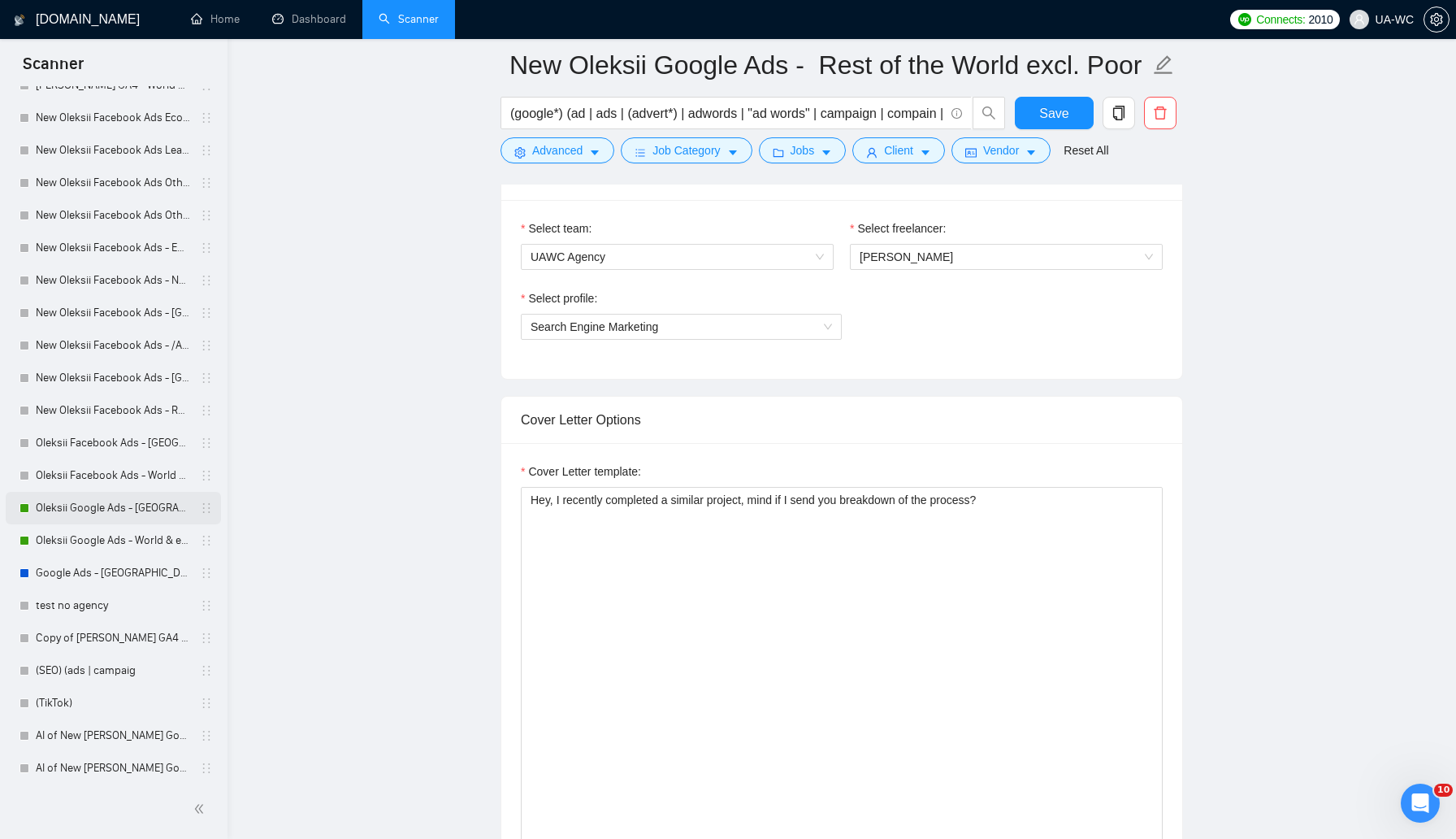
click at [89, 500] on link "Oleksii Google Ads - [GEOGRAPHIC_DATA]; [GEOGRAPHIC_DATA] & [GEOGRAPHIC_DATA]" at bounding box center [113, 507] width 154 height 33
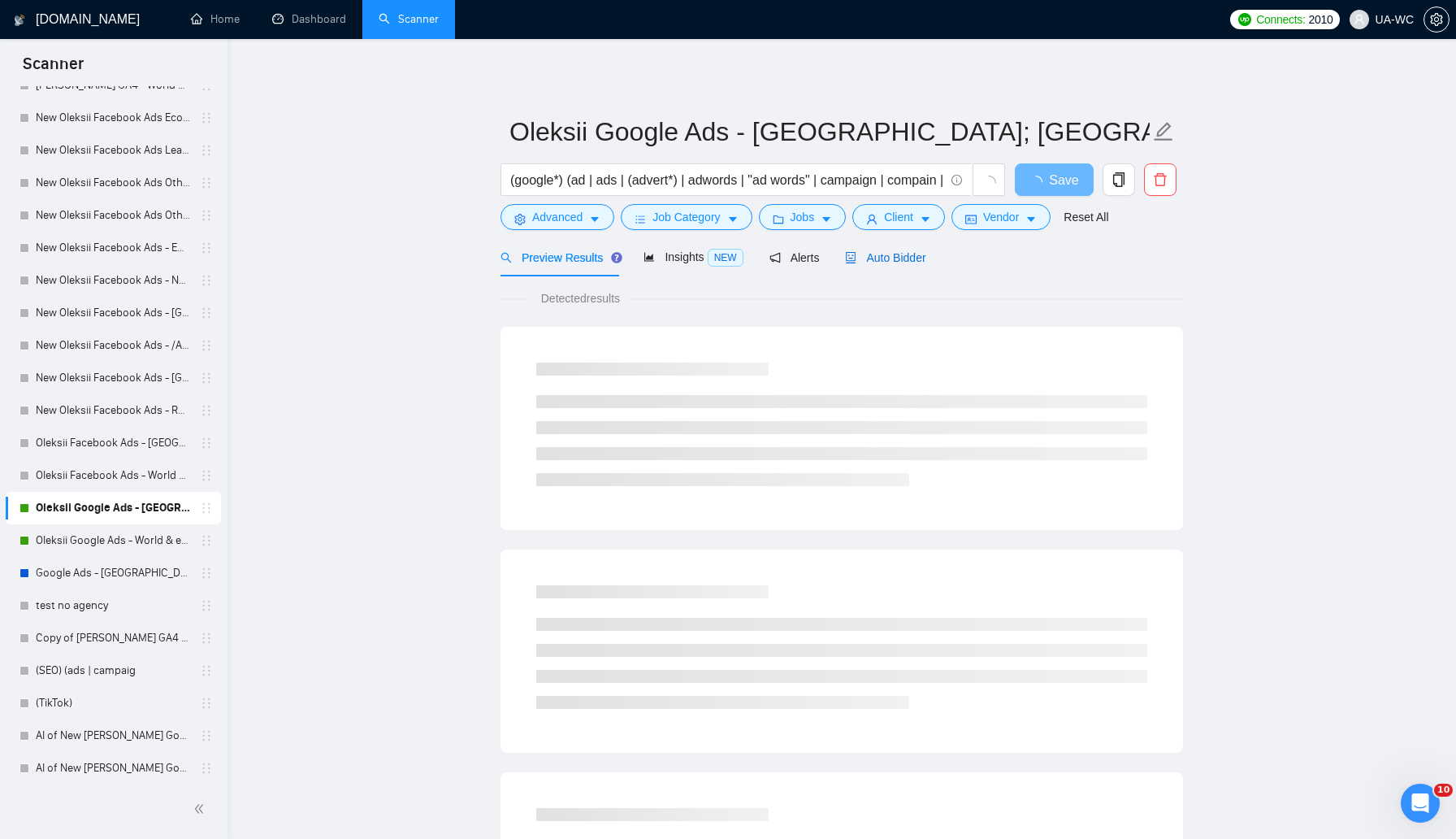
click at [902, 260] on span "Auto Bidder" at bounding box center [885, 257] width 80 height 13
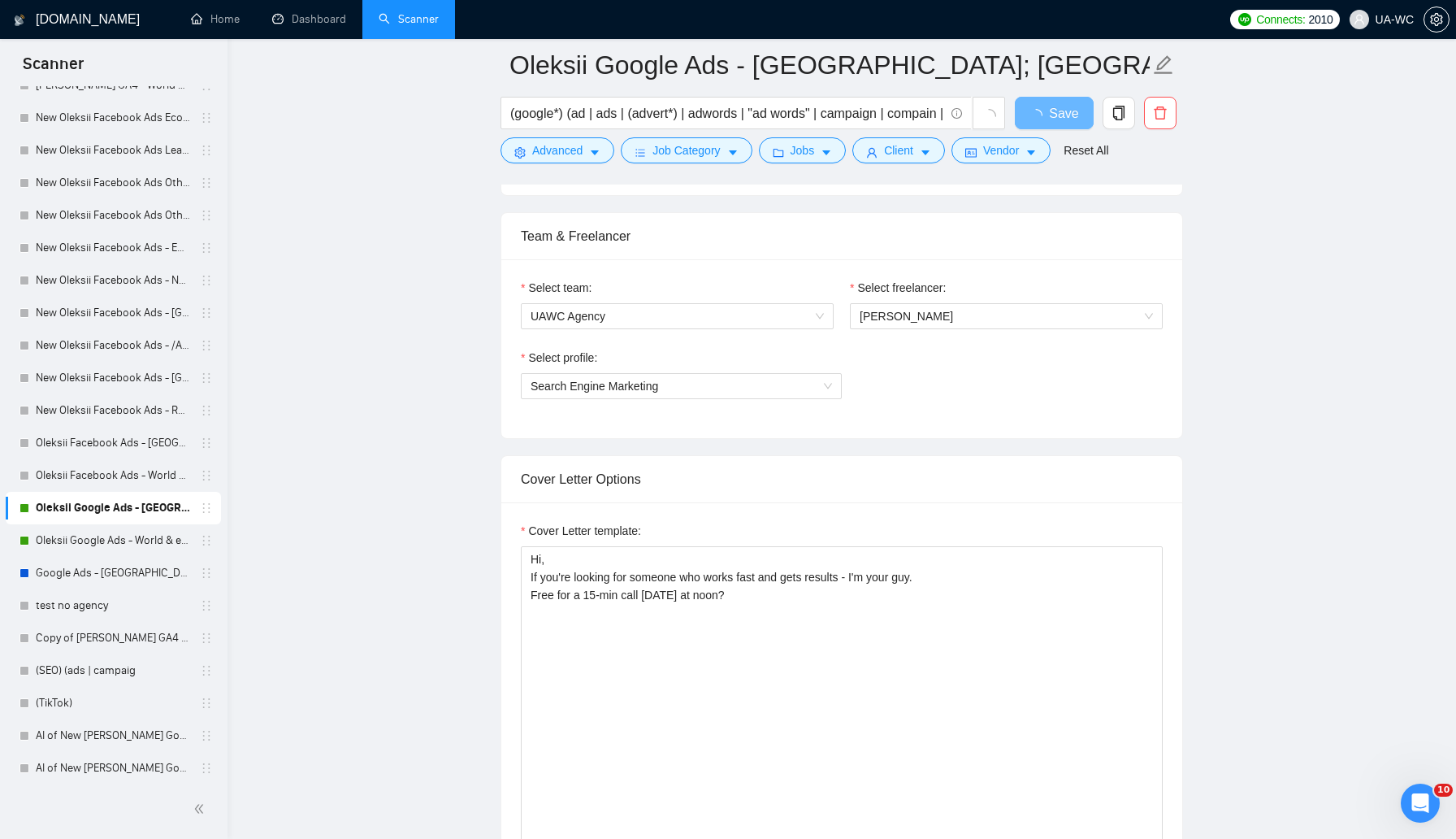
scroll to position [805, 0]
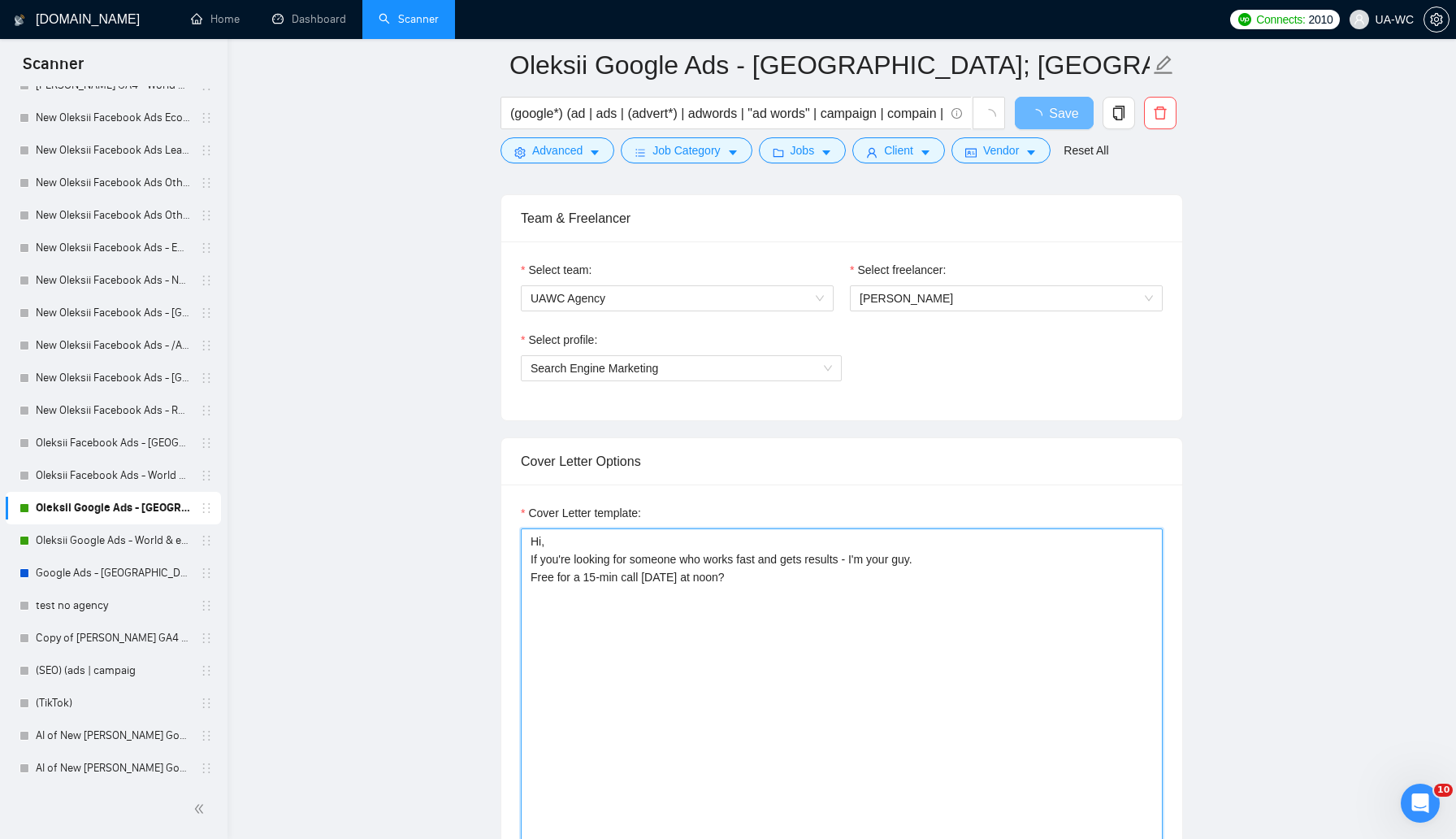
click at [726, 567] on textarea "Hi, If you're looking for someone who works fast and gets results - I'm your gu…" at bounding box center [842, 711] width 642 height 366
paste textarea "ey, I recently completed a similar project, mind if I send you breakdown of the…"
type textarea "Hey, I recently completed a similar project, mind if I send you breakdown of th…"
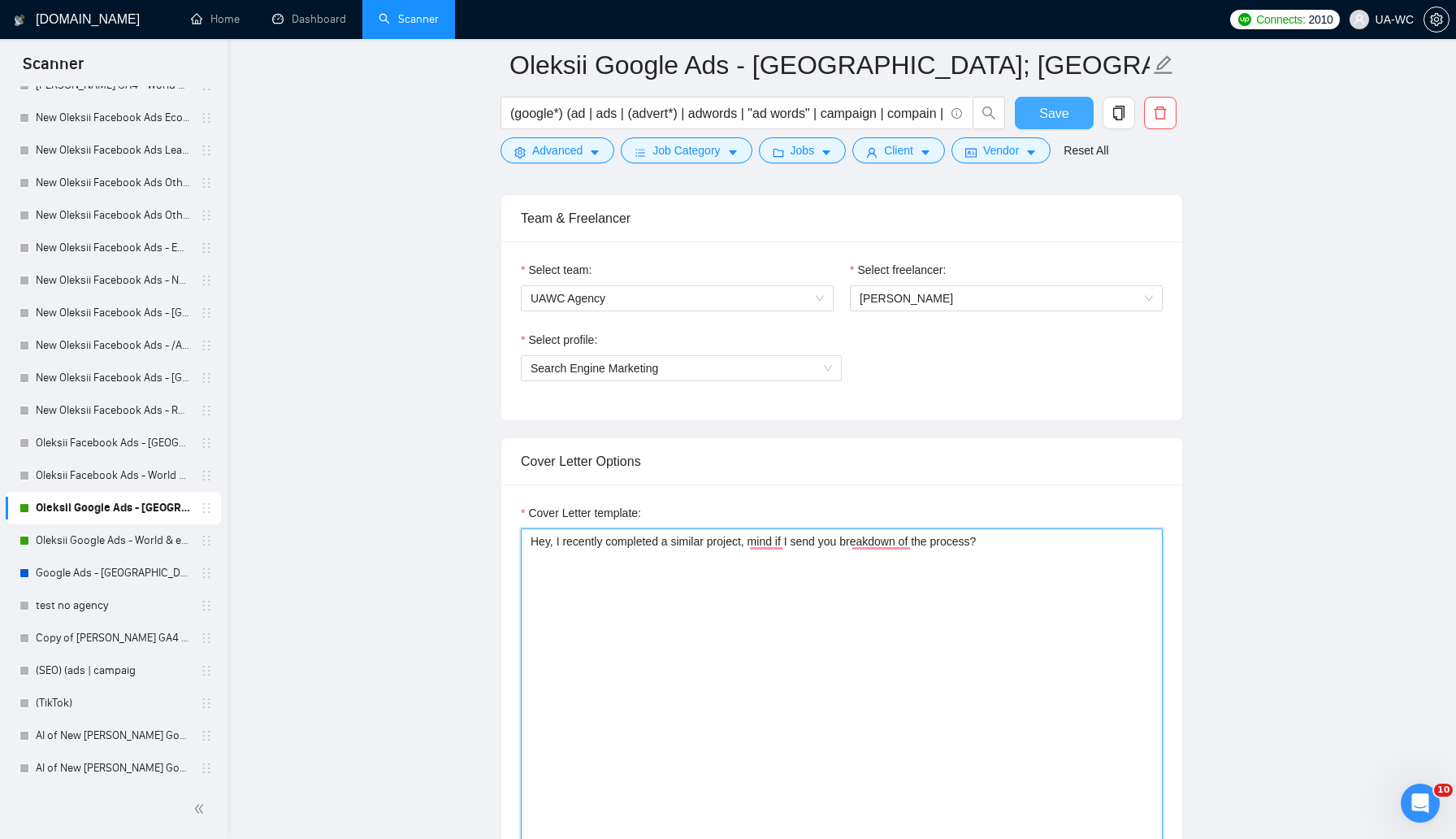
type textarea "Hey, I recently completed a similar project, mind if I send you breakdown of th…"
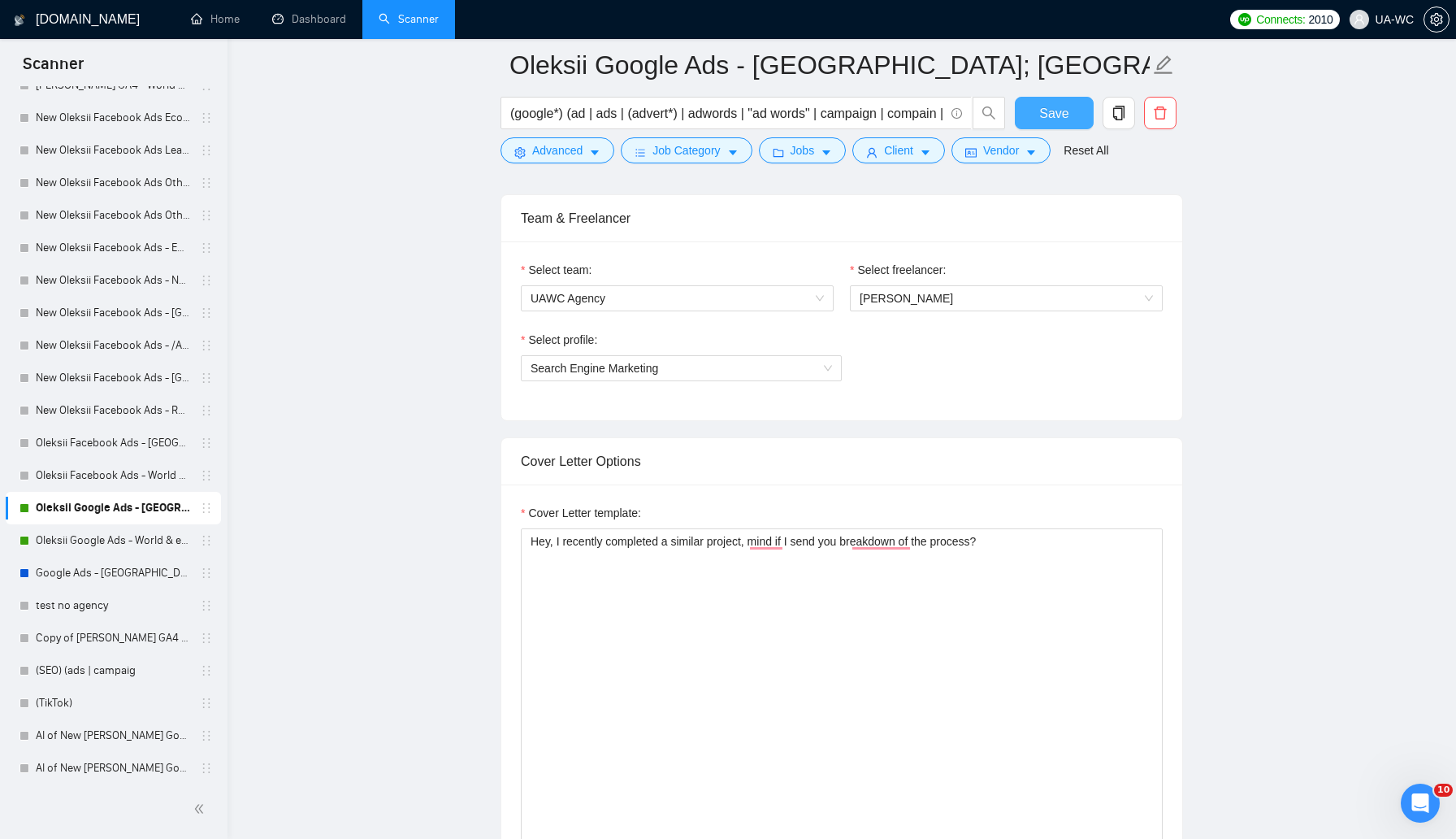
click at [1039, 108] on button "Save" at bounding box center [1055, 113] width 79 height 33
click at [85, 537] on link "Oleksii Google Ads - World & exclude" at bounding box center [113, 540] width 154 height 33
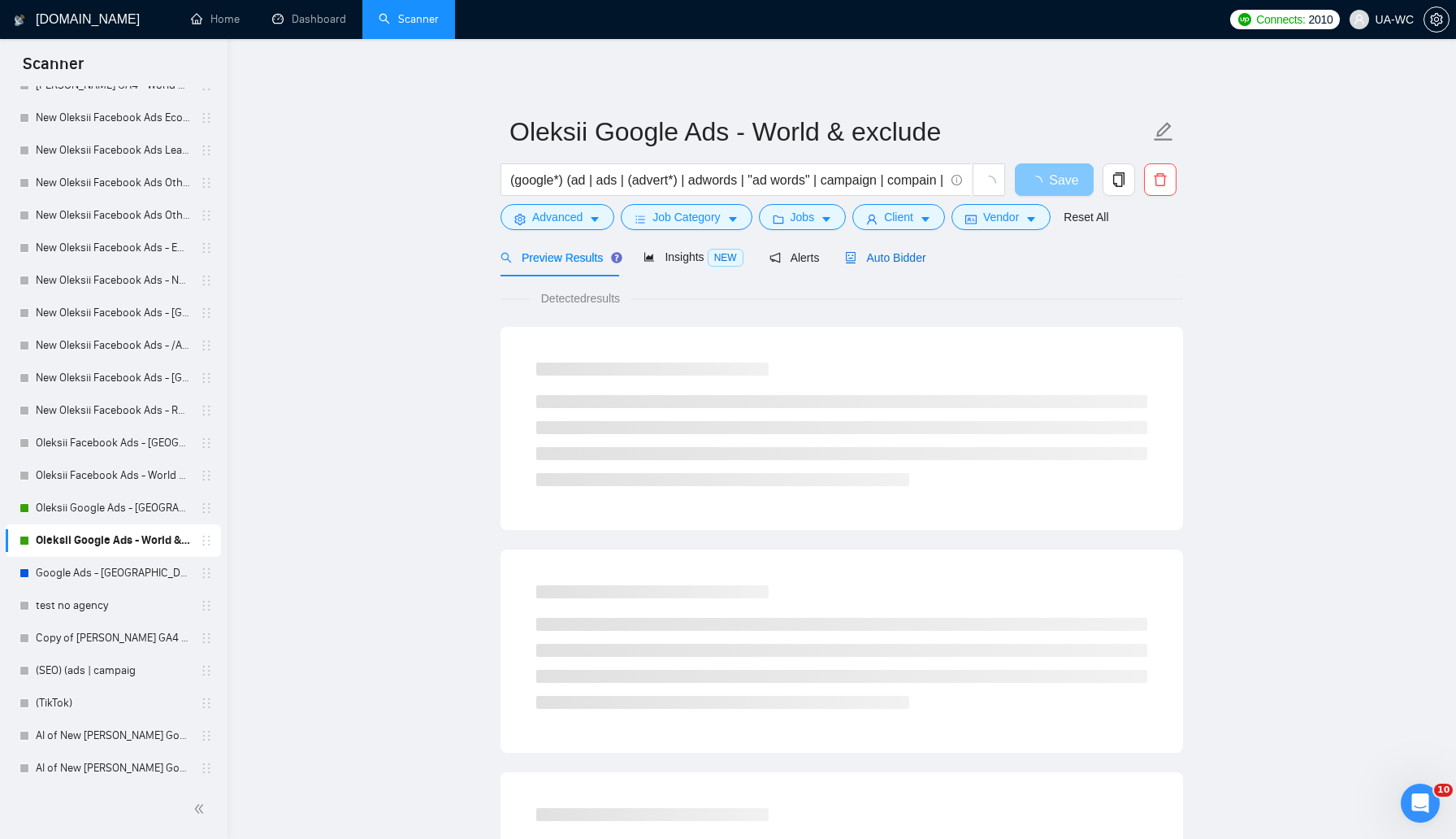
click at [888, 264] on div "Auto Bidder" at bounding box center [885, 258] width 80 height 18
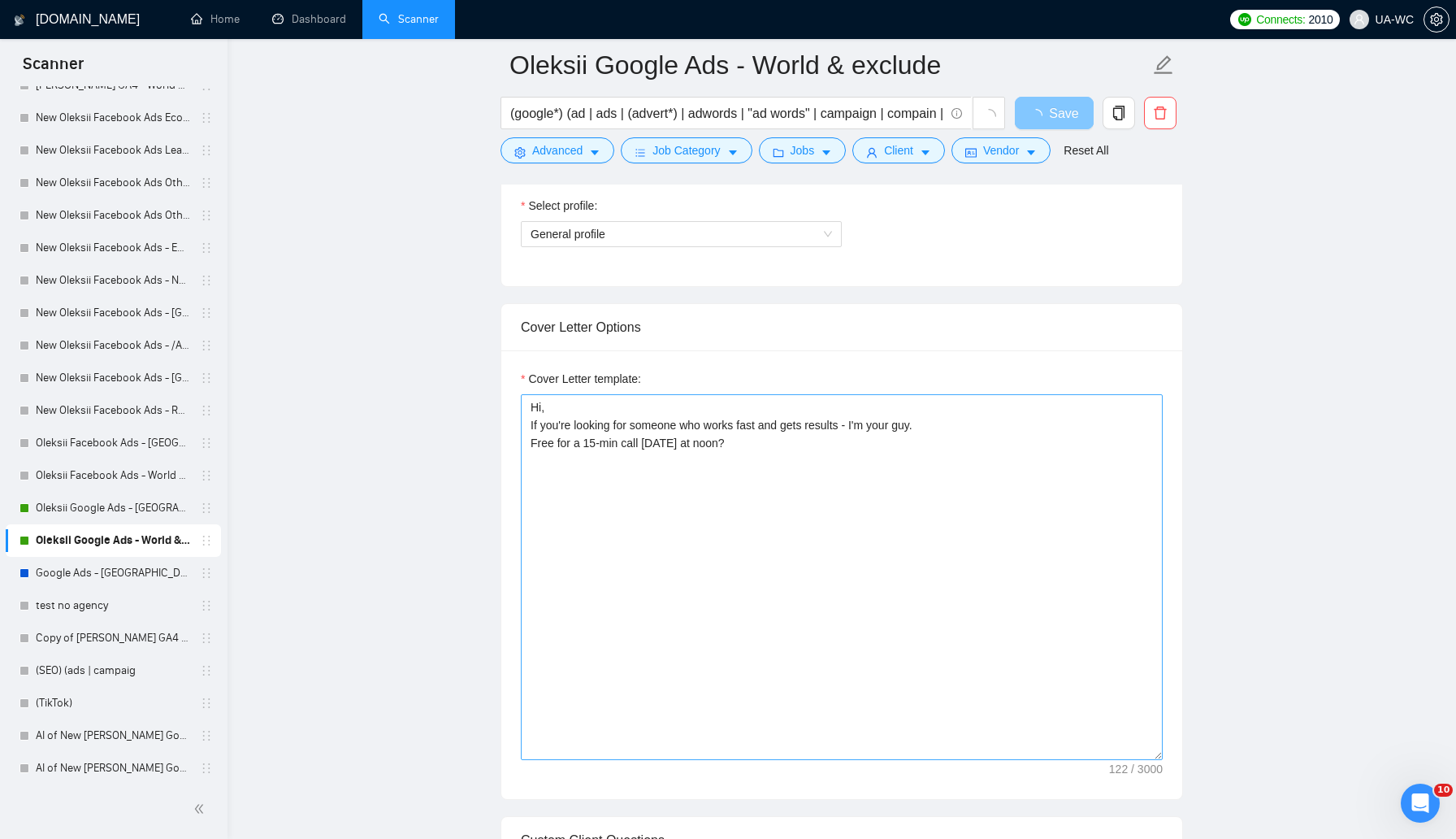
scroll to position [955, 0]
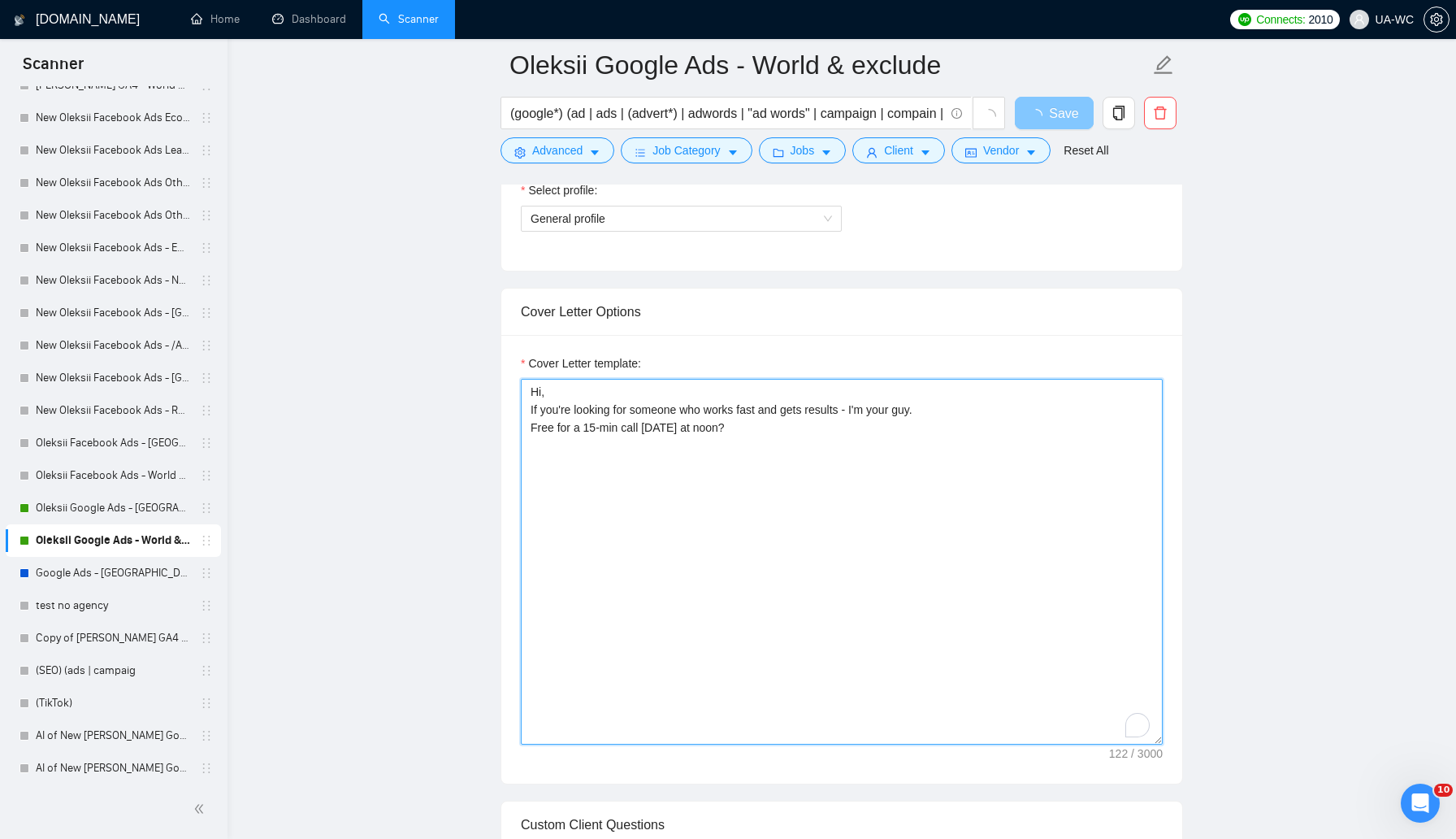
click at [702, 480] on textarea "Hi, If you're looking for someone who works fast and gets results - I'm your gu…" at bounding box center [842, 561] width 642 height 366
paste textarea "ey, I recently completed a similar project, mind if I send you breakdown of the…"
type textarea "Hey, I recently completed a similar project, mind if I send you breakdown of th…"
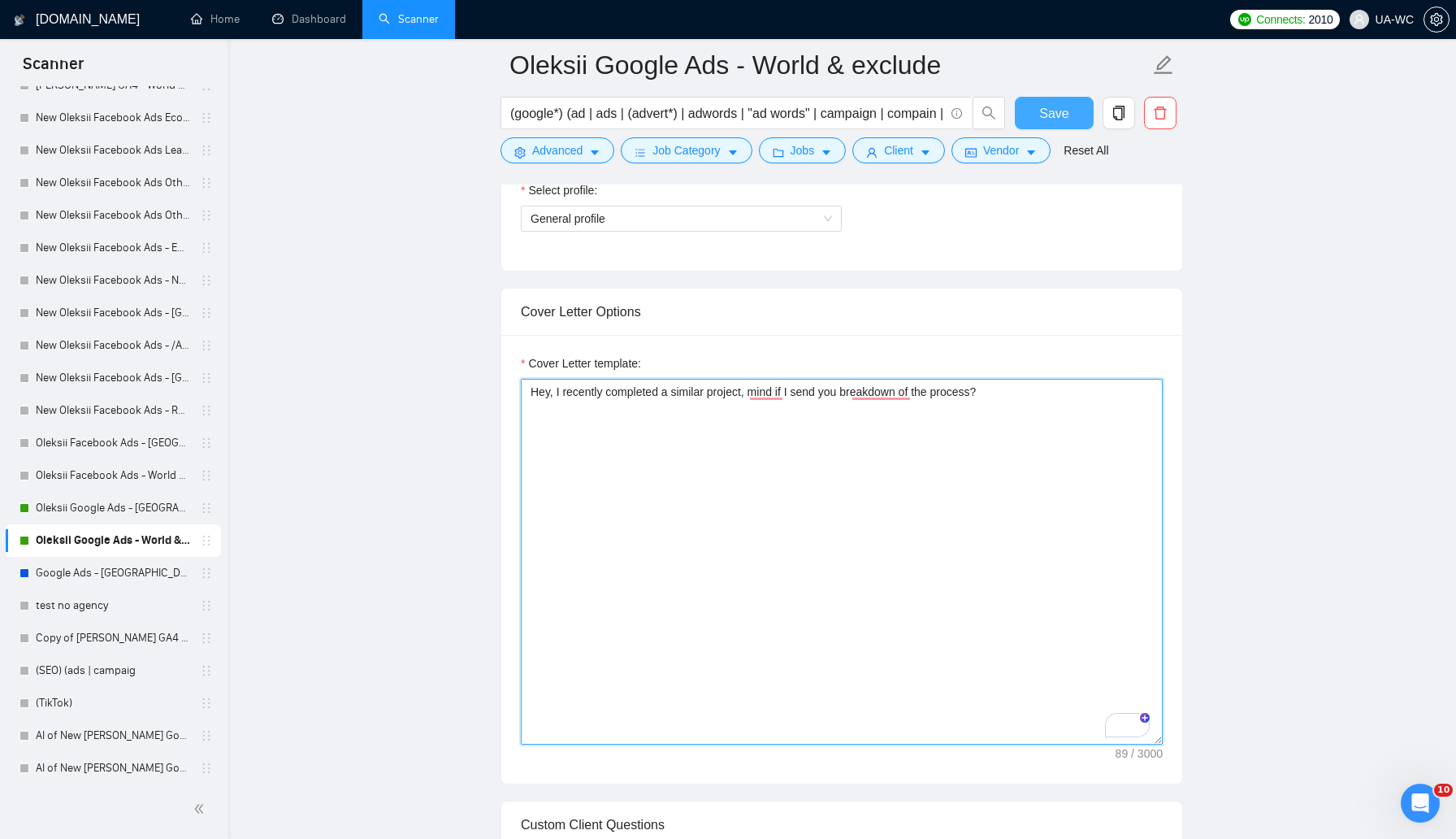
type textarea "Hey, I recently completed a similar project, mind if I send you breakdown of th…"
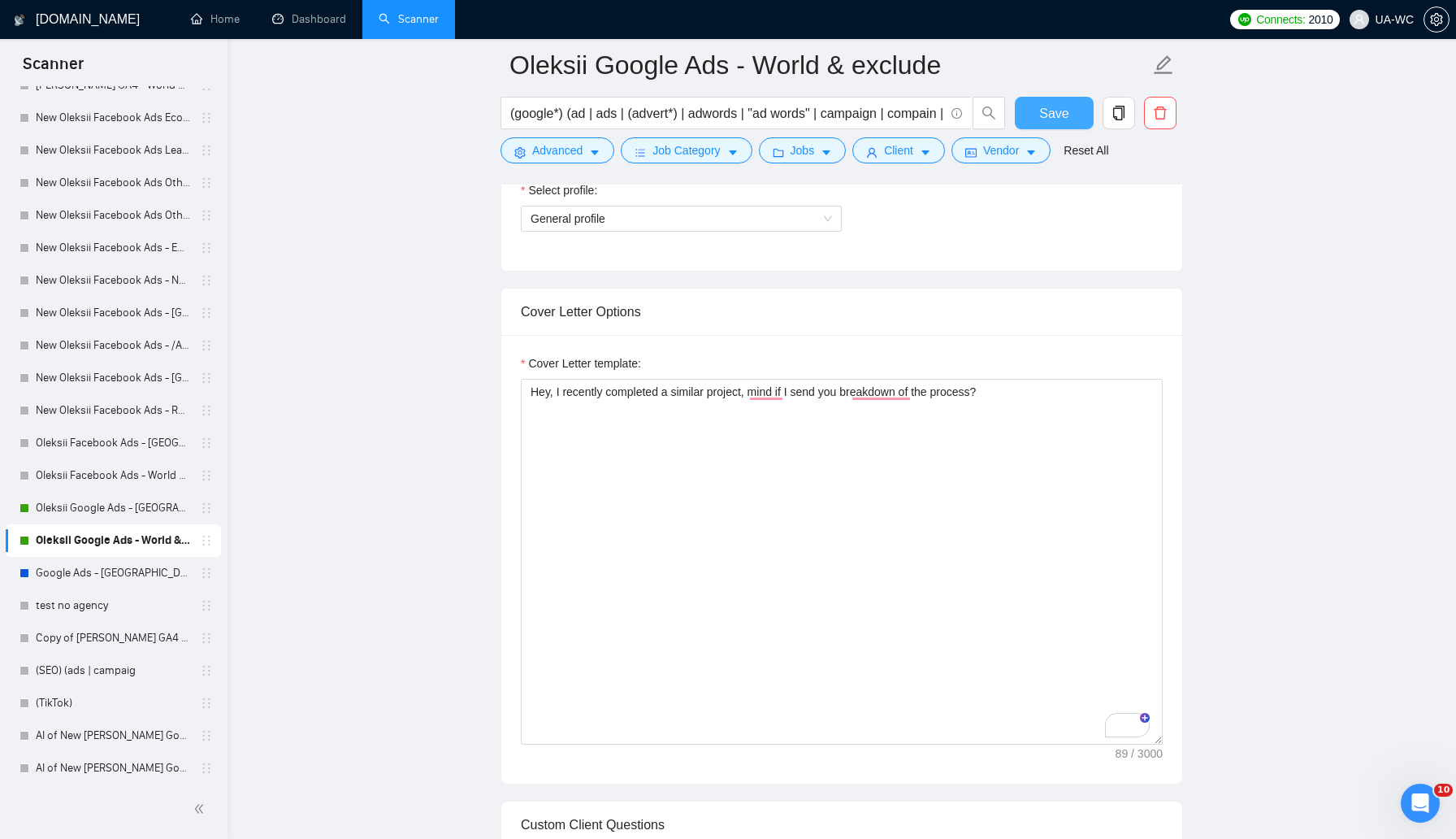
click at [1048, 117] on span "Save" at bounding box center [1055, 113] width 30 height 21
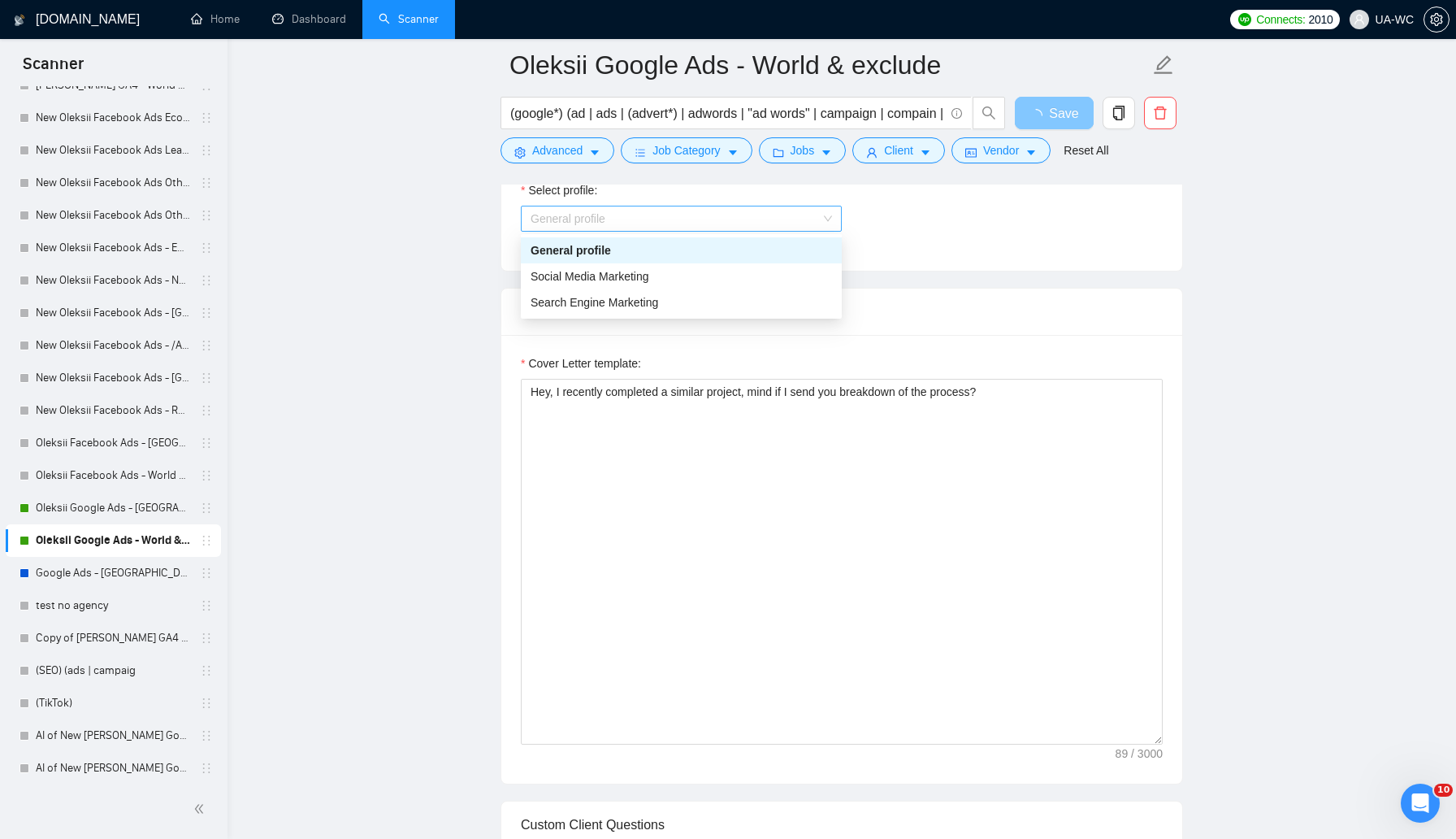
click at [666, 226] on span "General profile" at bounding box center [681, 218] width 301 height 25
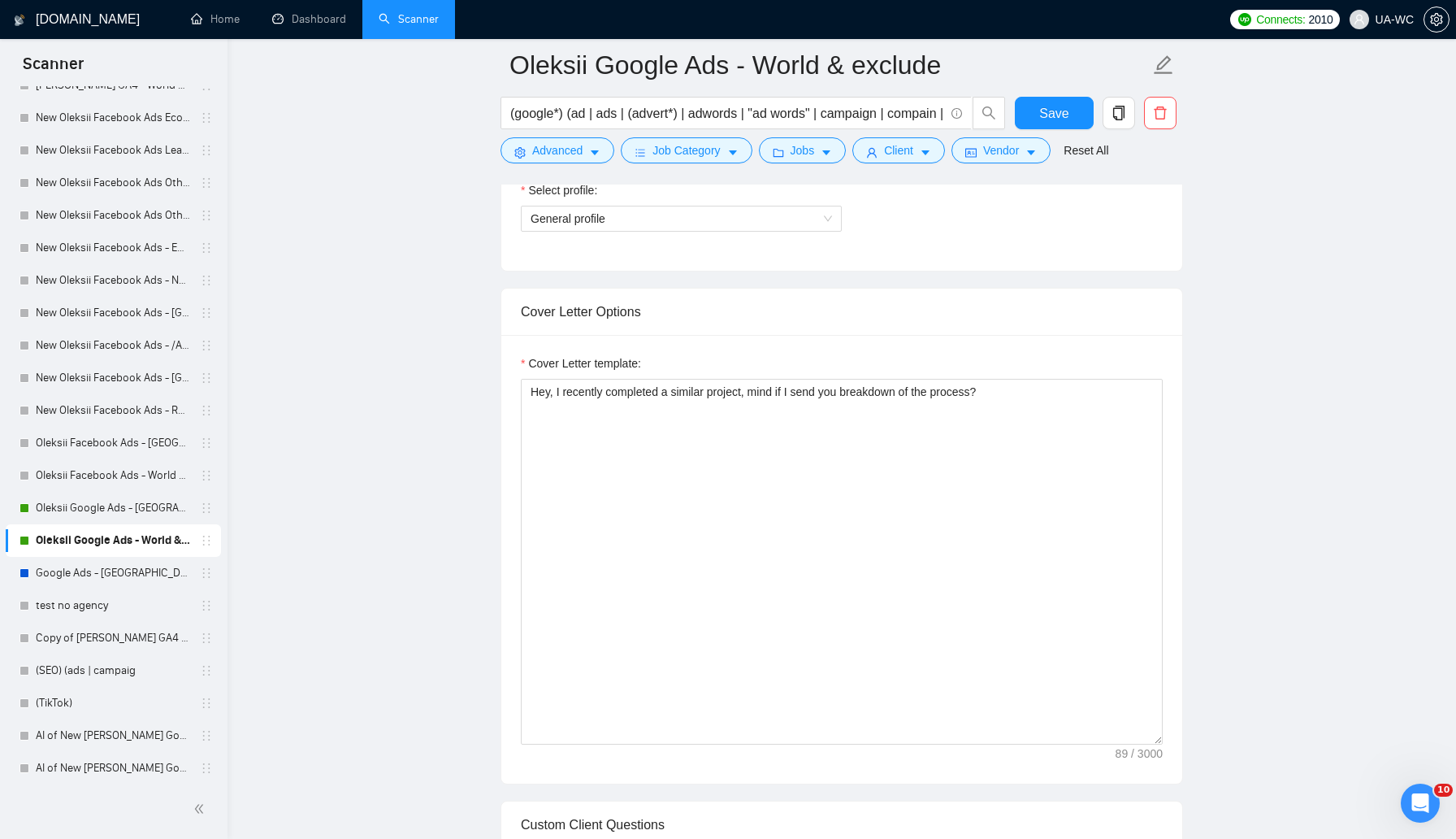
click at [597, 219] on span "General profile" at bounding box center [681, 218] width 301 height 25
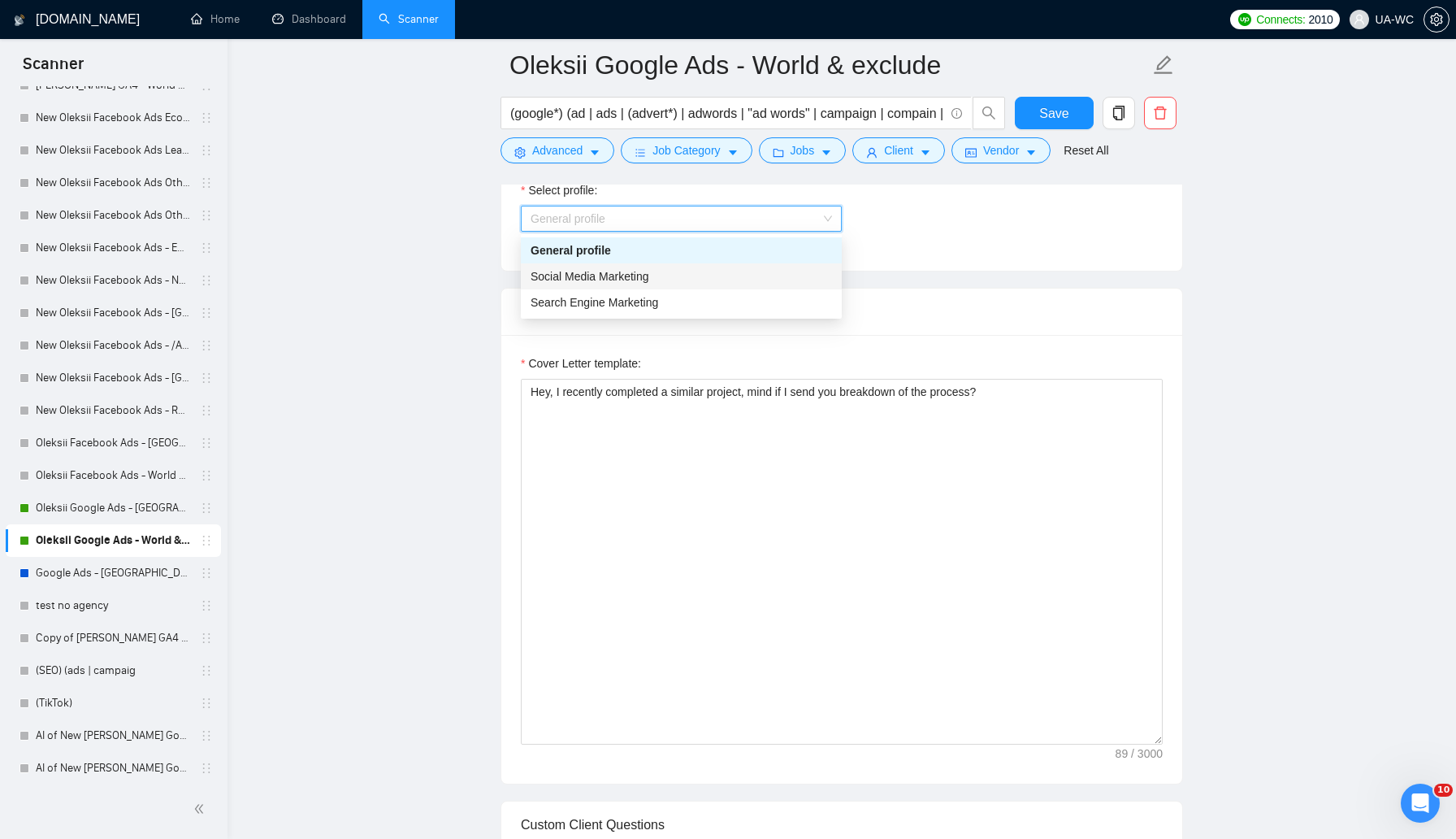
click at [556, 281] on div "Social Media Marketing" at bounding box center [681, 277] width 301 height 18
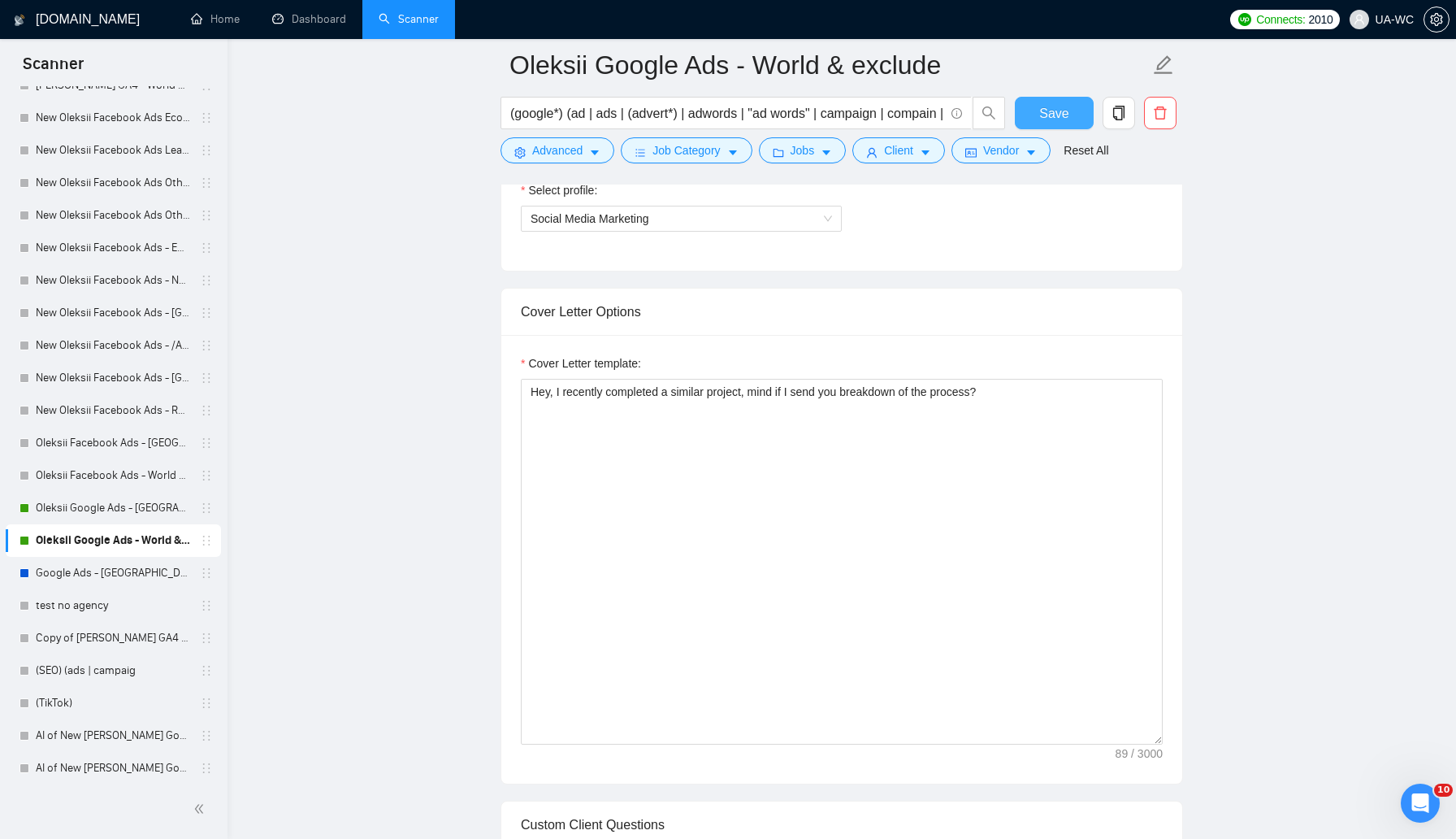
click at [1025, 111] on button "Save" at bounding box center [1055, 113] width 79 height 33
click at [95, 510] on link "Oleksii Google Ads - [GEOGRAPHIC_DATA]; [GEOGRAPHIC_DATA] & [GEOGRAPHIC_DATA]" at bounding box center [113, 507] width 154 height 33
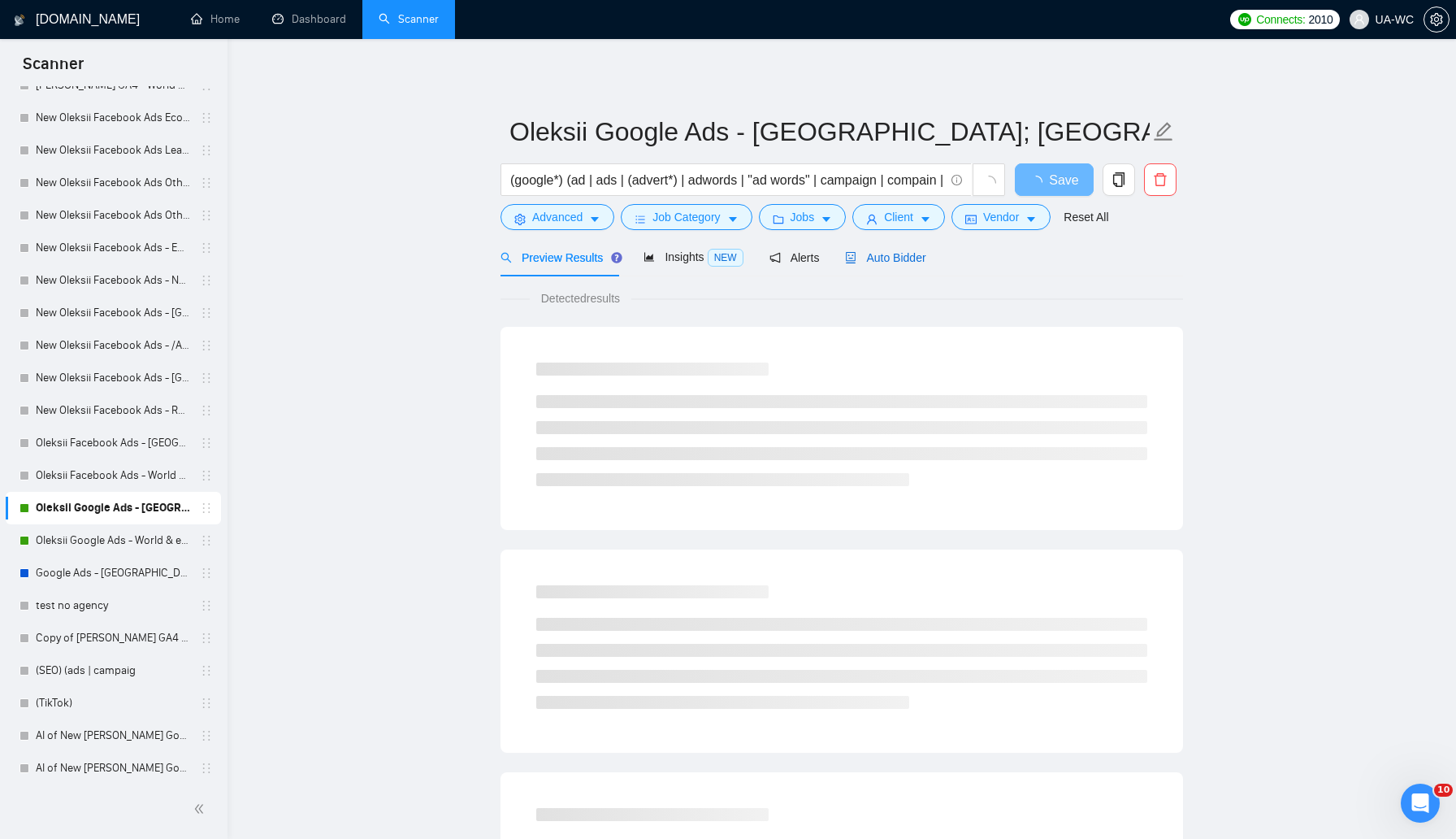
click at [880, 253] on span "Auto Bidder" at bounding box center [885, 257] width 80 height 13
